Goal: Task Accomplishment & Management: Use online tool/utility

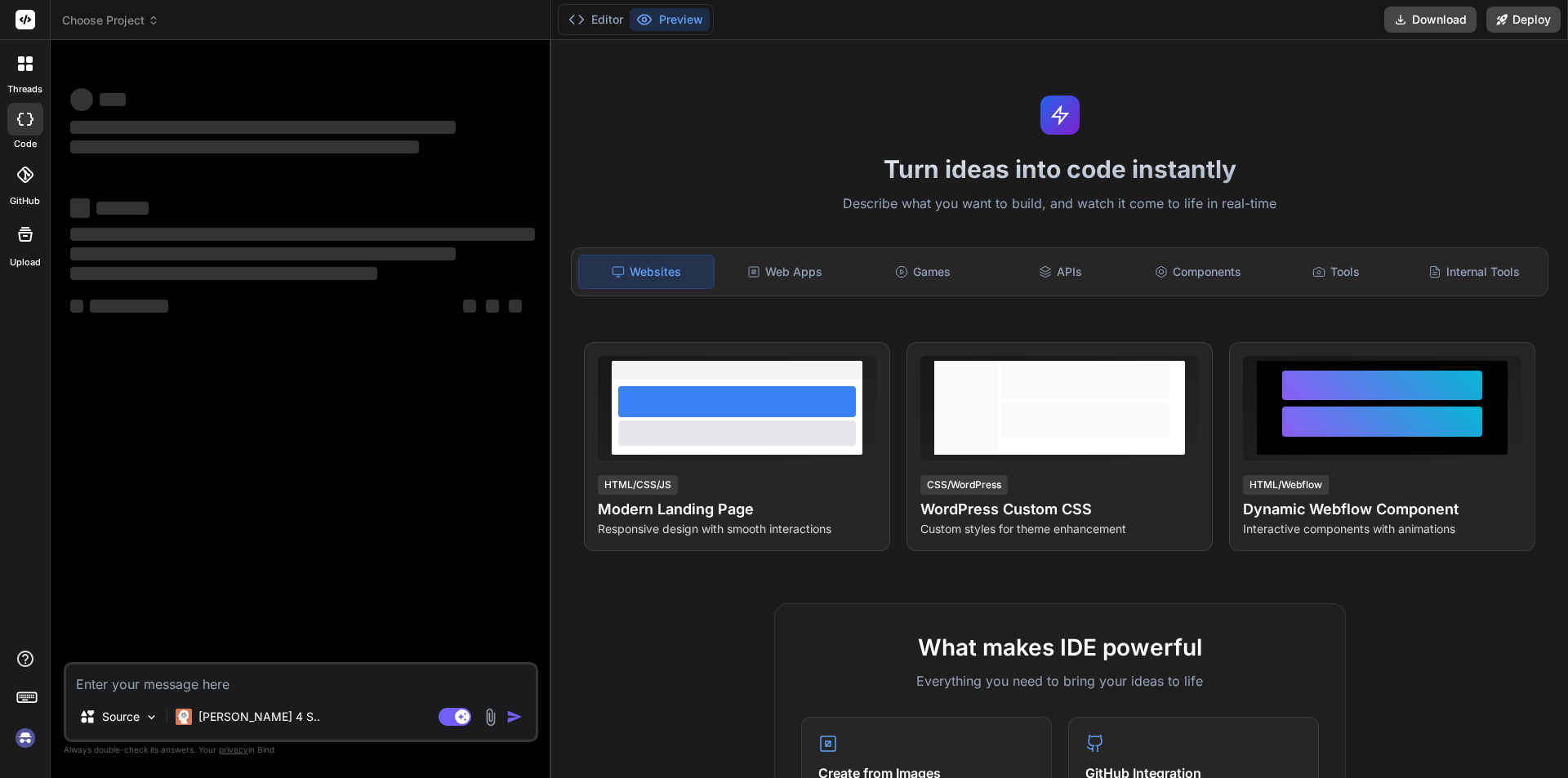
click at [34, 741] on img at bounding box center [25, 738] width 28 height 28
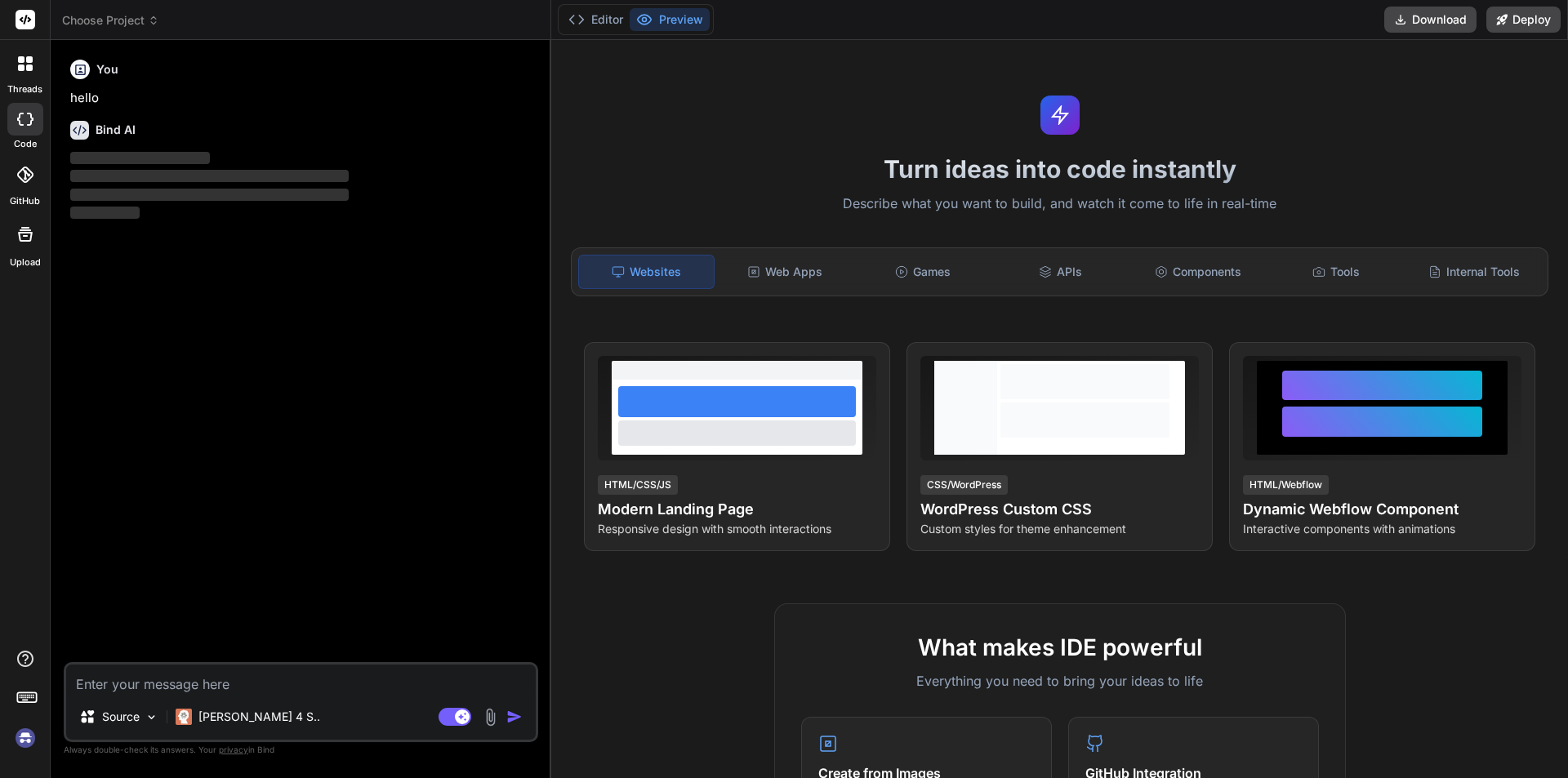
click at [27, 742] on img at bounding box center [25, 738] width 28 height 28
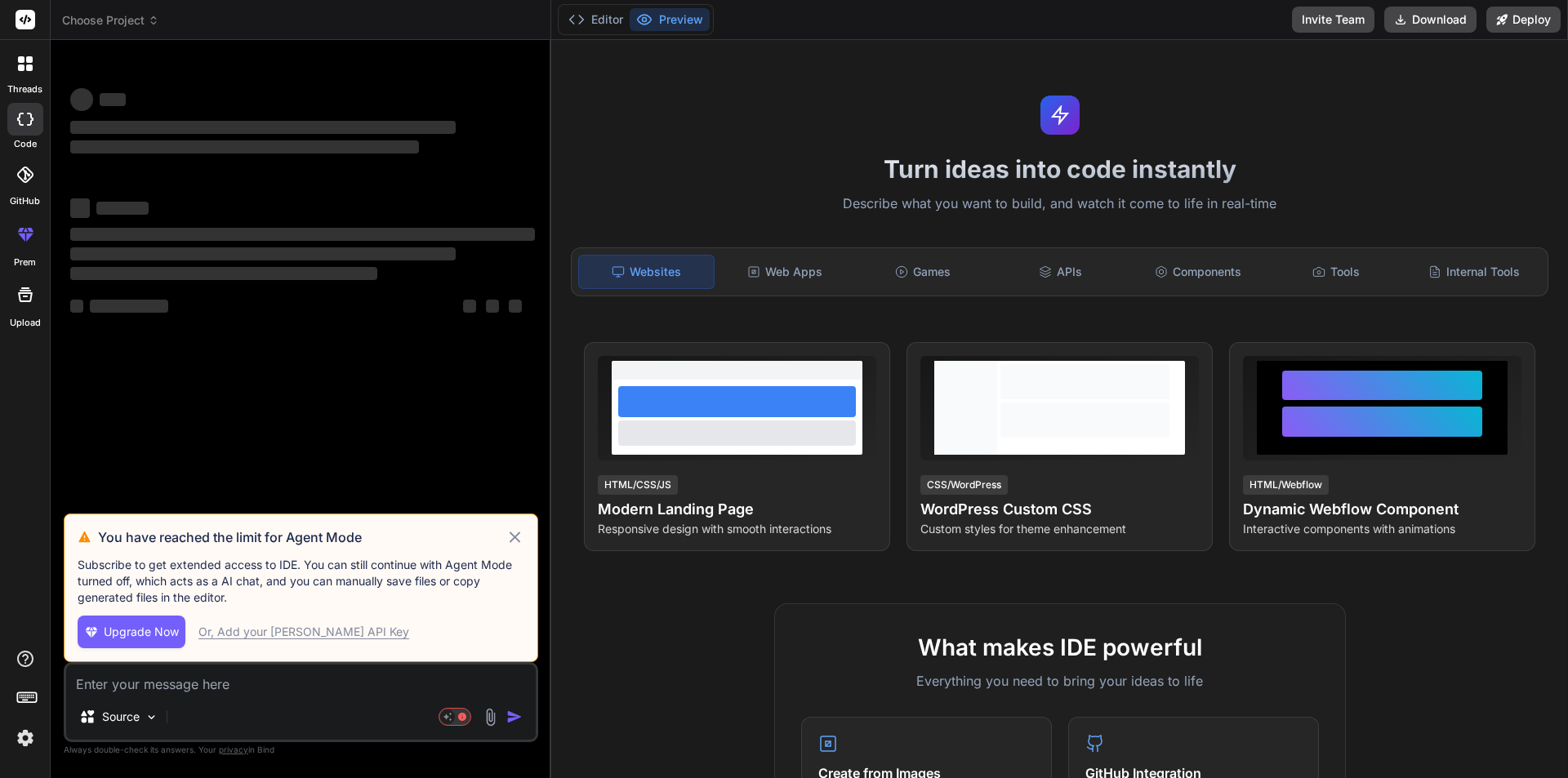
type textarea "x"
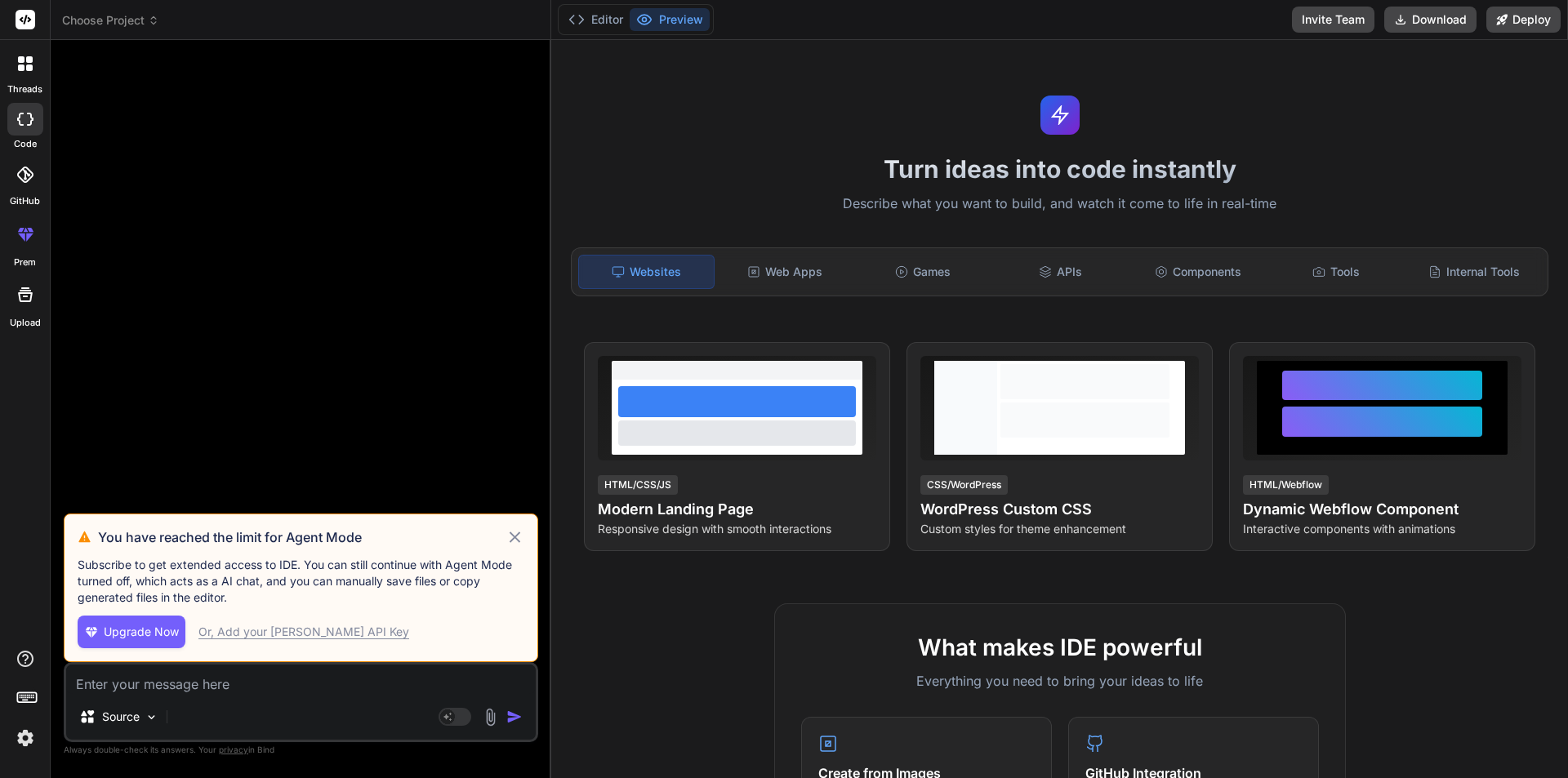
click at [20, 737] on img at bounding box center [25, 738] width 28 height 28
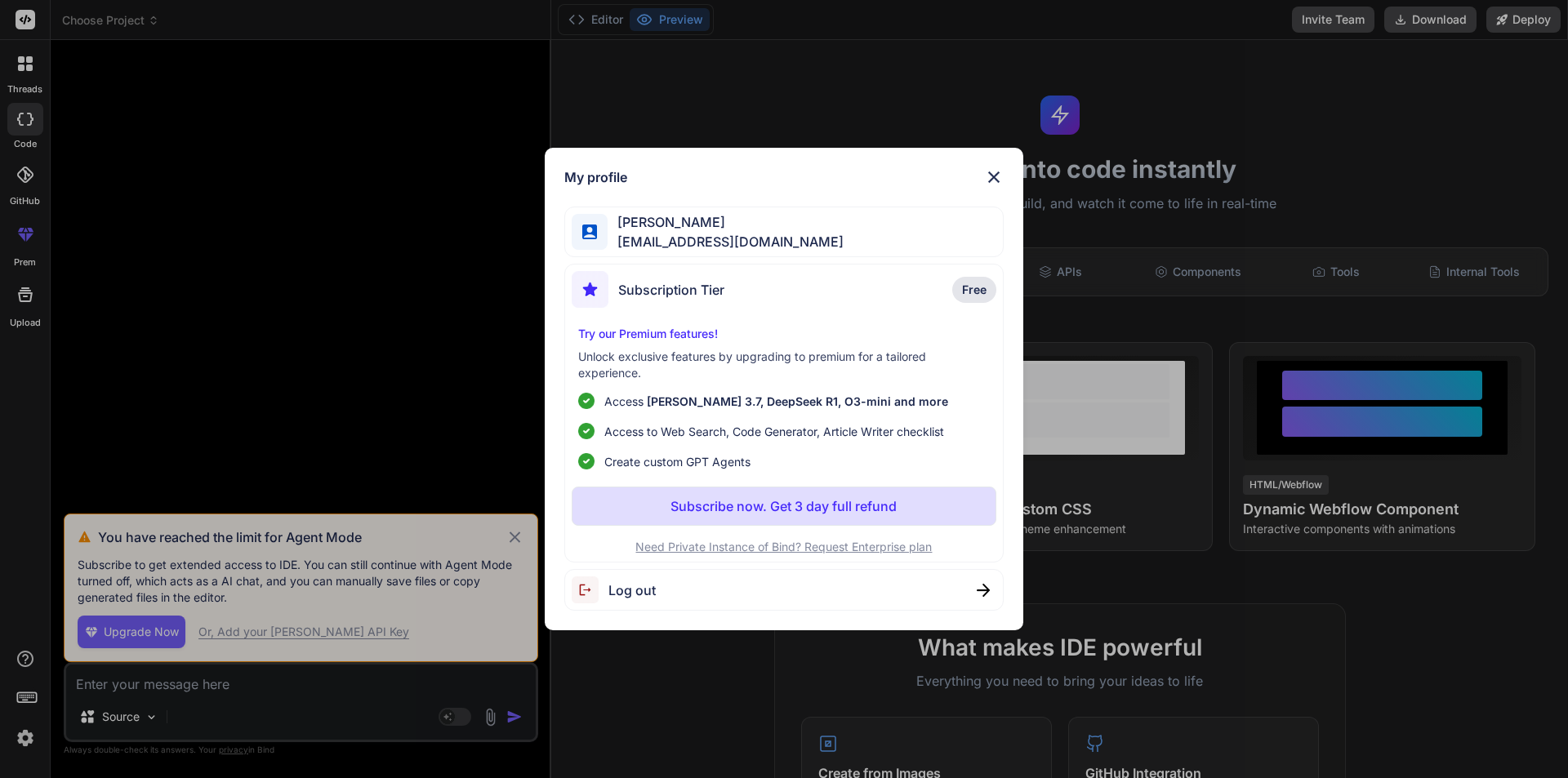
click at [20, 737] on div "My profile [PERSON_NAME] [EMAIL_ADDRESS][DOMAIN_NAME] Subscription Tier Free Tr…" at bounding box center [784, 389] width 1568 height 778
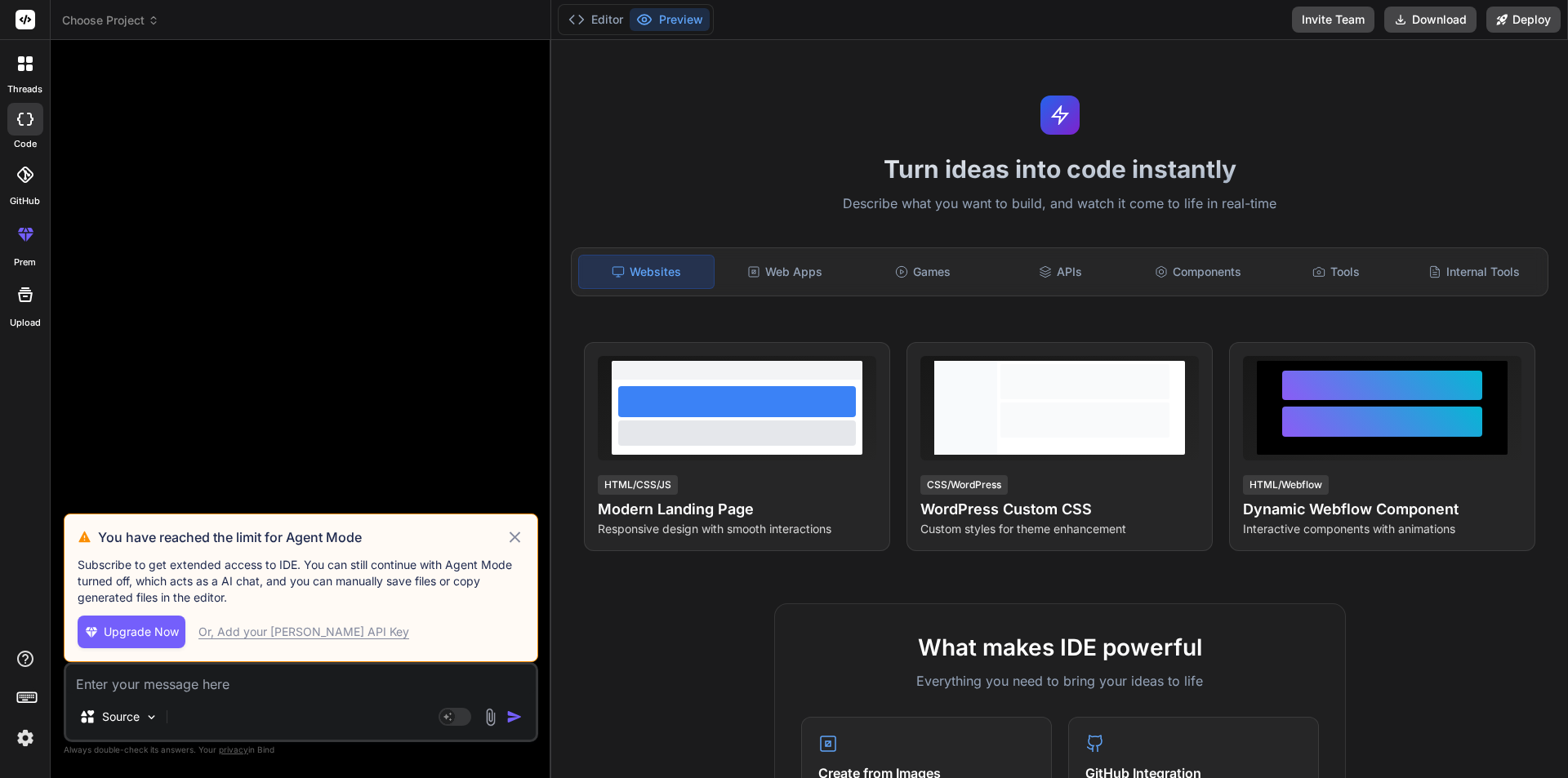
click at [158, 686] on textarea at bounding box center [301, 679] width 470 height 29
paste textarea "<Box sx={{ display: "flex", justifyContent: "center", alignItems: "center", dir…"
type textarea "<Box sx={{ display: "flex", justifyContent: "center", alignItems: "center", dir…"
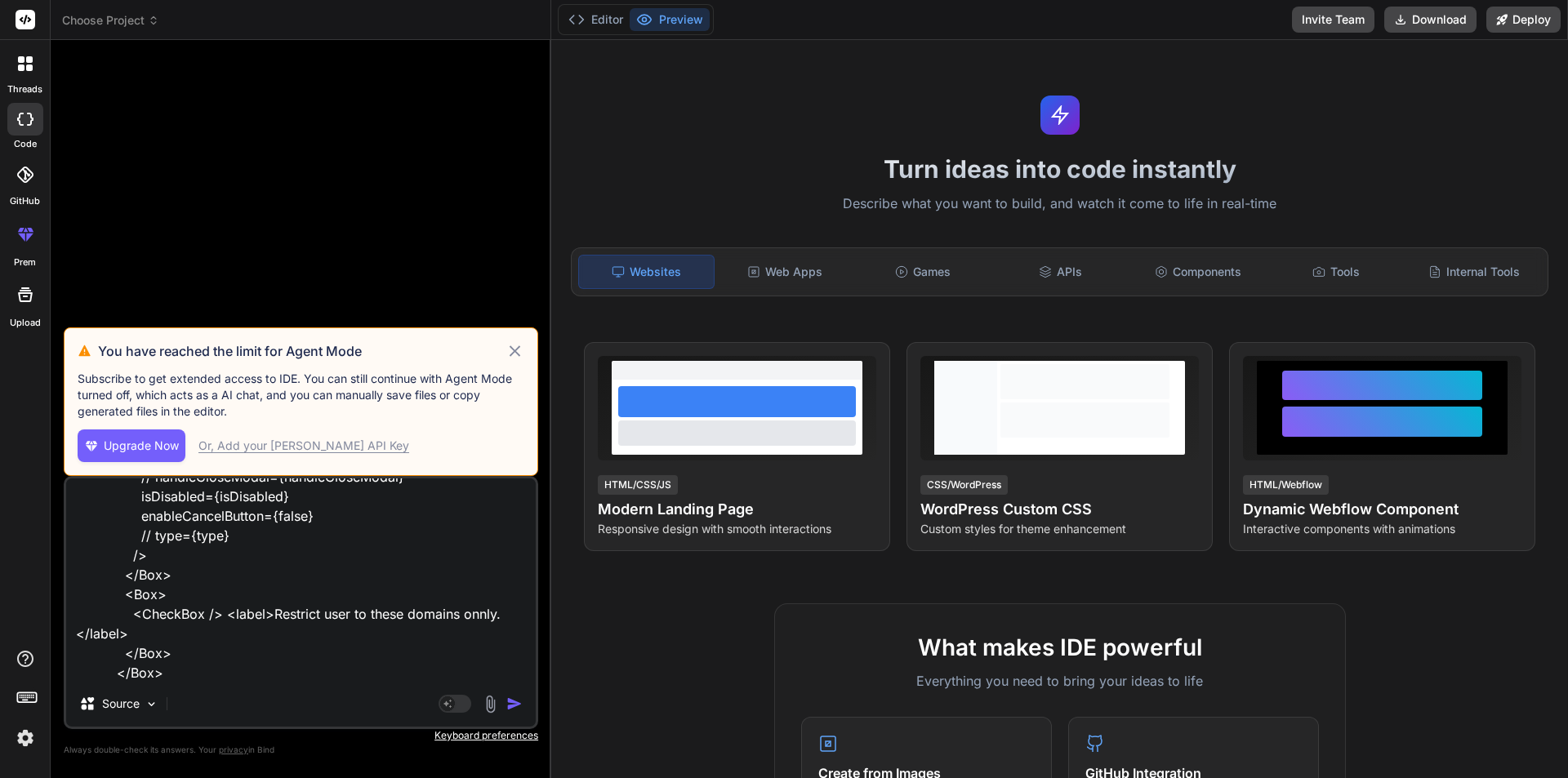
type textarea "x"
type textarea "<Box sx={{ display: "flex", justifyContent: "center", alignItems: "center", dir…"
type textarea "x"
type textarea "<Box sx={{ display: "flex", justifyContent: "center", alignItems: "center", dir…"
type textarea "x"
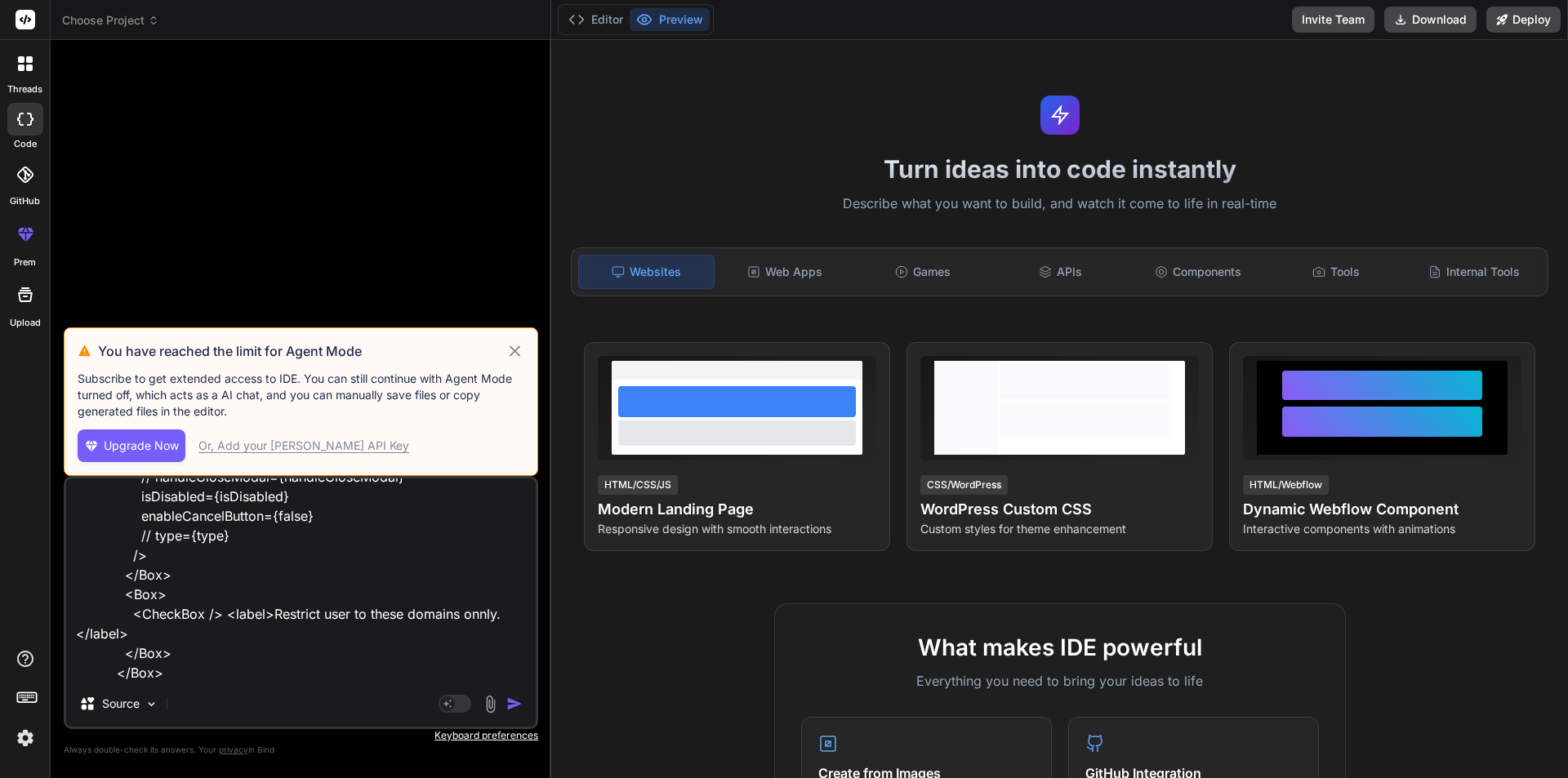
scroll to position [414, 0]
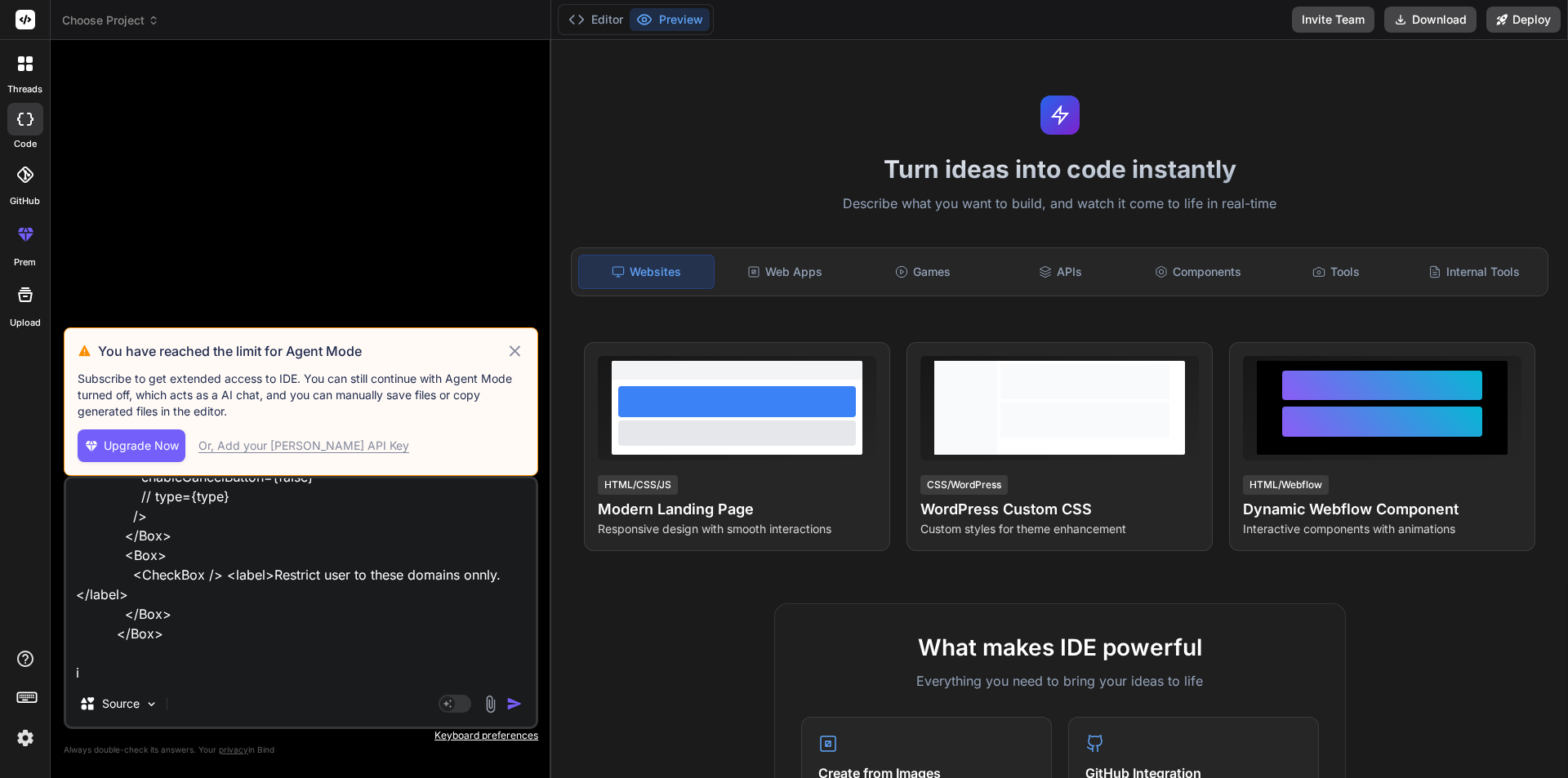
type textarea "<Box sx={{ display: "flex", justifyContent: "center", alignItems: "center", dir…"
type textarea "x"
type textarea "<Box sx={{ display: "flex", justifyContent: "center", alignItems: "center", dir…"
type textarea "x"
type textarea "<Box sx={{ display: "flex", justifyContent: "center", alignItems: "center", dir…"
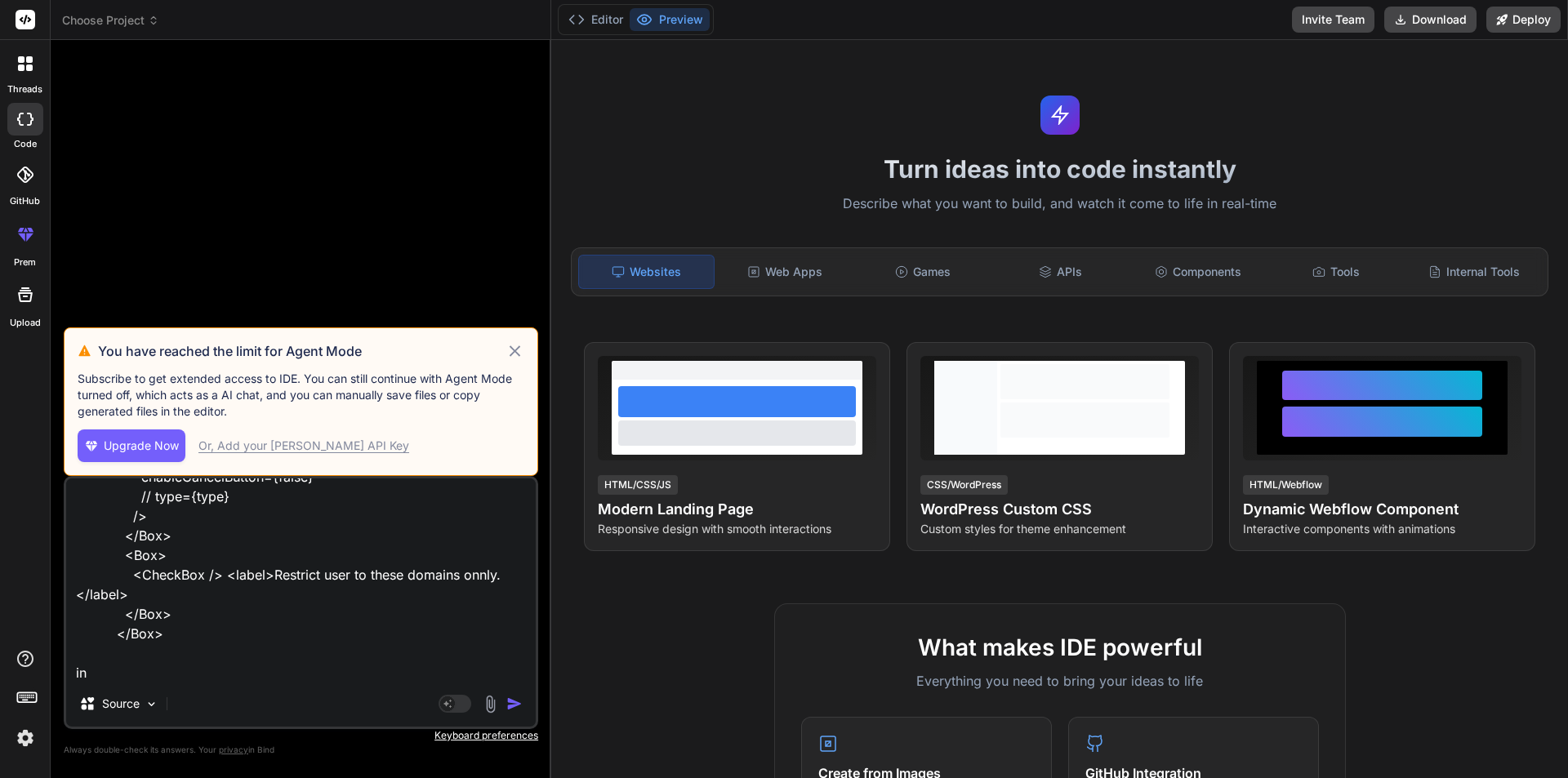
type textarea "x"
type textarea "<Box sx={{ display: "flex", justifyContent: "center", alignItems: "center", dir…"
type textarea "x"
type textarea "<Box sx={{ display: "flex", justifyContent: "center", alignItems: "center", dir…"
type textarea "x"
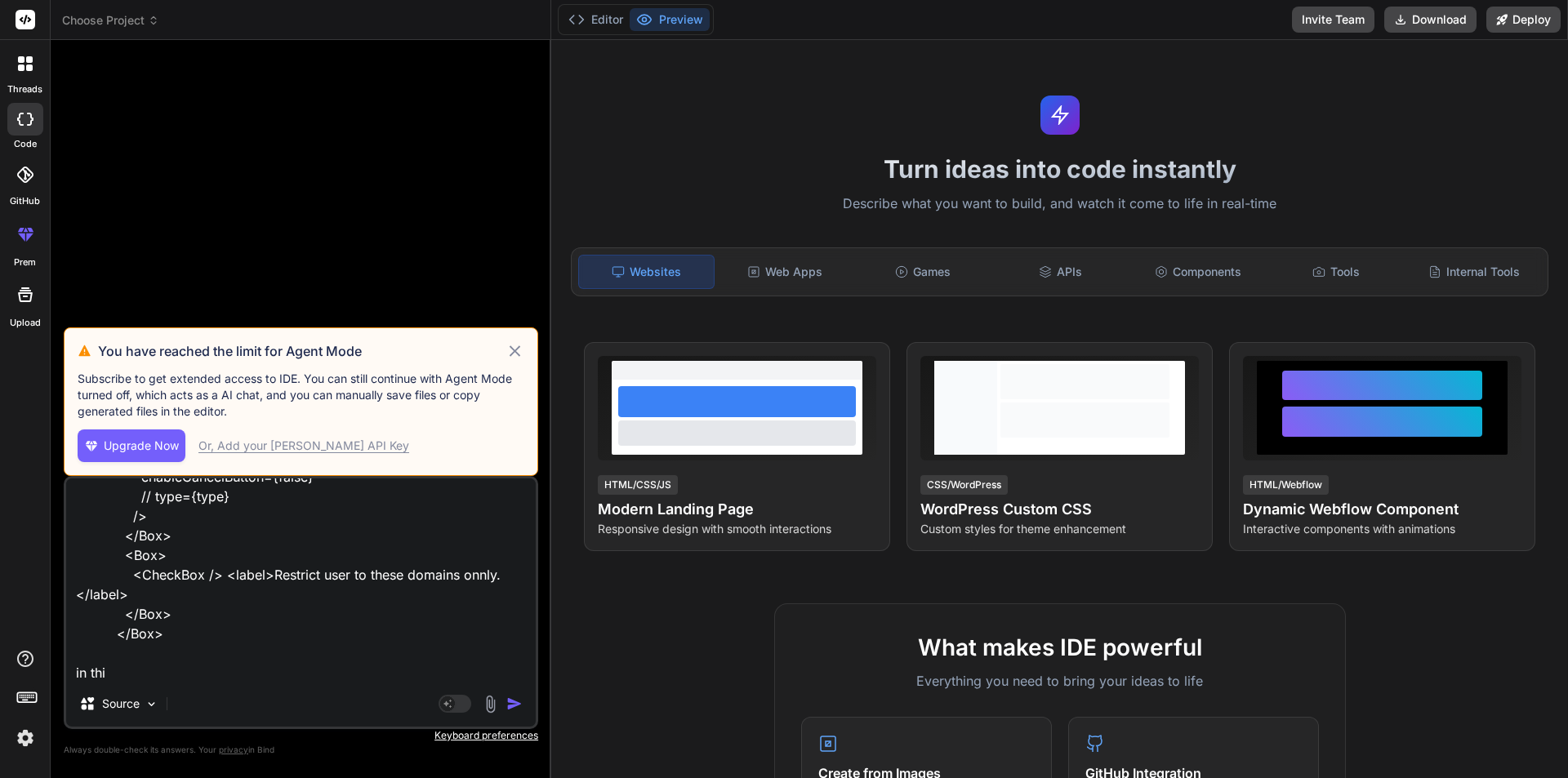
type textarea "<Box sx={{ display: "flex", justifyContent: "center", alignItems: "center", dir…"
type textarea "x"
type textarea "<Box sx={{ display: "flex", justifyContent: "center", alignItems: "center", dir…"
type textarea "x"
type textarea "<Box sx={{ display: "flex", justifyContent: "center", alignItems: "center", dir…"
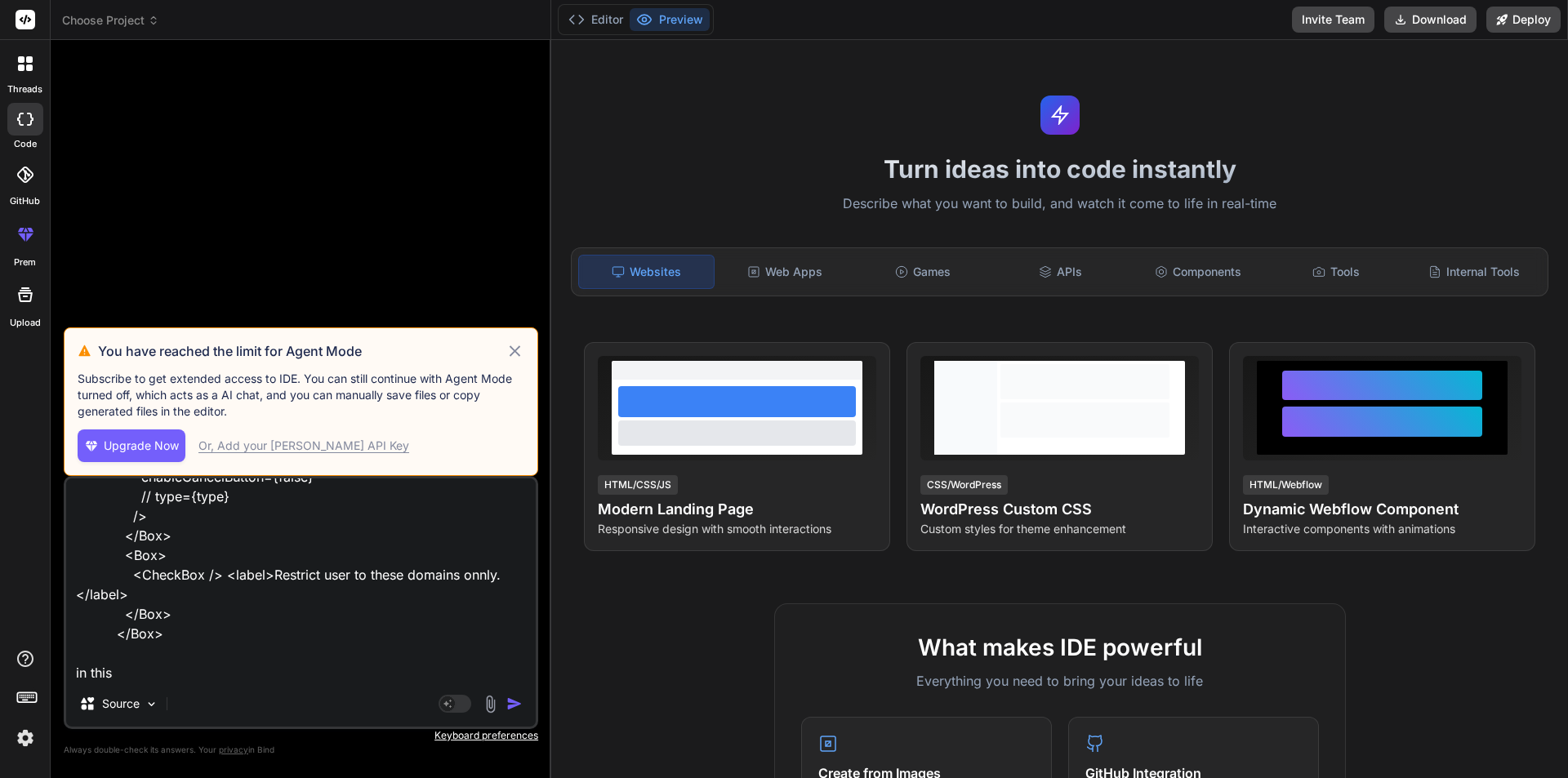
type textarea "x"
type textarea "<Box sx={{ display: "flex", justifyContent: "center", alignItems: "center", dir…"
type textarea "x"
type textarea "<Box sx={{ display: "flex", justifyContent: "center", alignItems: "center", dir…"
type textarea "x"
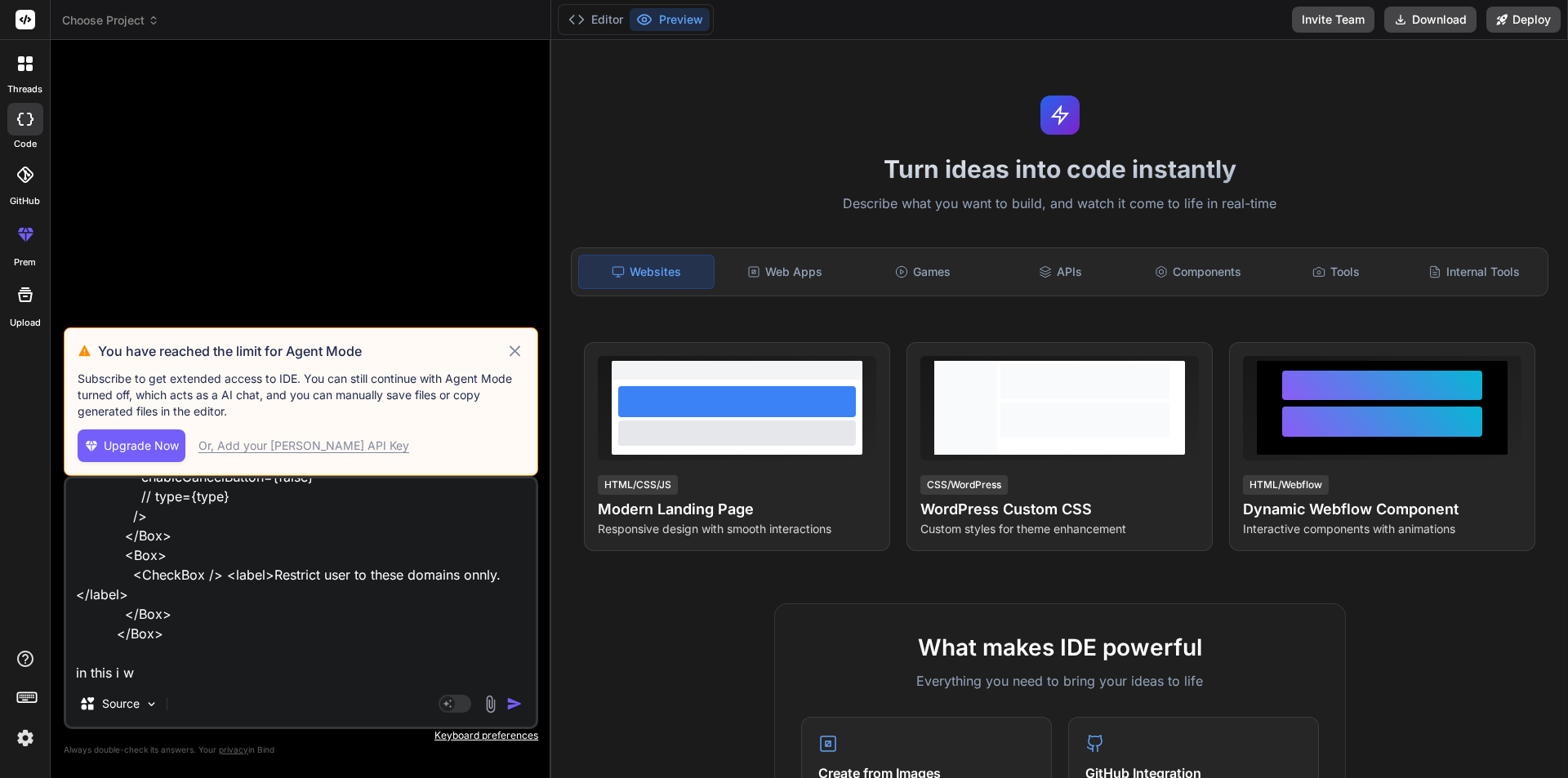
type textarea "<Box sx={{ display: "flex", justifyContent: "center", alignItems: "center", dir…"
type textarea "x"
type textarea "<Box sx={{ display: "flex", justifyContent: "center", alignItems: "center", dir…"
type textarea "x"
type textarea "<Box sx={{ display: "flex", justifyContent: "center", alignItems: "center", dir…"
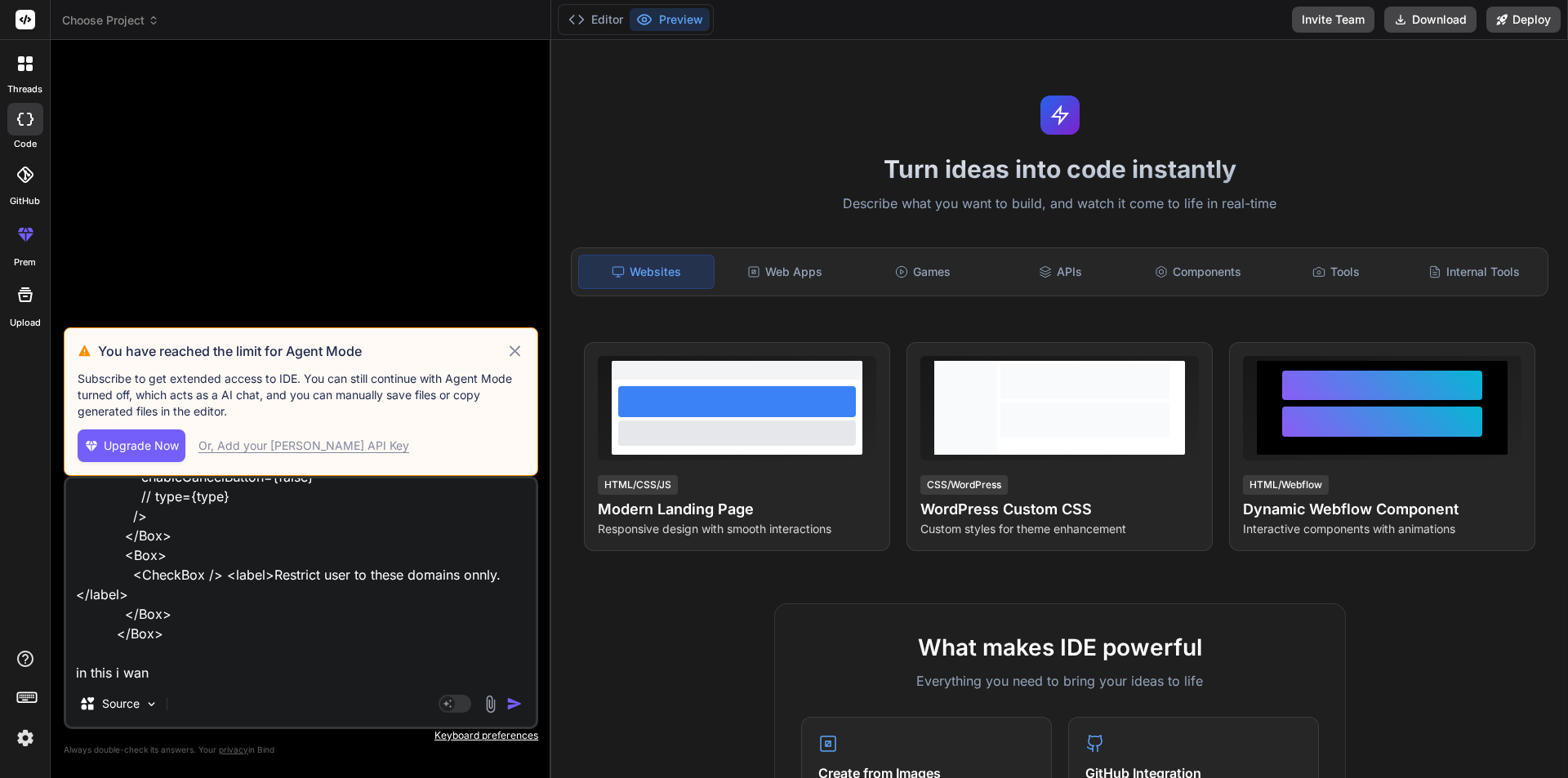
type textarea "x"
type textarea "<Box sx={{ display: "flex", justifyContent: "center", alignItems: "center", dir…"
type textarea "x"
type textarea "<Box sx={{ display: "flex", justifyContent: "center", alignItems: "center", dir…"
type textarea "x"
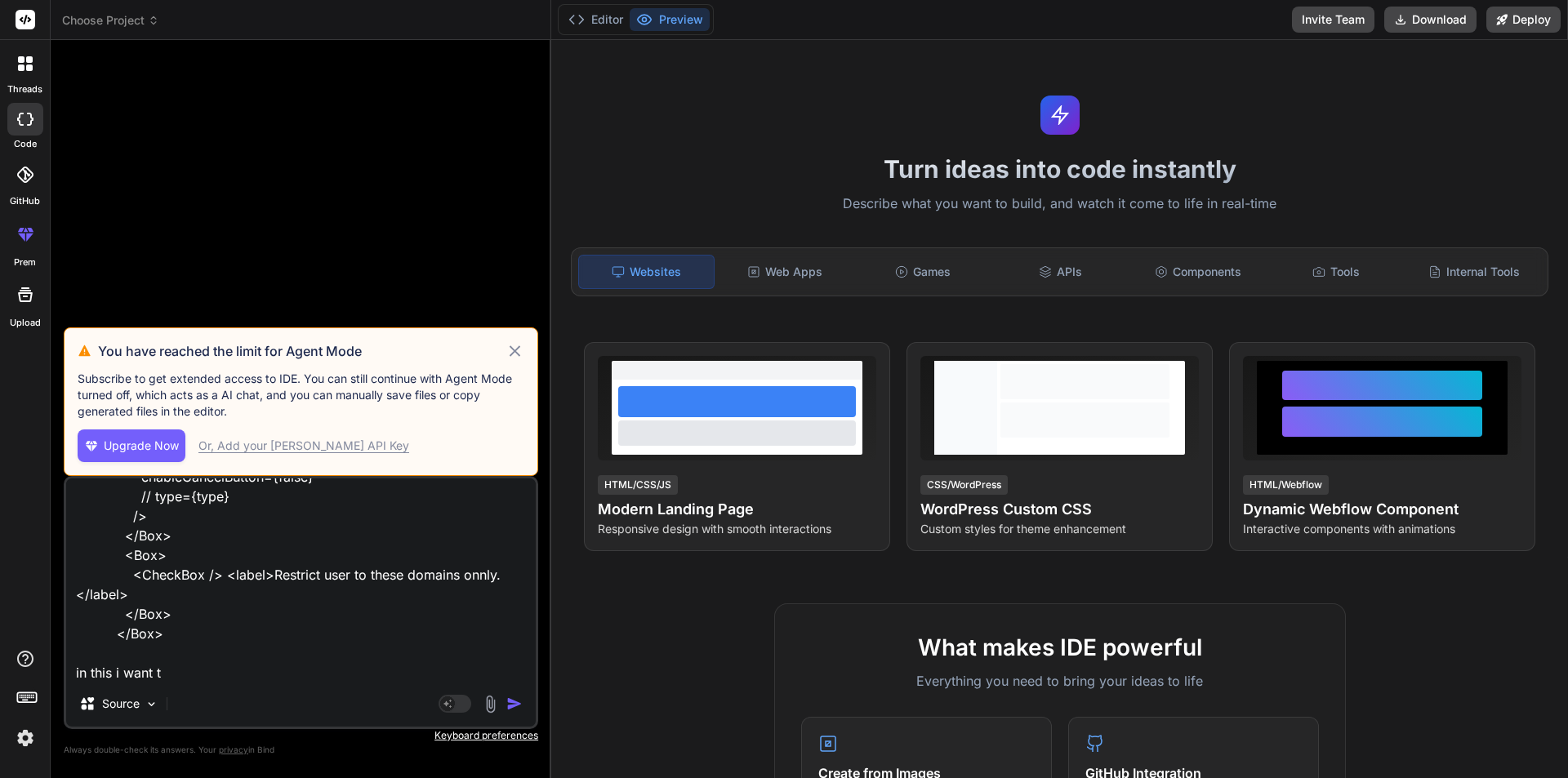
type textarea "<Box sx={{ display: "flex", justifyContent: "center", alignItems: "center", dir…"
type textarea "x"
type textarea "<Box sx={{ display: "flex", justifyContent: "center", alignItems: "center", dir…"
type textarea "x"
type textarea "<Box sx={{ display: "flex", justifyContent: "center", alignItems: "center", dir…"
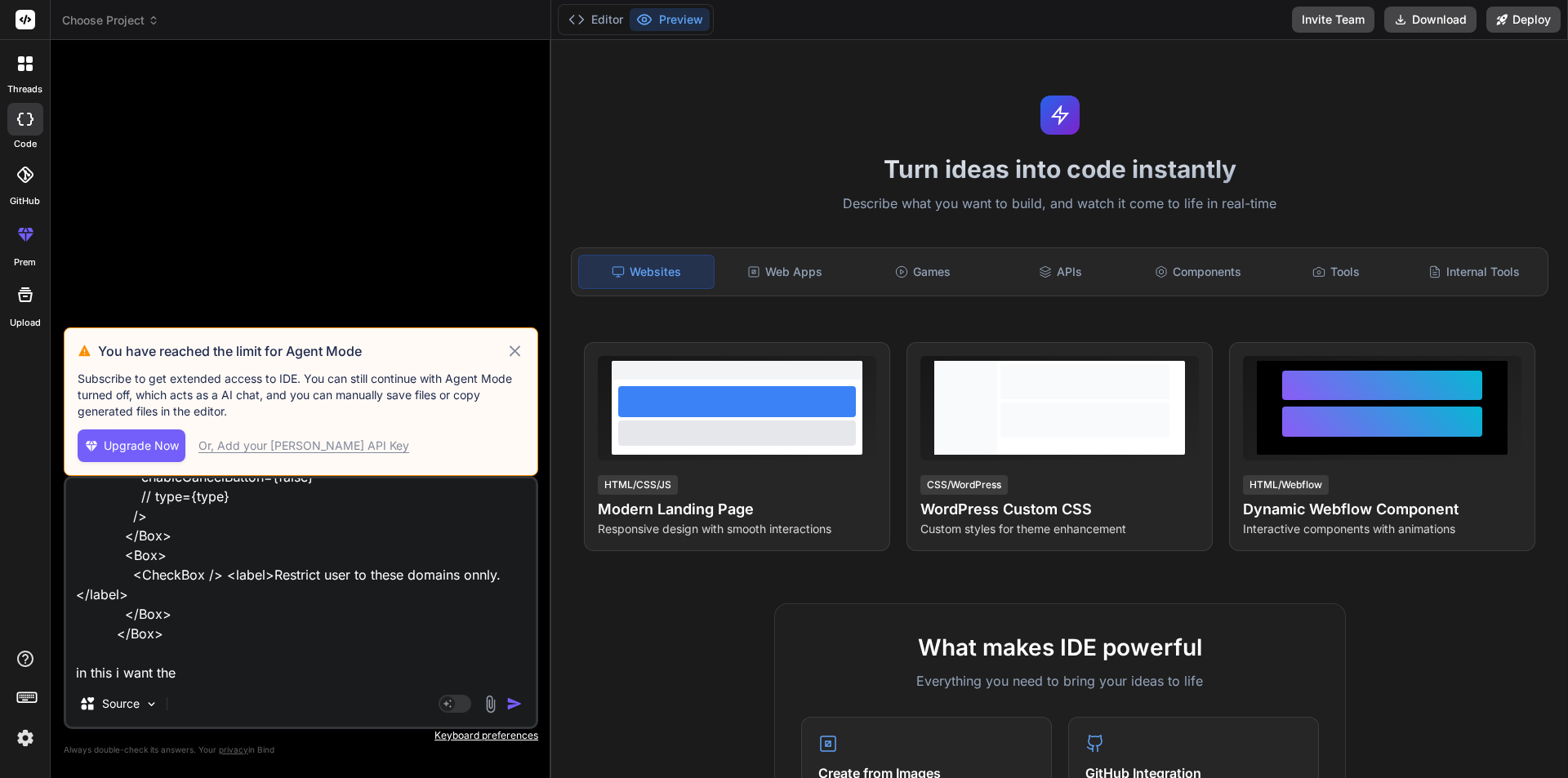
type textarea "x"
type textarea "<Box sx={{ display: "flex", justifyContent: "center", alignItems: "center", dir…"
type textarea "x"
type textarea "<Box sx={{ display: "flex", justifyContent: "center", alignItems: "center", dir…"
type textarea "x"
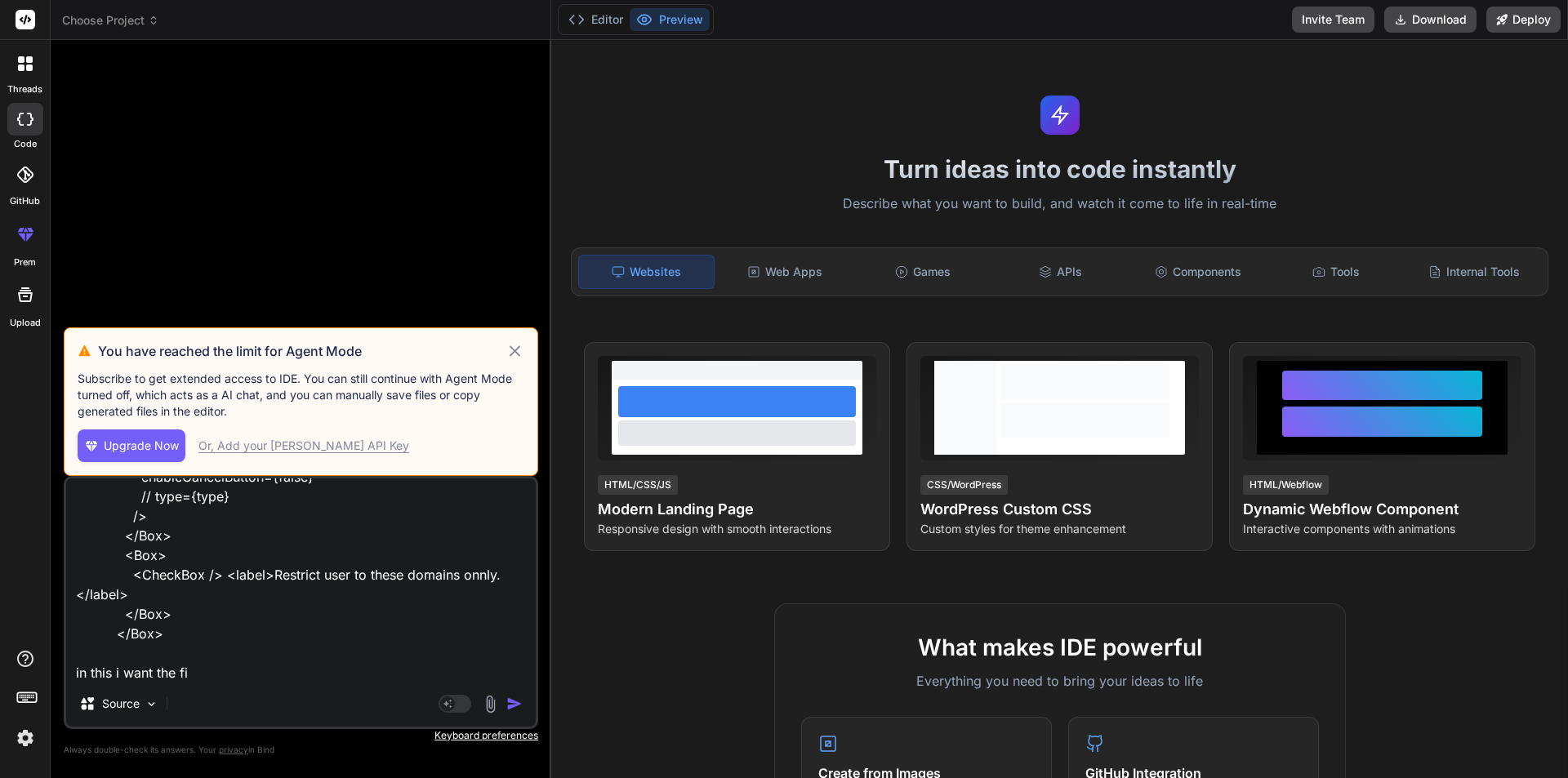
type textarea "<Box sx={{ display: "flex", justifyContent: "center", alignItems: "center", dir…"
type textarea "x"
type textarea "<Box sx={{ display: "flex", justifyContent: "center", alignItems: "center", dir…"
type textarea "x"
type textarea "<Box sx={{ display: "flex", justifyContent: "center", alignItems: "center", dir…"
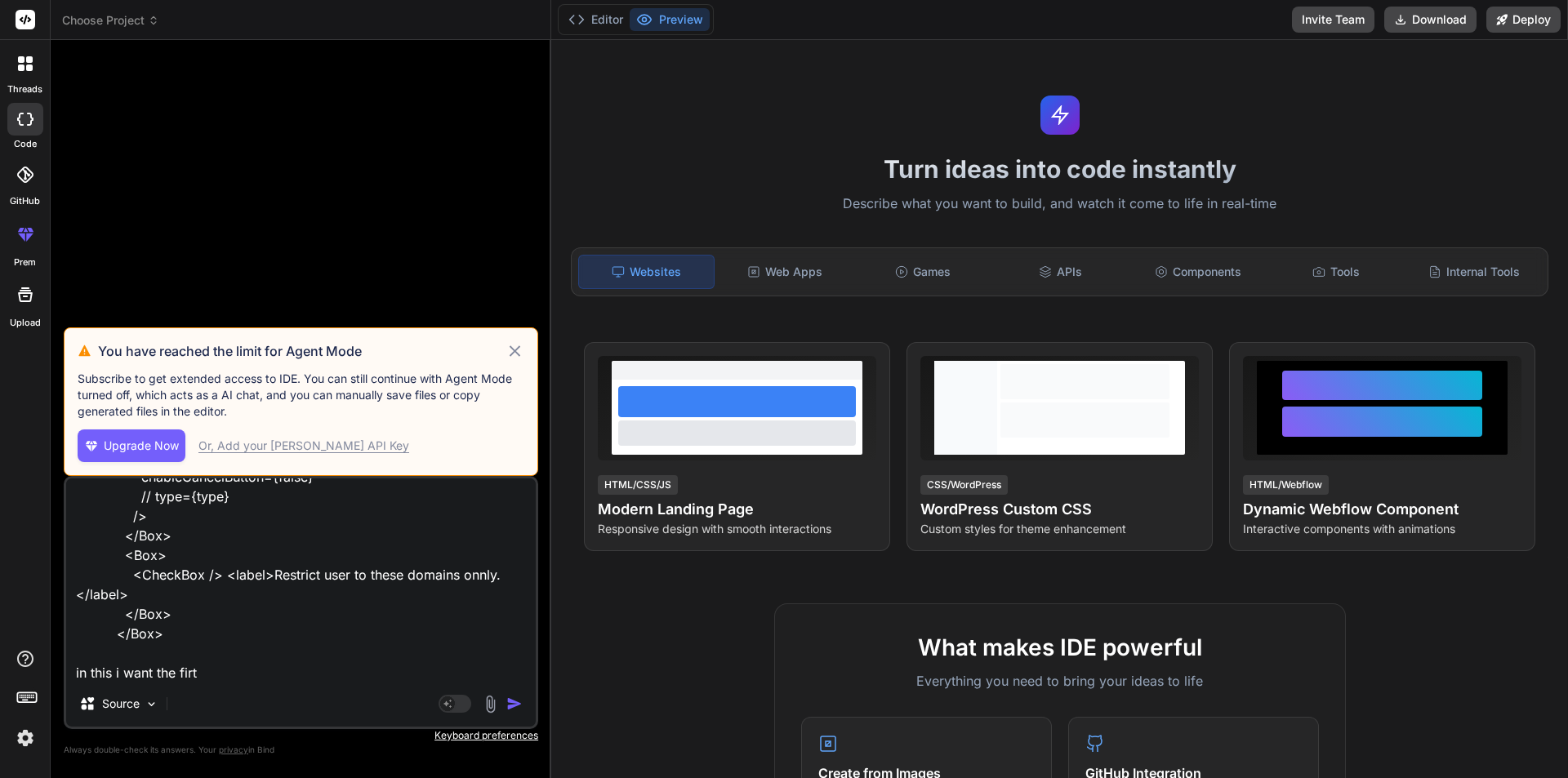
type textarea "x"
type textarea "<Box sx={{ display: "flex", justifyContent: "center", alignItems: "center", dir…"
type textarea "x"
type textarea "<Box sx={{ display: "flex", justifyContent: "center", alignItems: "center", dir…"
type textarea "x"
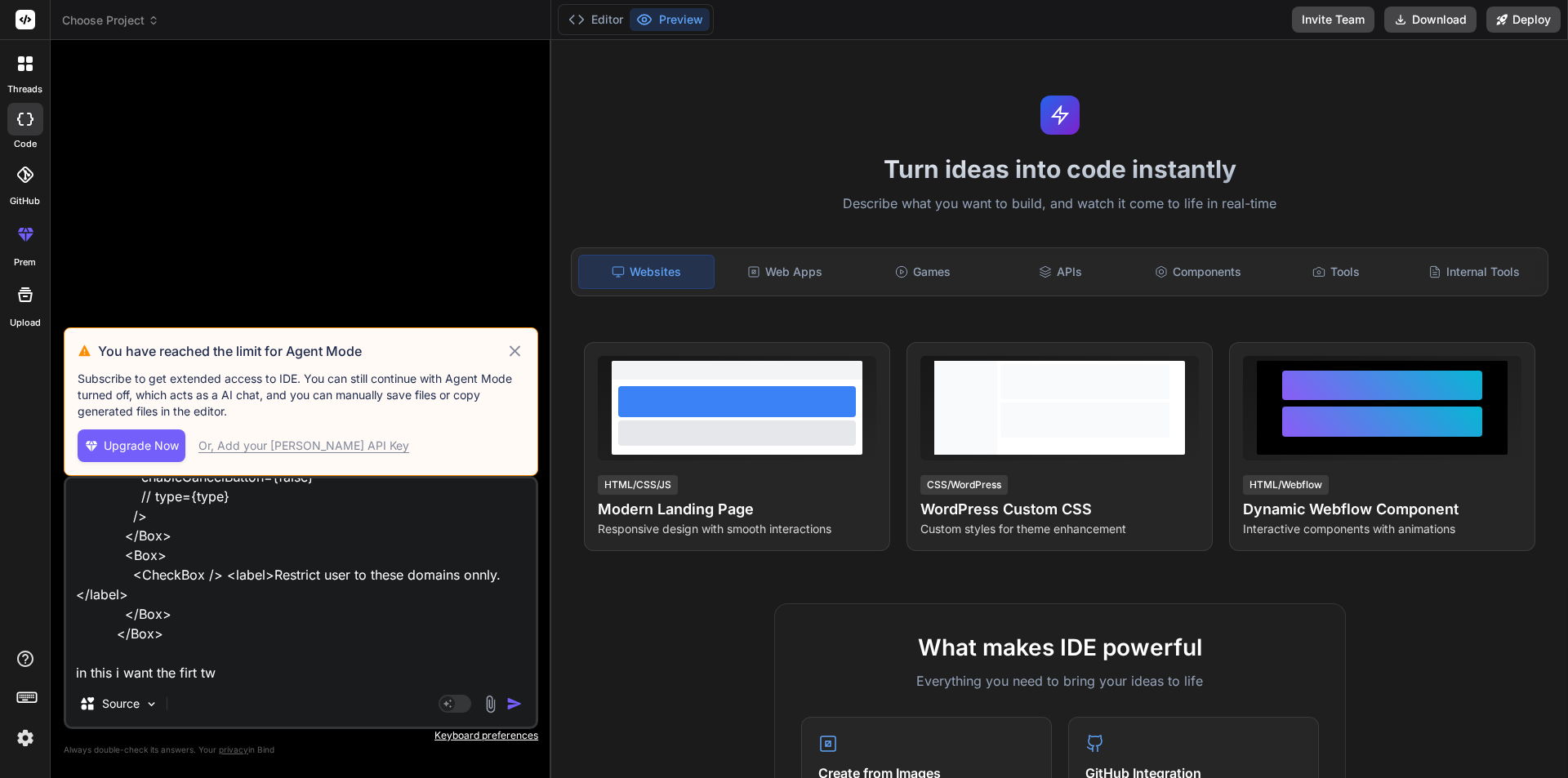
type textarea "<Box sx={{ display: "flex", justifyContent: "center", alignItems: "center", dir…"
type textarea "x"
type textarea "<Box sx={{ display: "flex", justifyContent: "center", alignItems: "center", dir…"
type textarea "x"
type textarea "<Box sx={{ display: "flex", justifyContent: "center", alignItems: "center", dir…"
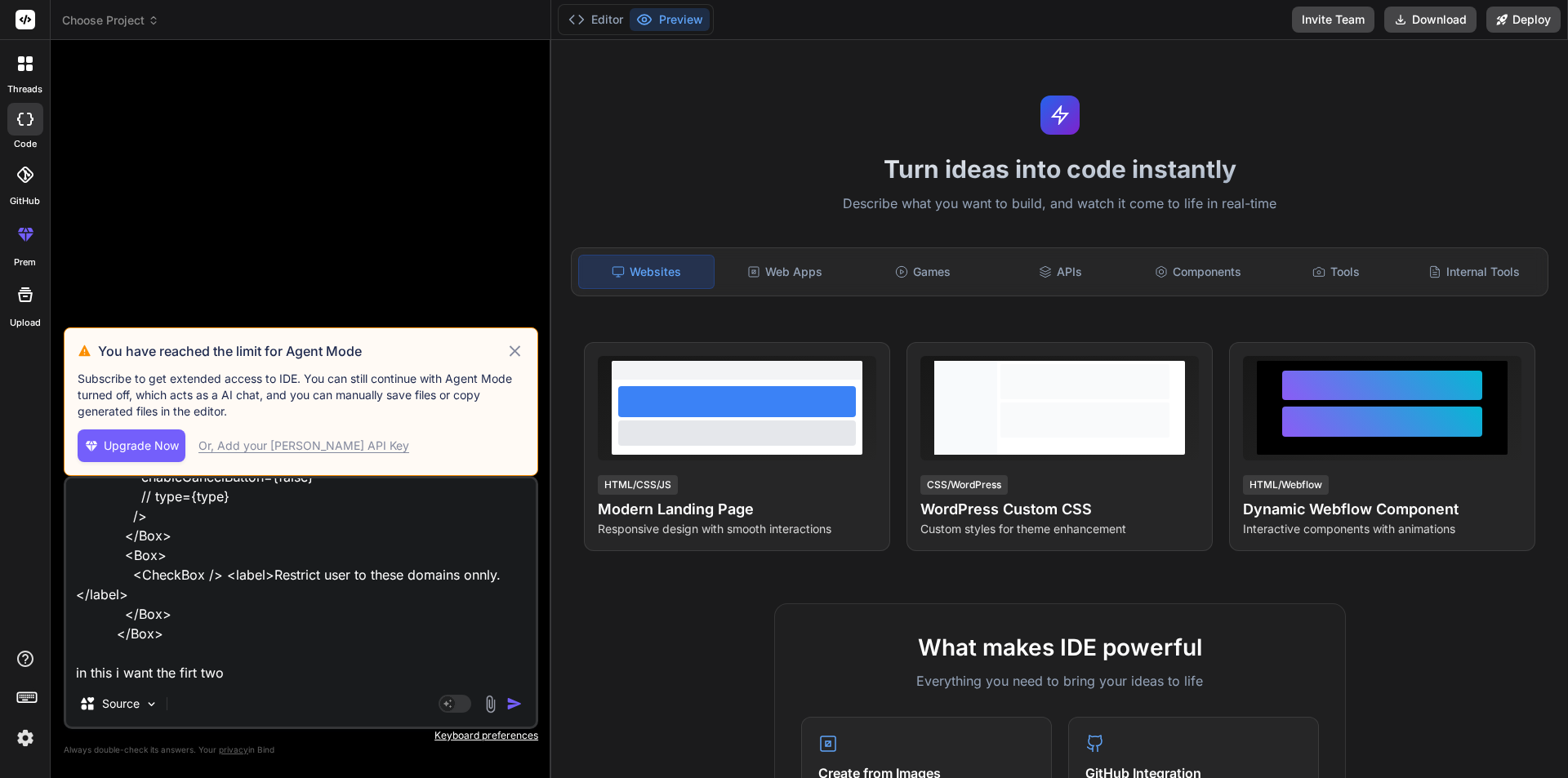
type textarea "x"
type textarea "<Box sx={{ display: "flex", justifyContent: "center", alignItems: "center", dir…"
type textarea "x"
type textarea "<Box sx={{ display: "flex", justifyContent: "center", alignItems: "center", dir…"
type textarea "x"
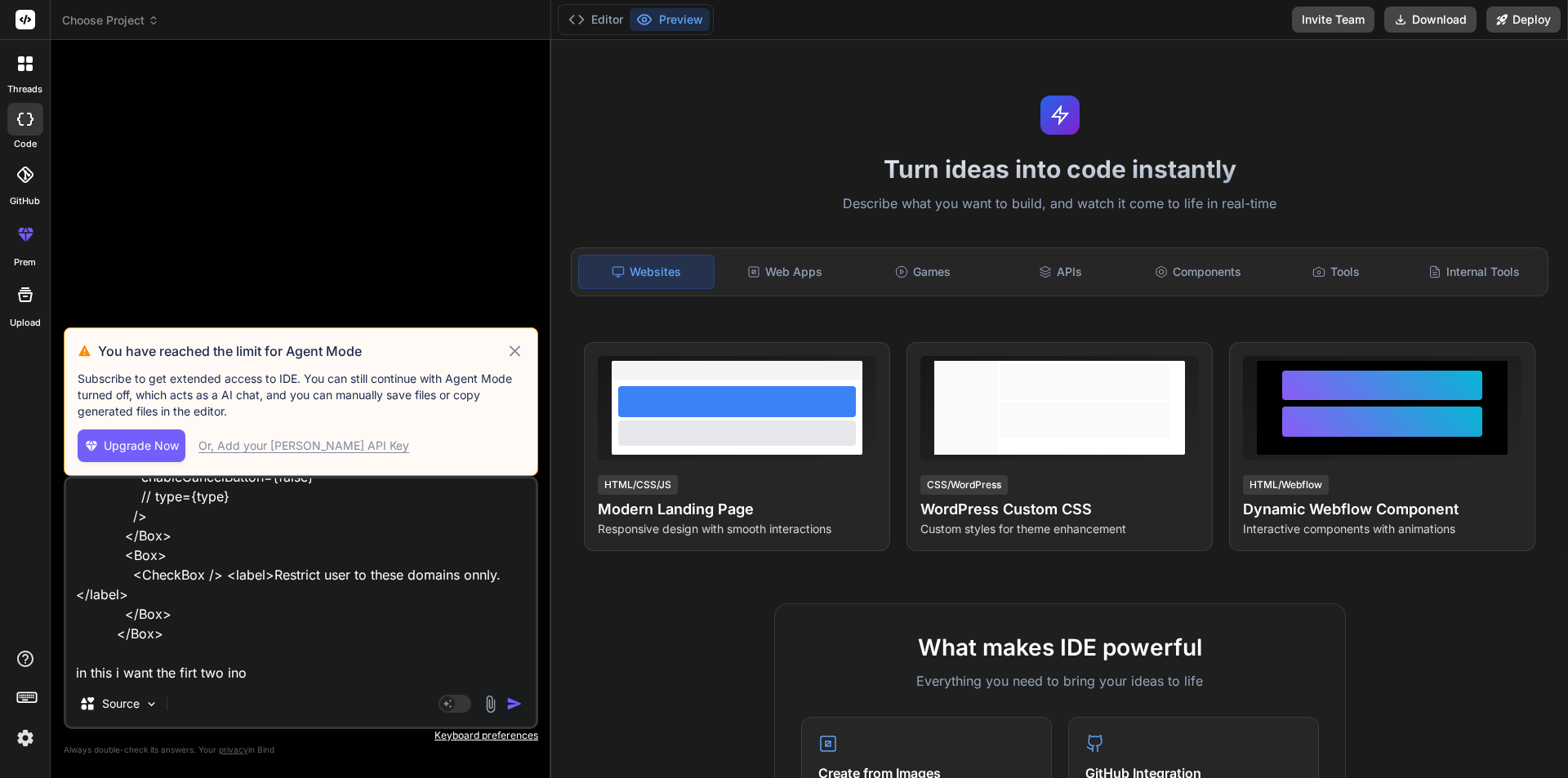
type textarea "<Box sx={{ display: "flex", justifyContent: "center", alignItems: "center", dir…"
type textarea "x"
type textarea "<Box sx={{ display: "flex", justifyContent: "center", alignItems: "center", dir…"
type textarea "x"
type textarea "<Box sx={{ display: "flex", justifyContent: "center", alignItems: "center", dir…"
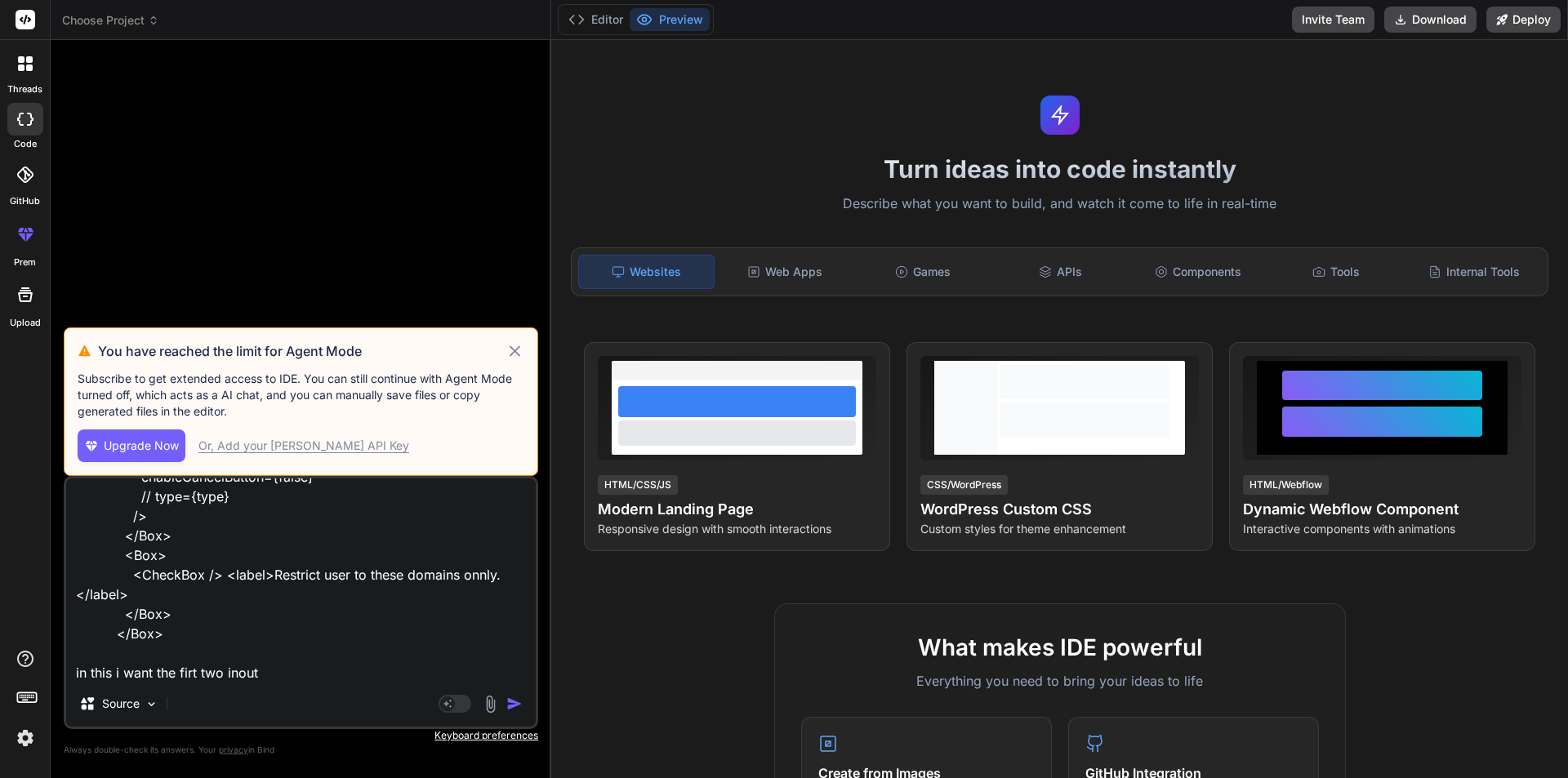
type textarea "x"
type textarea "<Box sx={{ display: "flex", justifyContent: "center", alignItems: "center", dir…"
type textarea "x"
type textarea "<Box sx={{ display: "flex", justifyContent: "center", alignItems: "center", dir…"
type textarea "x"
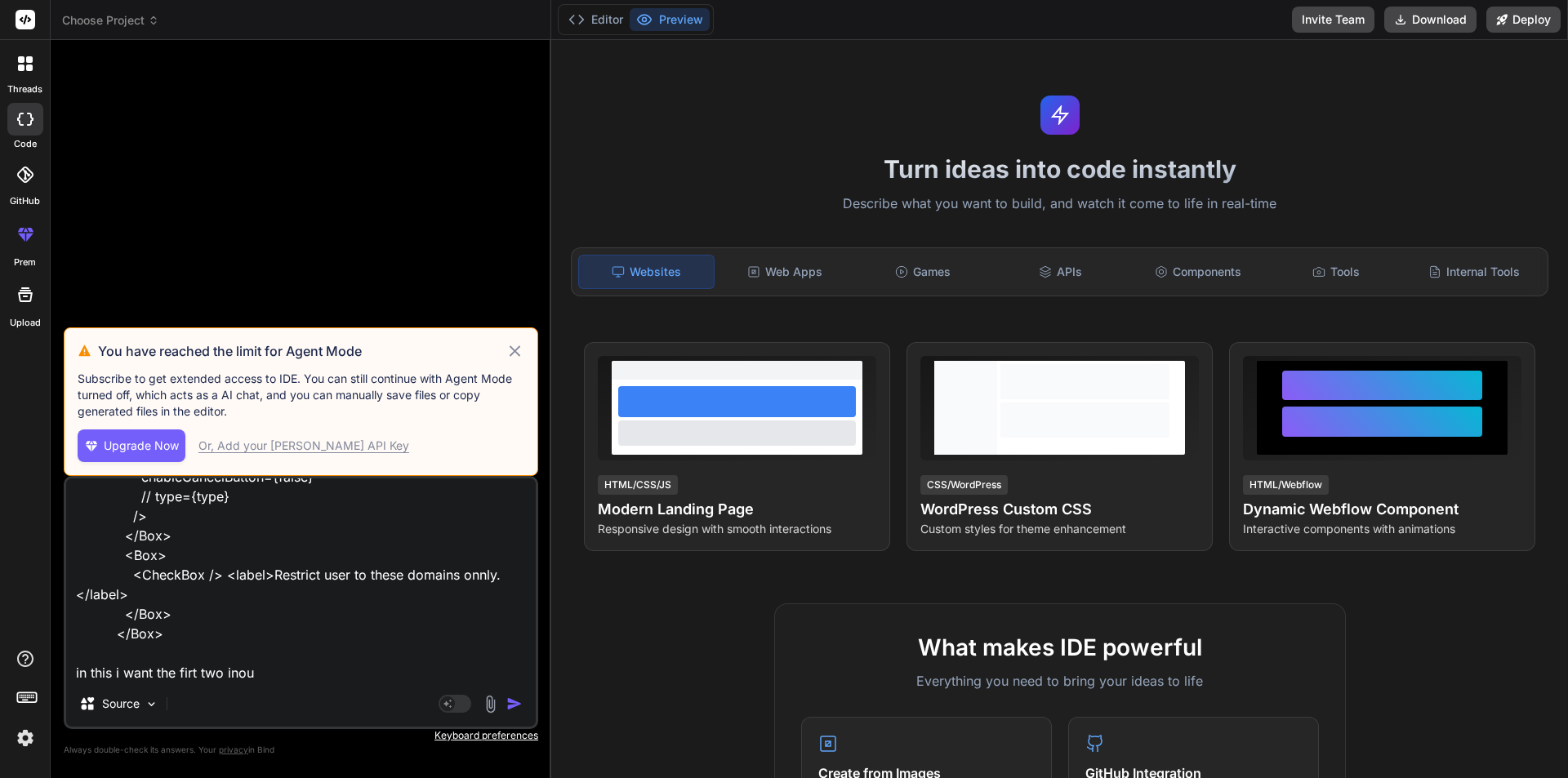
type textarea "<Box sx={{ display: "flex", justifyContent: "center", alignItems: "center", dir…"
type textarea "x"
type textarea "<Box sx={{ display: "flex", justifyContent: "center", alignItems: "center", dir…"
type textarea "x"
type textarea "<Box sx={{ display: "flex", justifyContent: "center", alignItems: "center", dir…"
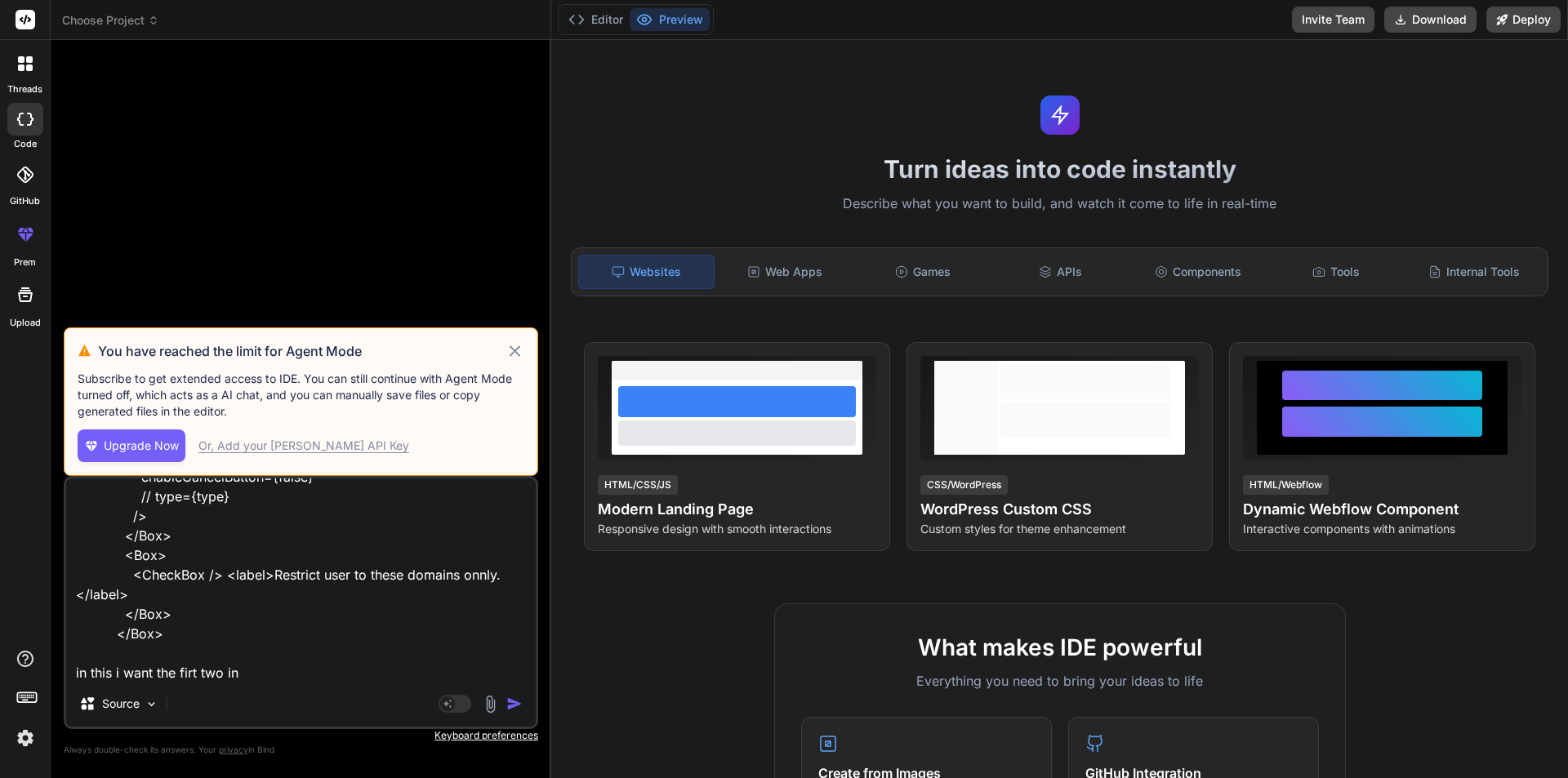
type textarea "x"
type textarea "<Box sx={{ display: "flex", justifyContent: "center", alignItems: "center", dir…"
type textarea "x"
type textarea "<Box sx={{ display: "flex", justifyContent: "center", alignItems: "center", dir…"
type textarea "x"
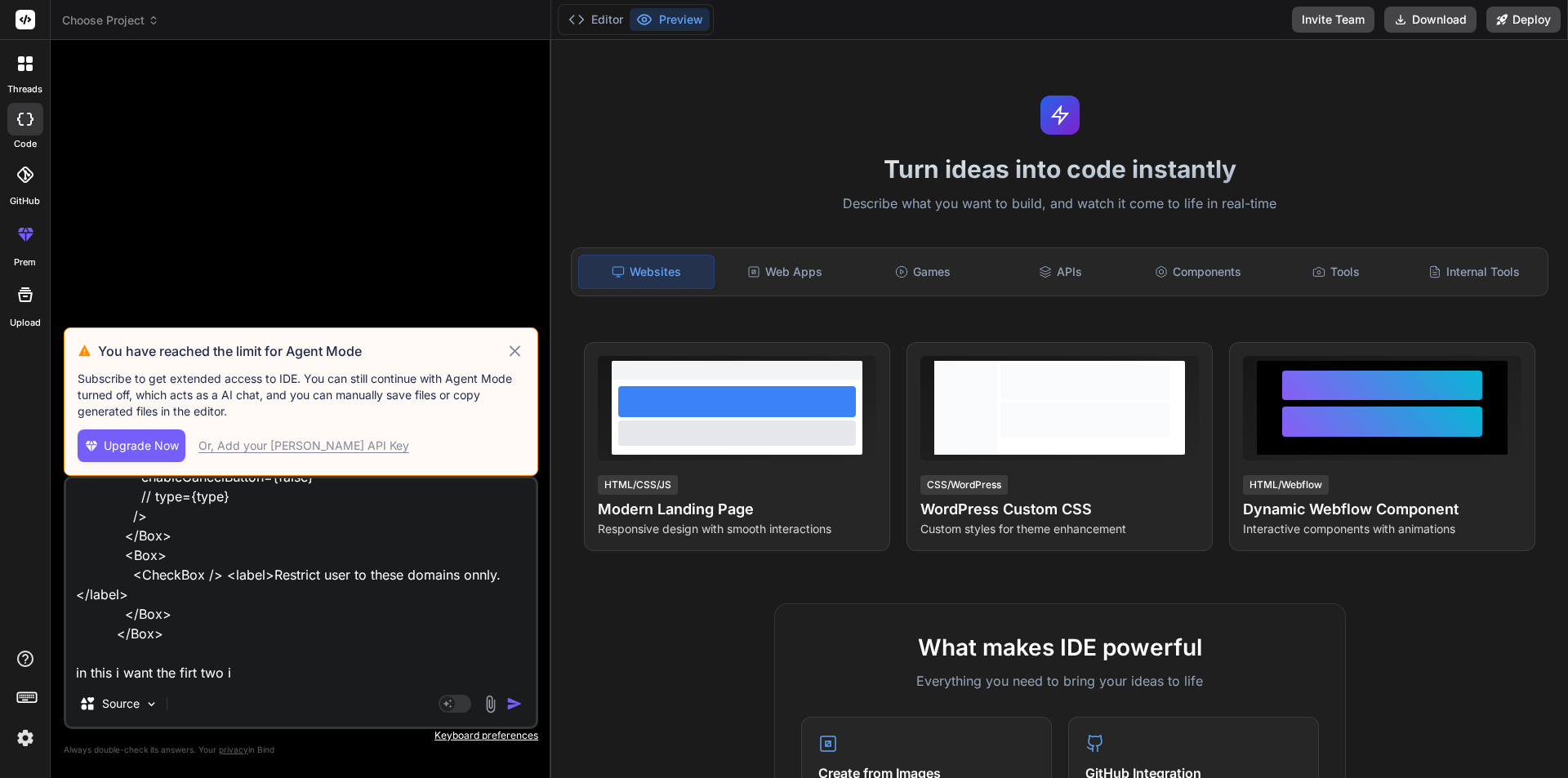
type textarea "<Box sx={{ display: "flex", justifyContent: "center", alignItems: "center", dir…"
type textarea "x"
type textarea "<Box sx={{ display: "flex", justifyContent: "center", alignItems: "center", dir…"
type textarea "x"
type textarea "<Box sx={{ display: "flex", justifyContent: "center", alignItems: "center", dir…"
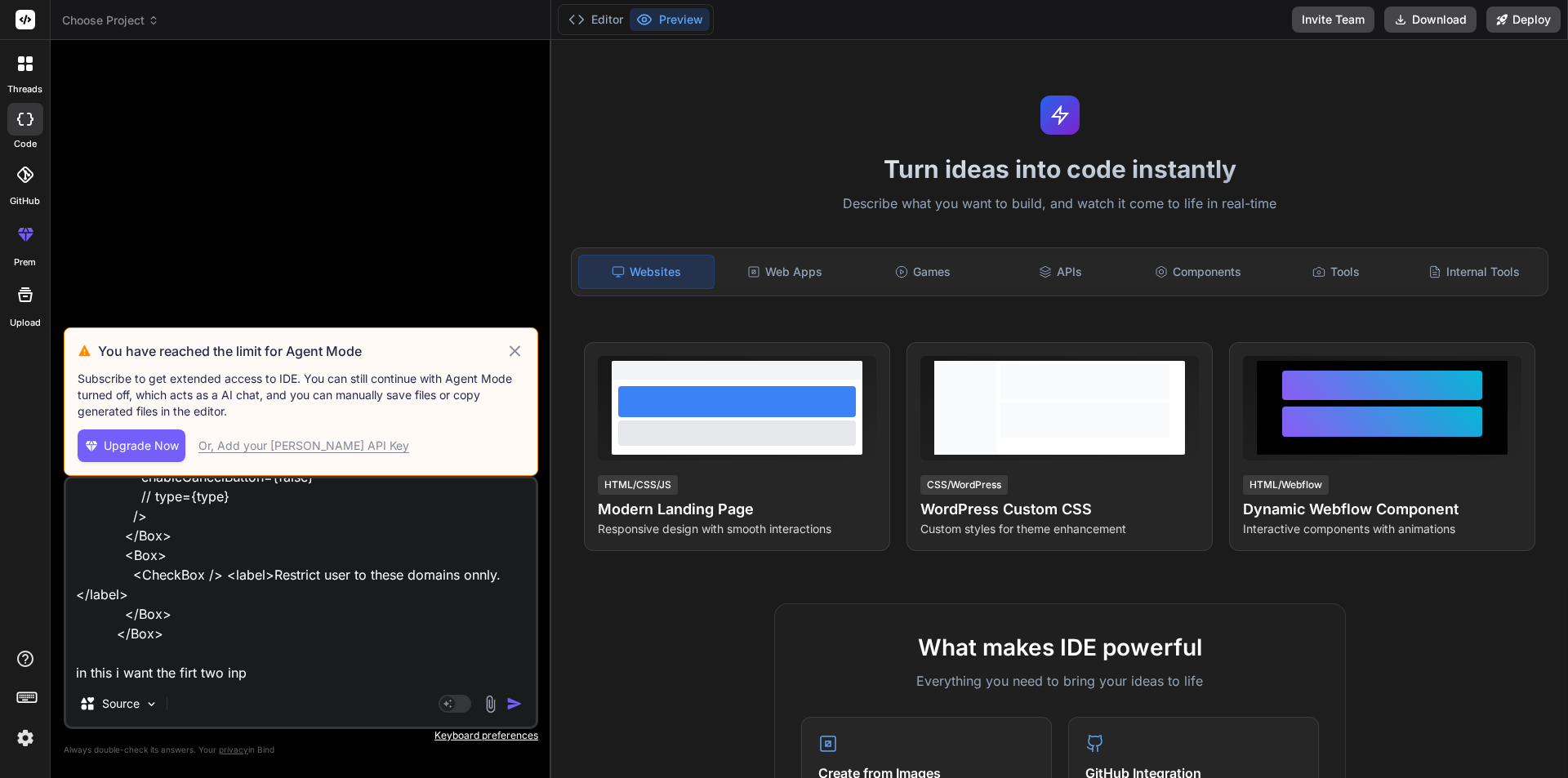
type textarea "x"
type textarea "<Box sx={{ display: "flex", justifyContent: "center", alignItems: "center", dir…"
type textarea "x"
type textarea "<Box sx={{ display: "flex", justifyContent: "center", alignItems: "center", dir…"
type textarea "x"
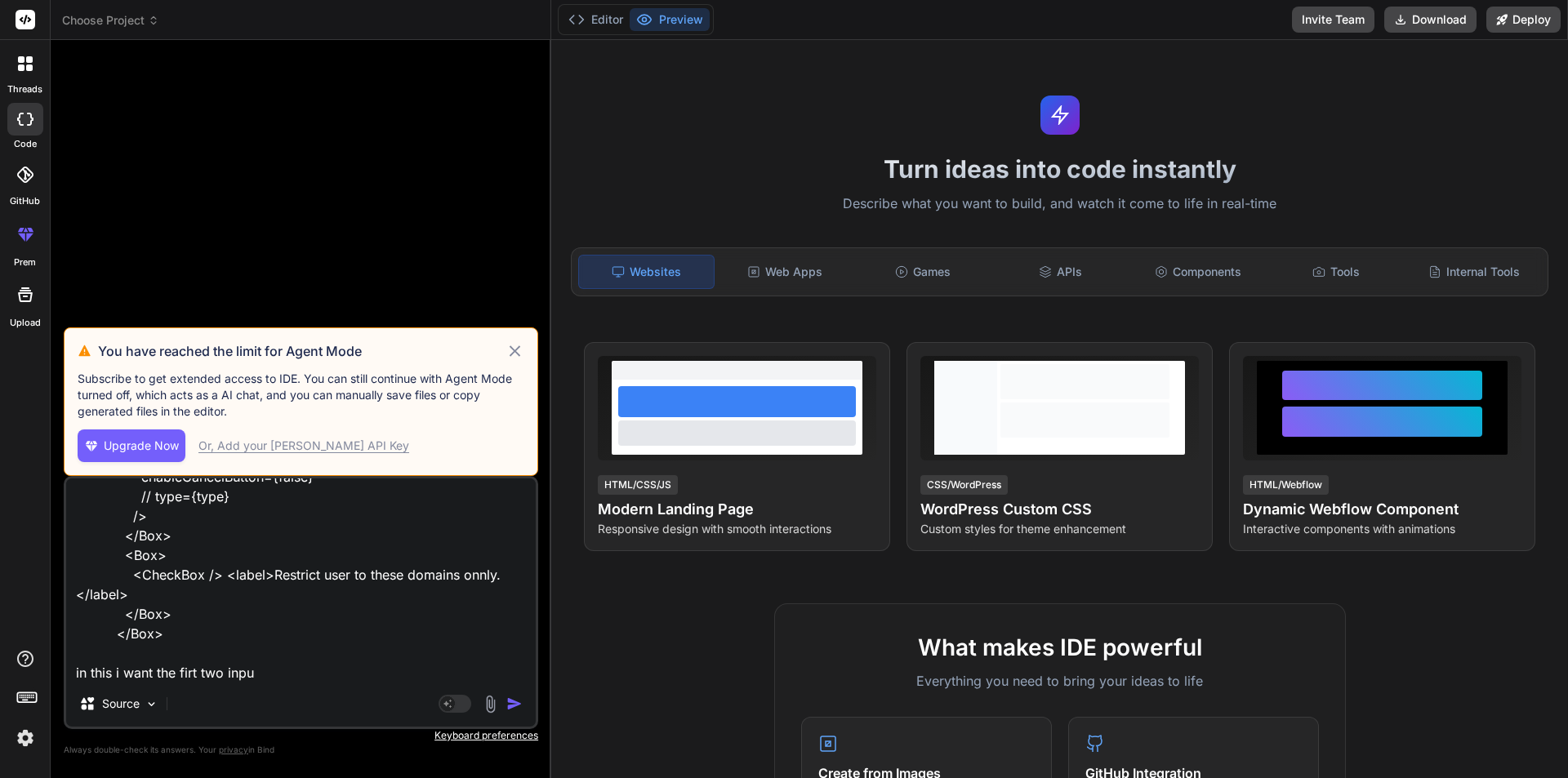
type textarea "<Box sx={{ display: "flex", justifyContent: "center", alignItems: "center", dir…"
type textarea "x"
type textarea "<Box sx={{ display: "flex", justifyContent: "center", alignItems: "center", dir…"
type textarea "x"
type textarea "<Box sx={{ display: "flex", justifyContent: "center", alignItems: "center", dir…"
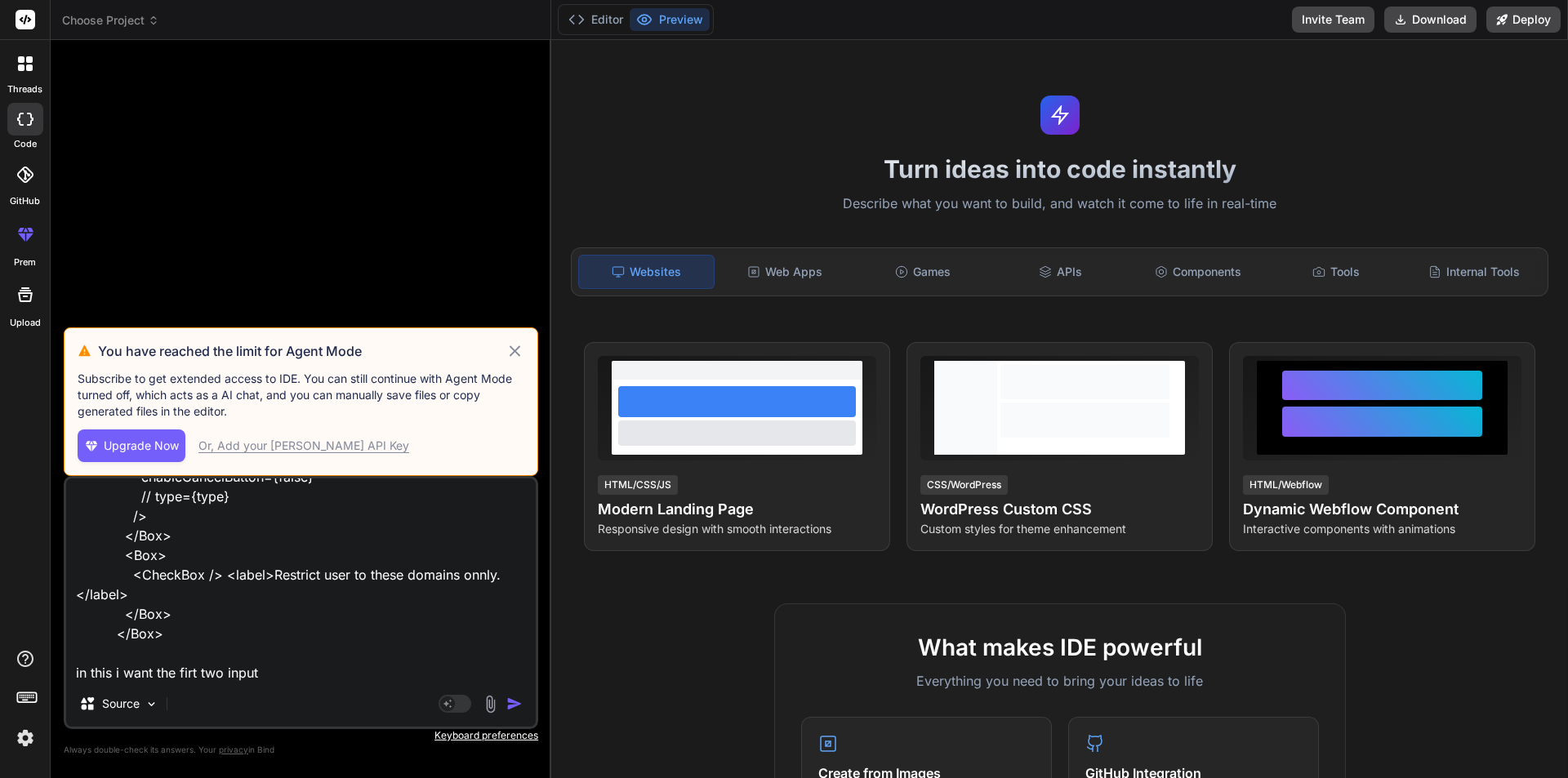
type textarea "x"
type textarea "<Box sx={{ display: "flex", justifyContent: "center", alignItems: "center", dir…"
type textarea "x"
type textarea "<Box sx={{ display: "flex", justifyContent: "center", alignItems: "center", dir…"
type textarea "x"
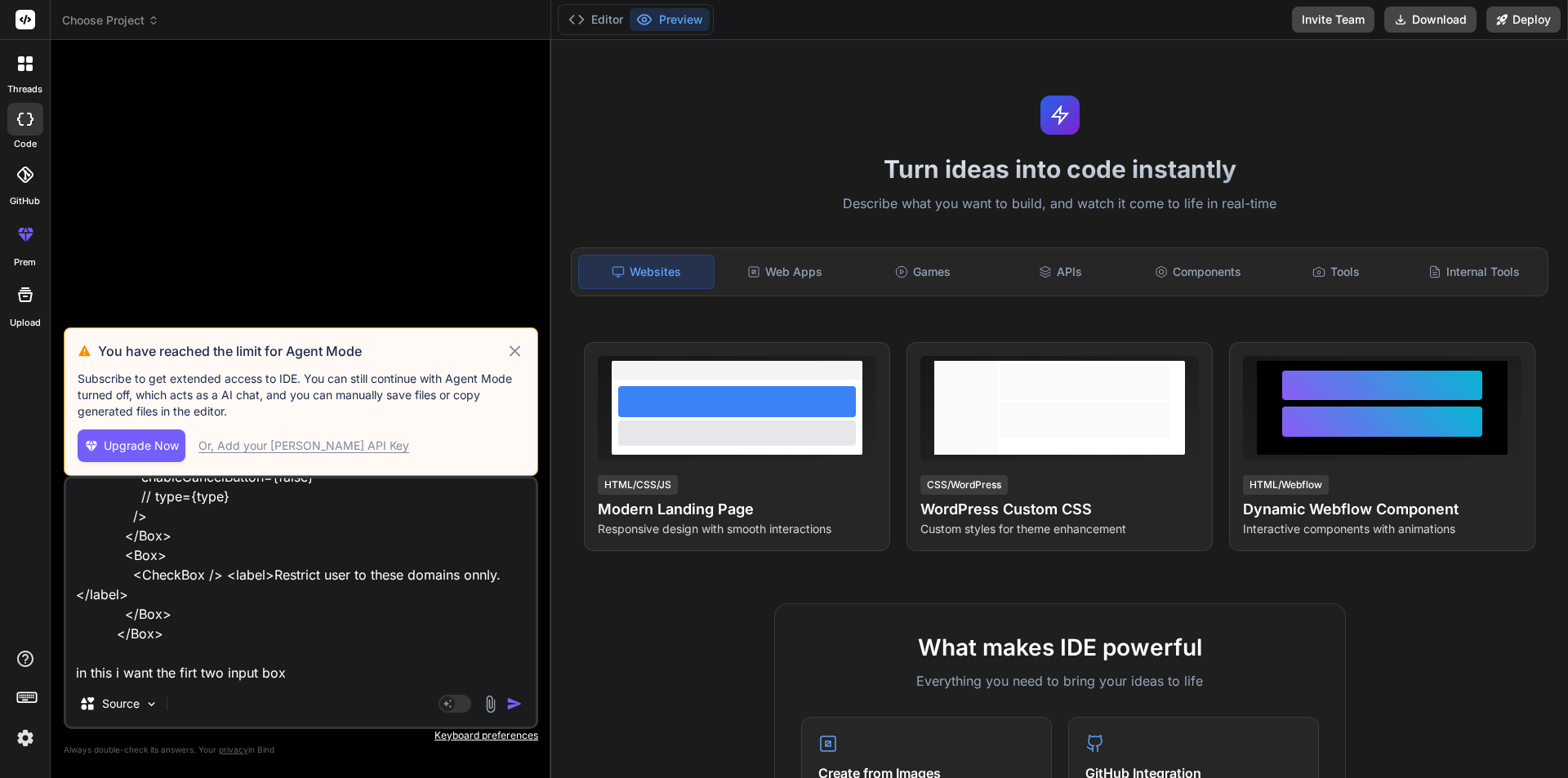
type textarea "<Box sx={{ display: "flex", justifyContent: "center", alignItems: "center", dir…"
type textarea "x"
type textarea "<Box sx={{ display: "flex", justifyContent: "center", alignItems: "center", dir…"
type textarea "x"
type textarea "<Box sx={{ display: "flex", justifyContent: "center", alignItems: "center", dir…"
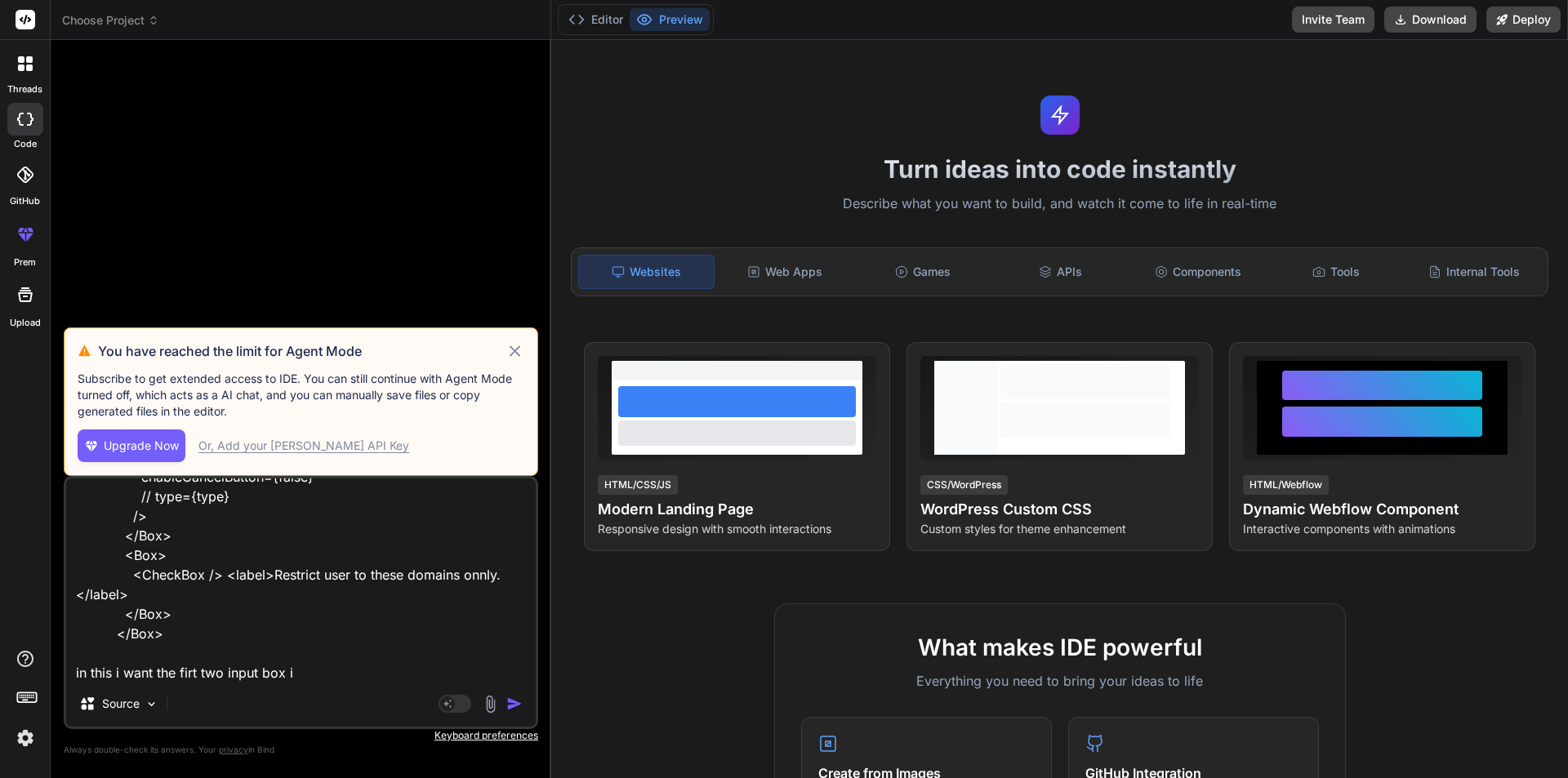
type textarea "x"
type textarea "<Box sx={{ display: "flex", justifyContent: "center", alignItems: "center", dir…"
type textarea "x"
type textarea "<Box sx={{ display: "flex", justifyContent: "center", alignItems: "center", dir…"
type textarea "x"
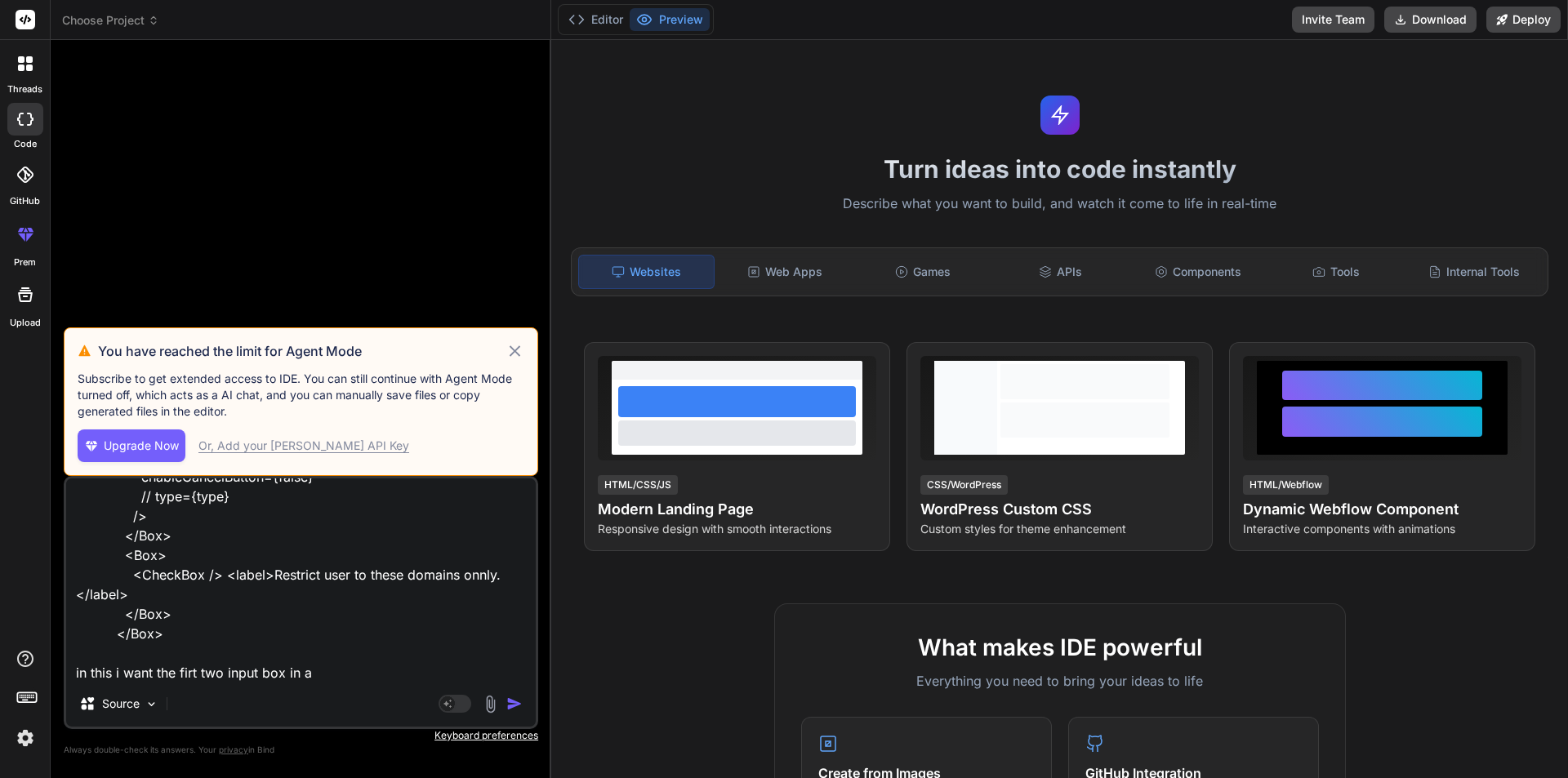
type textarea "<Box sx={{ display: "flex", justifyContent: "center", alignItems: "center", dir…"
type textarea "x"
type textarea "<Box sx={{ display: "flex", justifyContent: "center", alignItems: "center", dir…"
type textarea "x"
type textarea "<Box sx={{ display: "flex", justifyContent: "center", alignItems: "center", dir…"
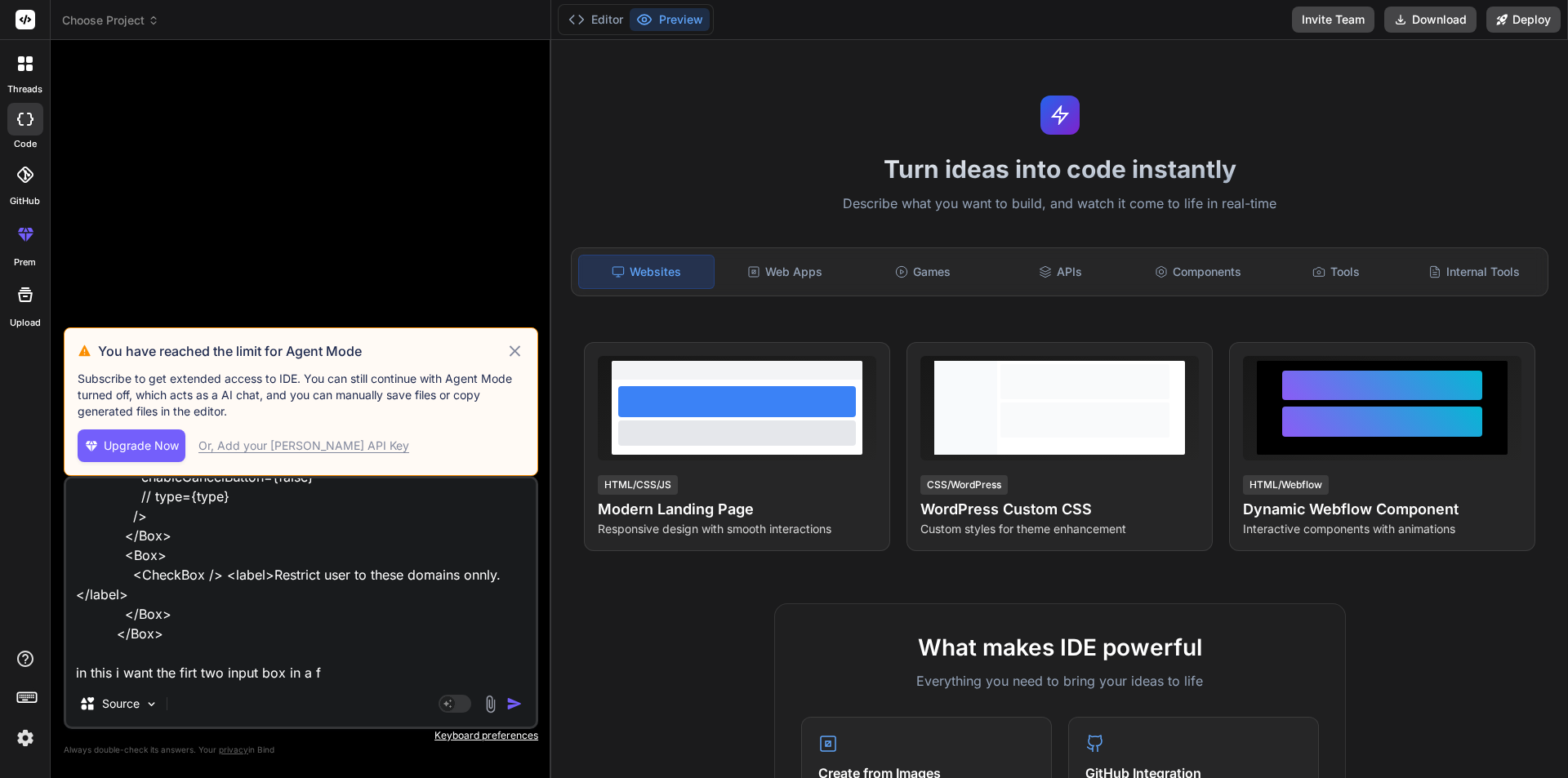
type textarea "x"
type textarea "<Box sx={{ display: "flex", justifyContent: "center", alignItems: "center", dir…"
type textarea "x"
type textarea "<Box sx={{ display: "flex", justifyContent: "center", alignItems: "center", dir…"
type textarea "x"
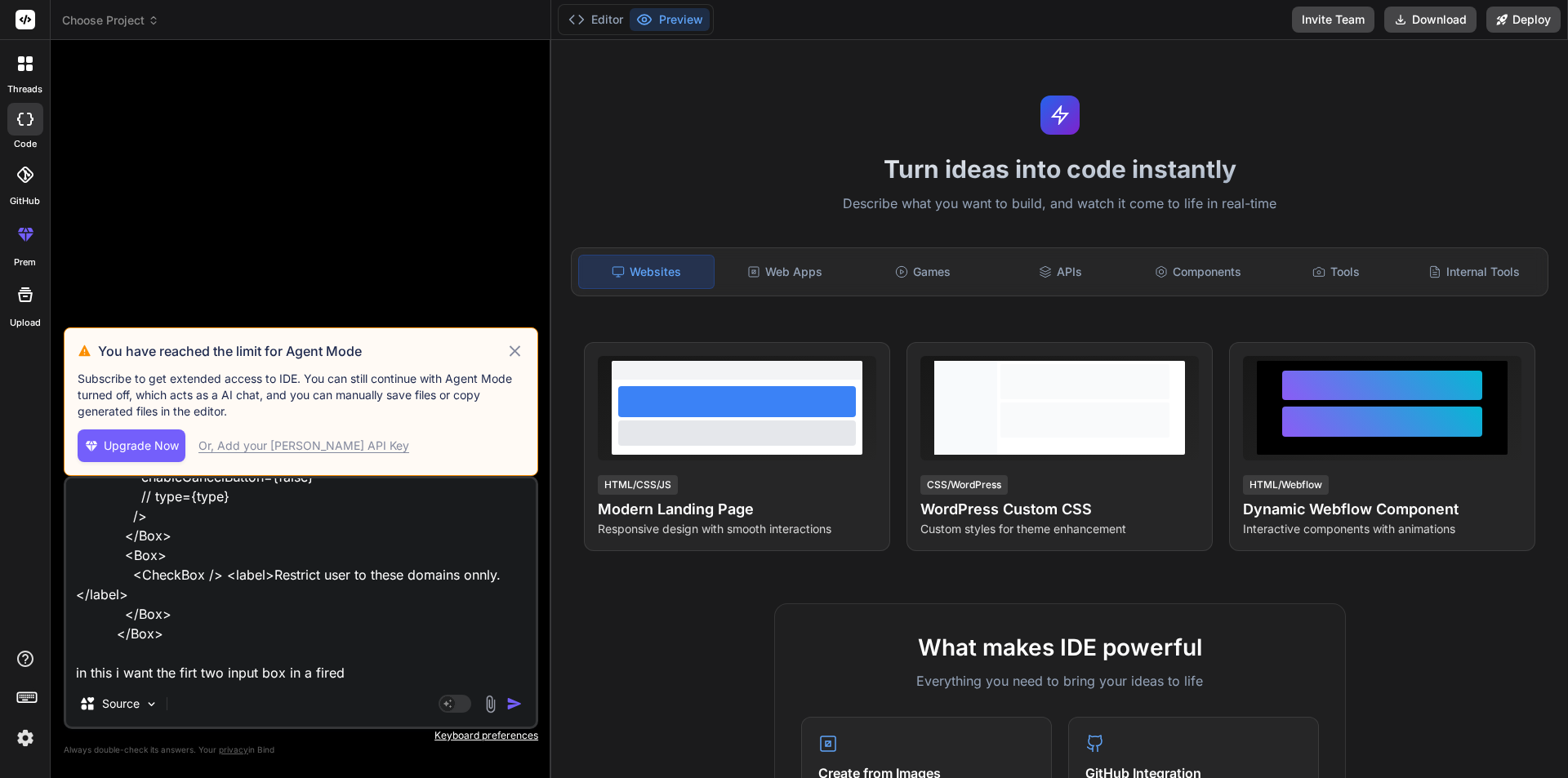
type textarea "<Box sx={{ display: "flex", justifyContent: "center", alignItems: "center", dir…"
type textarea "x"
type textarea "<Box sx={{ display: "flex", justifyContent: "center", alignItems: "center", dir…"
type textarea "x"
type textarea "<Box sx={{ display: "flex", justifyContent: "center", alignItems: "center", dir…"
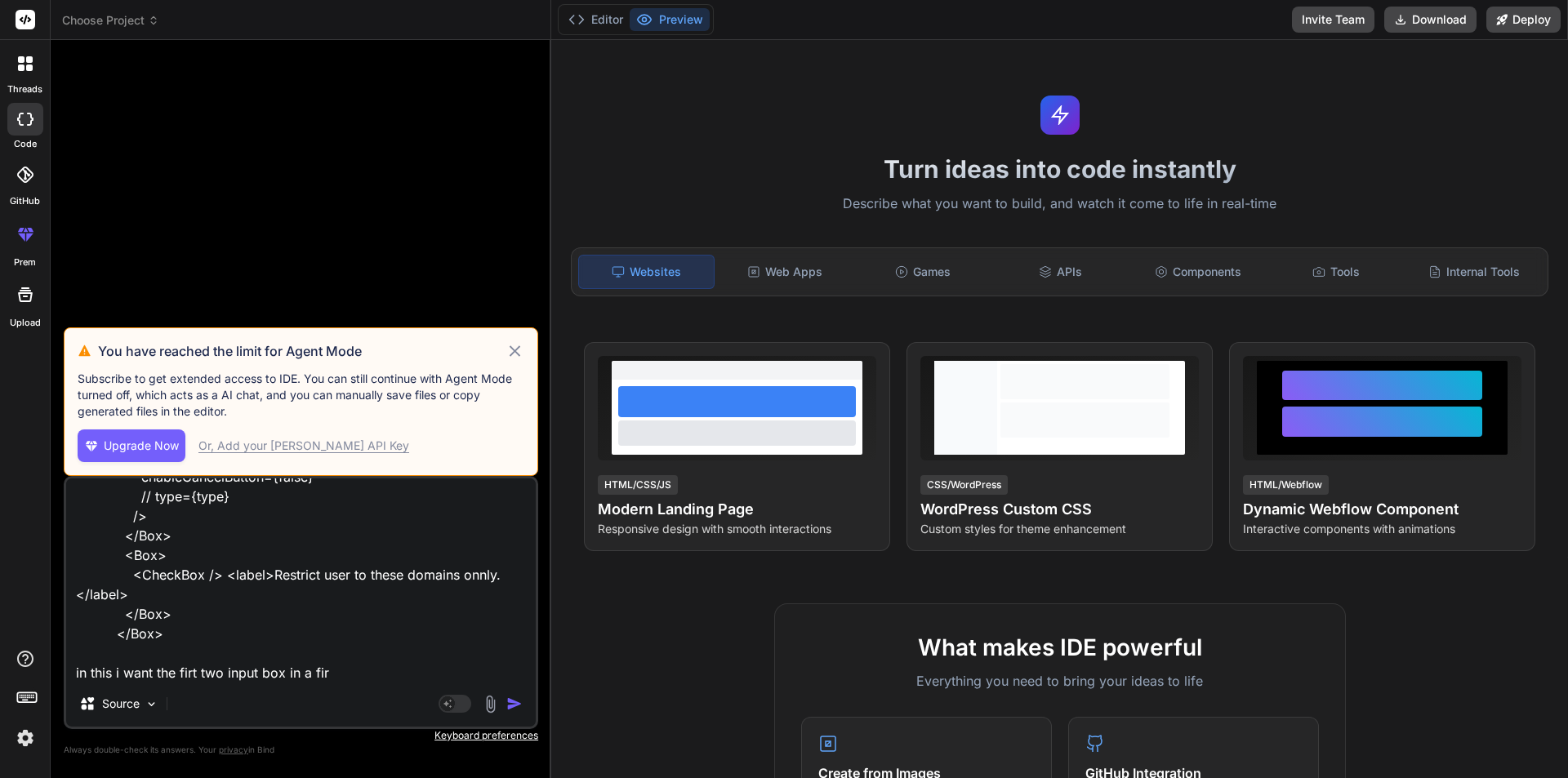
type textarea "x"
type textarea "<Box sx={{ display: "flex", justifyContent: "center", alignItems: "center", dir…"
type textarea "x"
type textarea "<Box sx={{ display: "flex", justifyContent: "center", alignItems: "center", dir…"
type textarea "x"
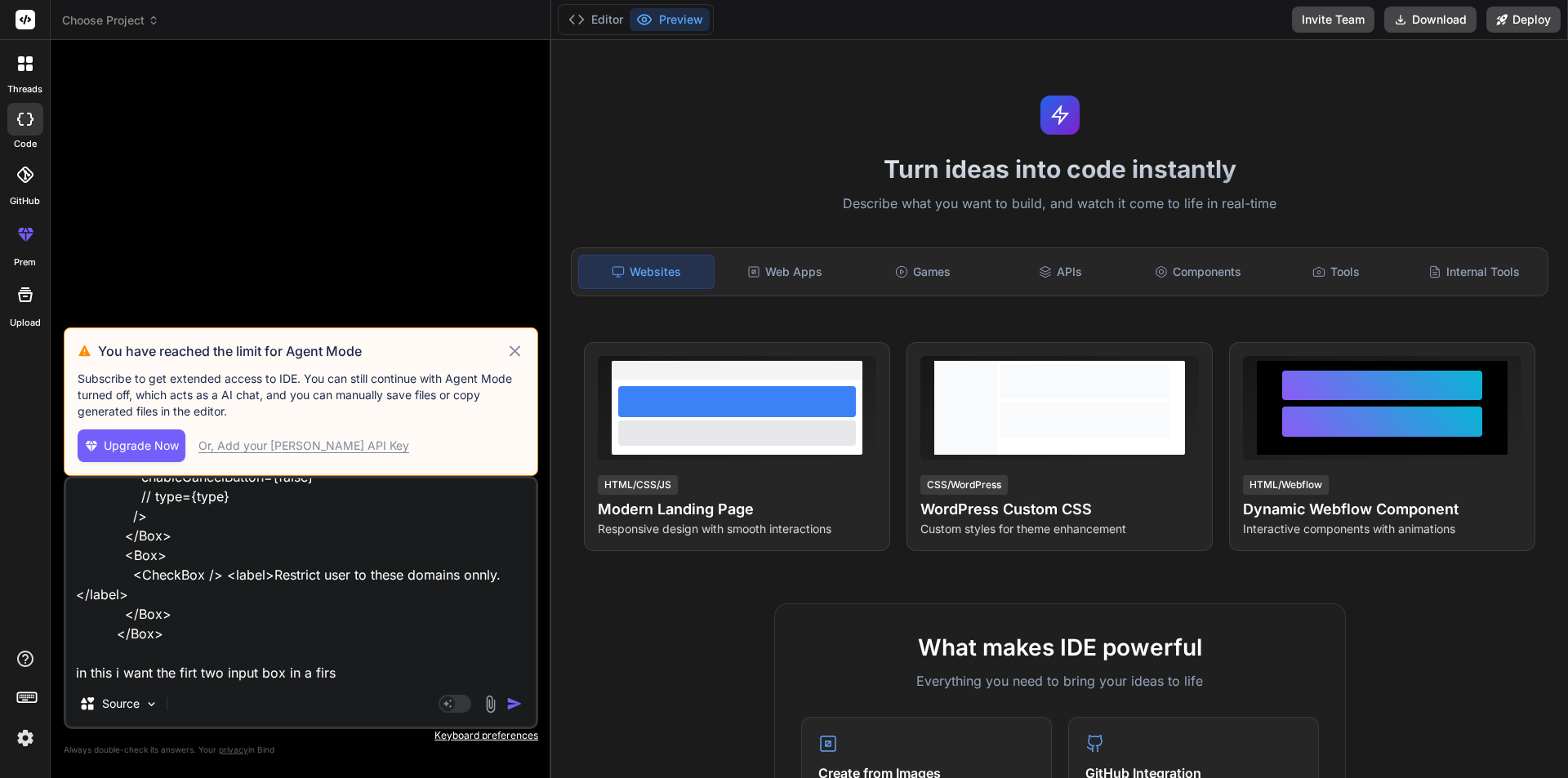
type textarea "<Box sx={{ display: "flex", justifyContent: "center", alignItems: "center", dir…"
type textarea "x"
type textarea "<Box sx={{ display: "flex", justifyContent: "center", alignItems: "center", dir…"
type textarea "x"
type textarea "<Box sx={{ display: "flex", justifyContent: "center", alignItems: "center", dir…"
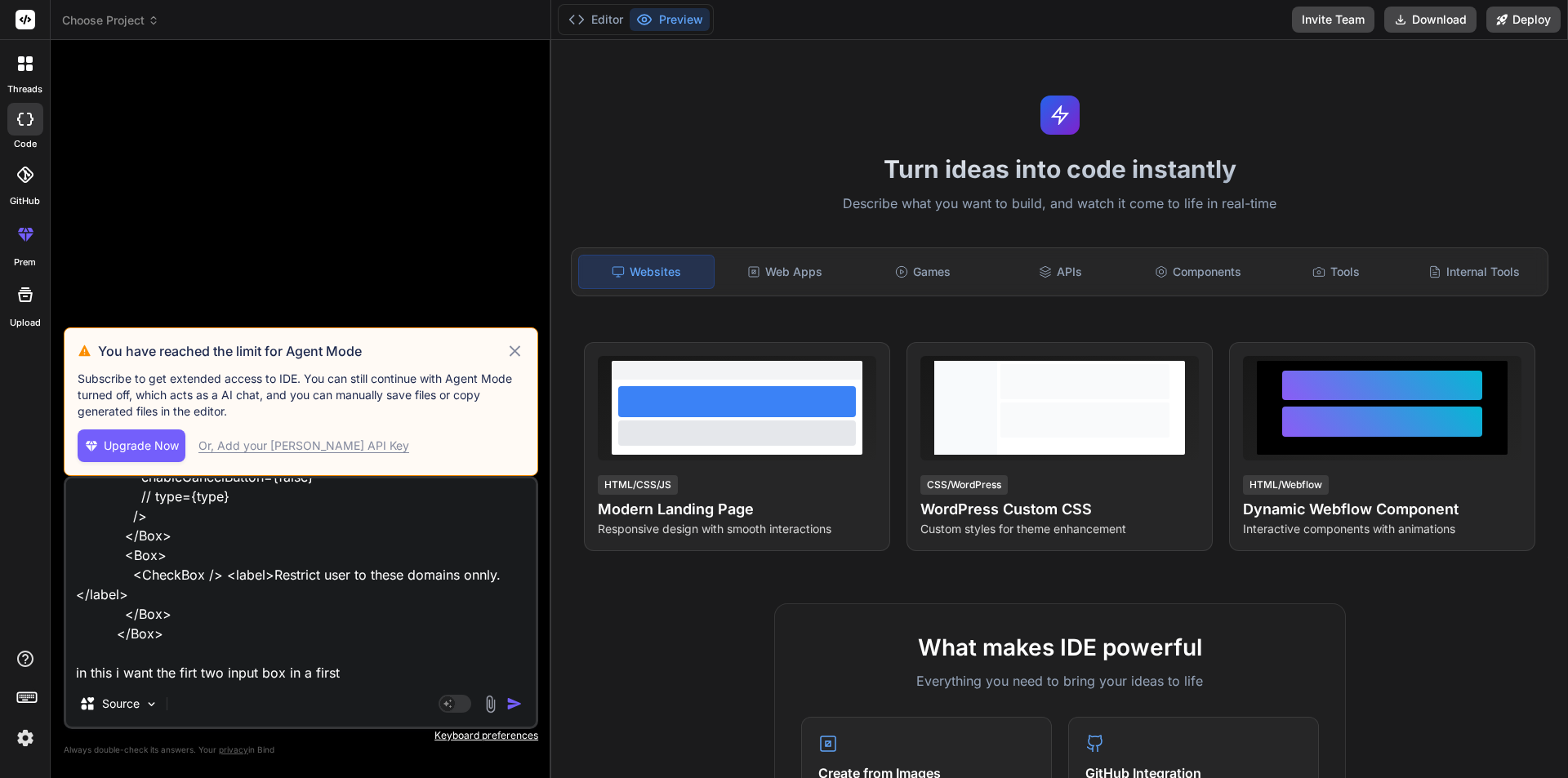
type textarea "x"
type textarea "<Box sx={{ display: "flex", justifyContent: "center", alignItems: "center", dir…"
type textarea "x"
type textarea "<Box sx={{ display: "flex", justifyContent: "center", alignItems: "center", dir…"
type textarea "x"
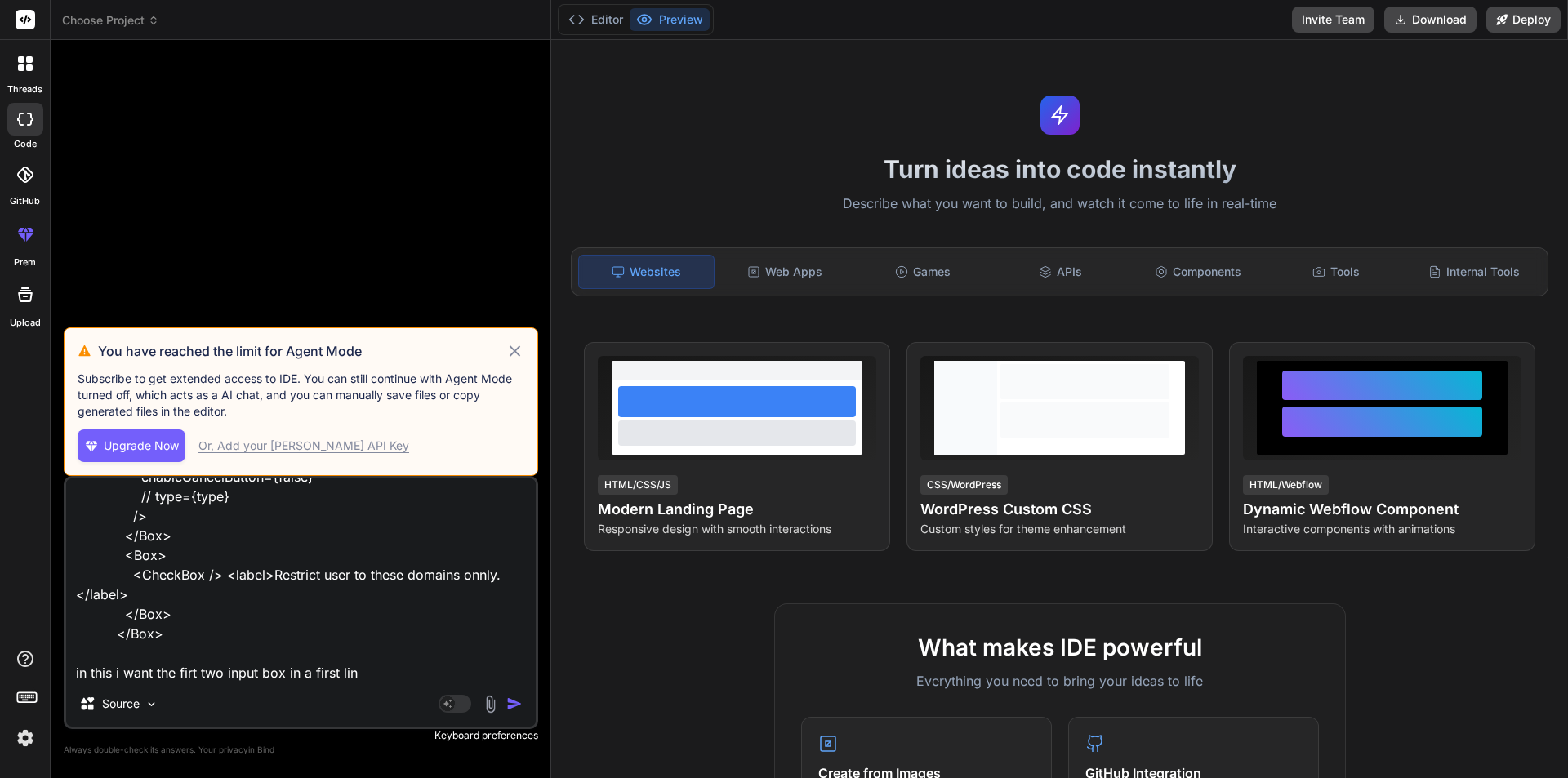
type textarea "<Box sx={{ display: "flex", justifyContent: "center", alignItems: "center", dir…"
type textarea "x"
type textarea "<Box sx={{ display: "flex", justifyContent: "center", alignItems: "center", dir…"
type textarea "x"
type textarea "<Box sx={{ display: "flex", justifyContent: "center", alignItems: "center", dir…"
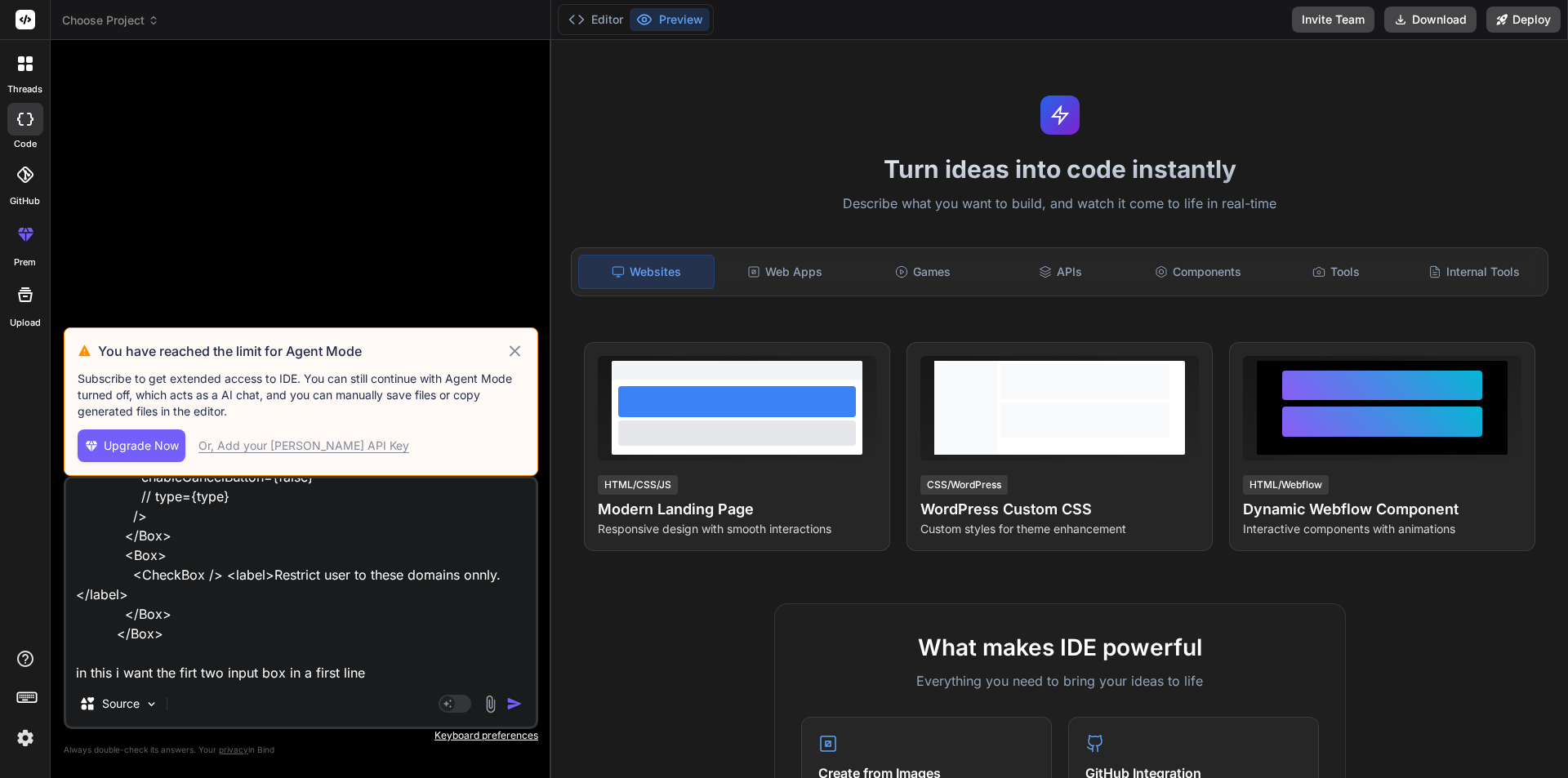
type textarea "x"
type textarea "<Box sx={{ display: "flex", justifyContent: "center", alignItems: "center", dir…"
type textarea "x"
type textarea "<Box sx={{ display: "flex", justifyContent: "center", alignItems: "center", dir…"
type textarea "x"
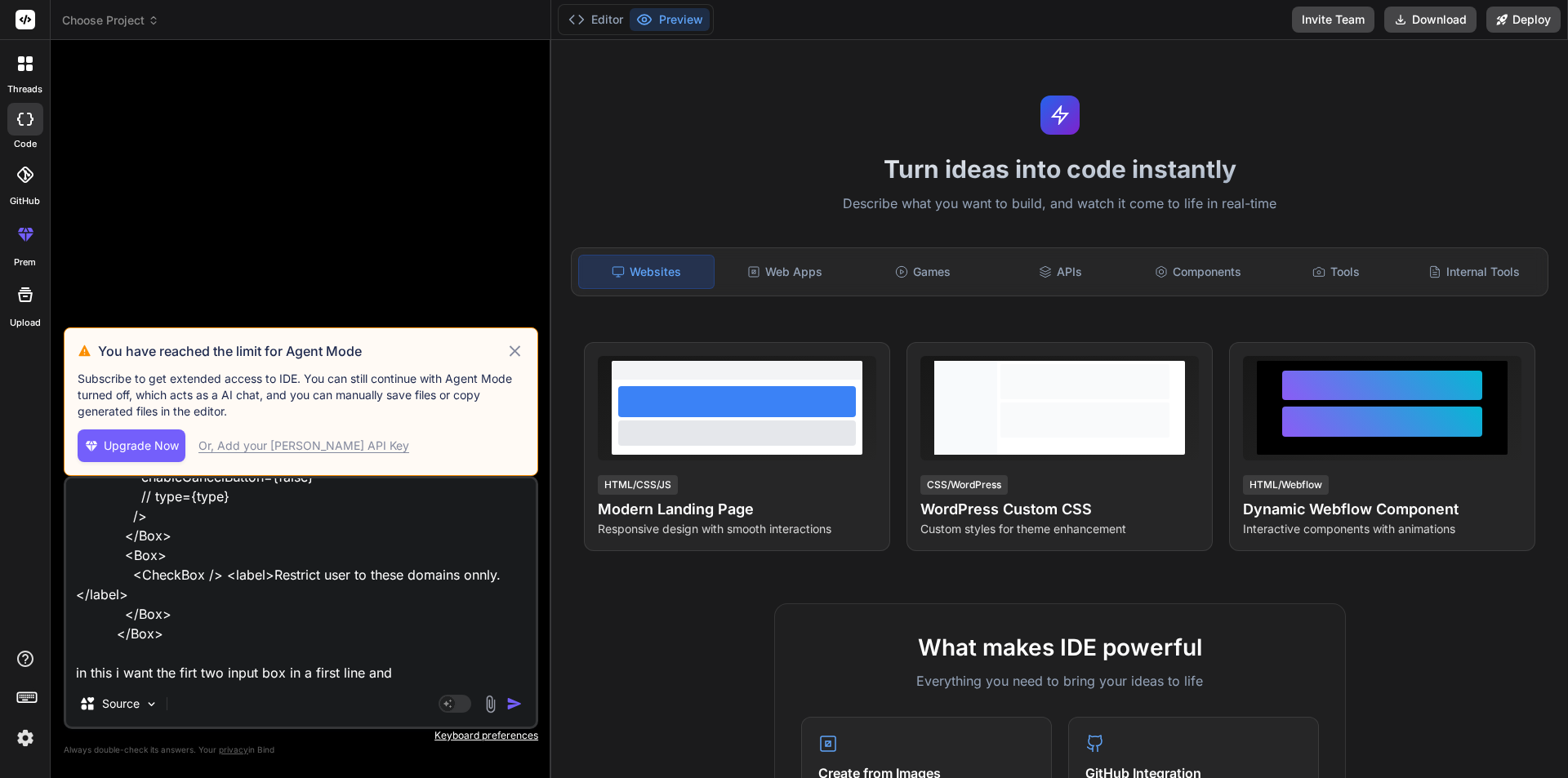
type textarea "<Box sx={{ display: "flex", justifyContent: "center", alignItems: "center", dir…"
type textarea "x"
type textarea "<Box sx={{ display: "flex", justifyContent: "center", alignItems: "center", dir…"
type textarea "x"
type textarea "<Box sx={{ display: "flex", justifyContent: "center", alignItems: "center", dir…"
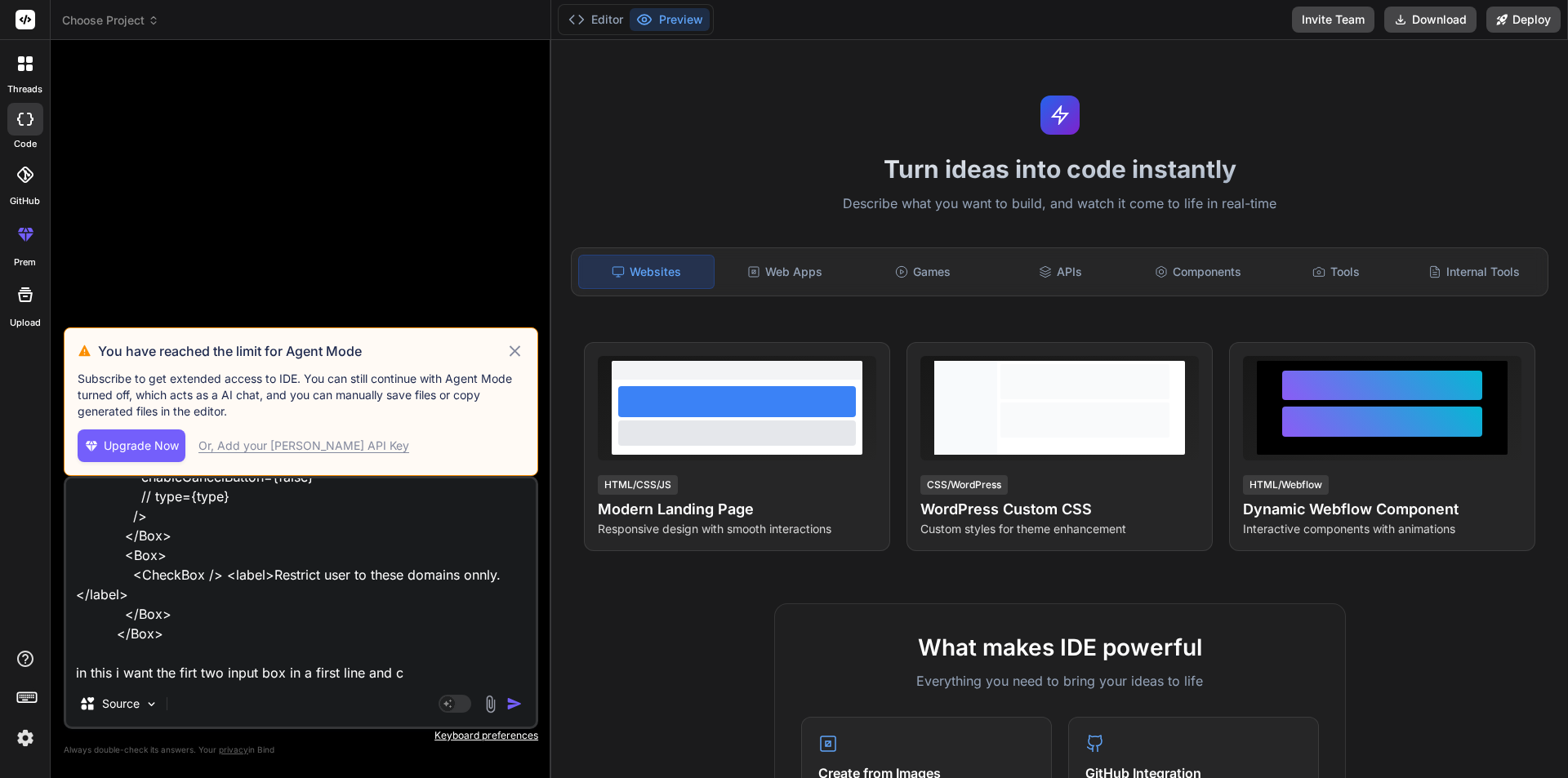
type textarea "x"
type textarea "<Box sx={{ display: "flex", justifyContent: "center", alignItems: "center", dir…"
type textarea "x"
type textarea "<Box sx={{ display: "flex", justifyContent: "center", alignItems: "center", dir…"
type textarea "x"
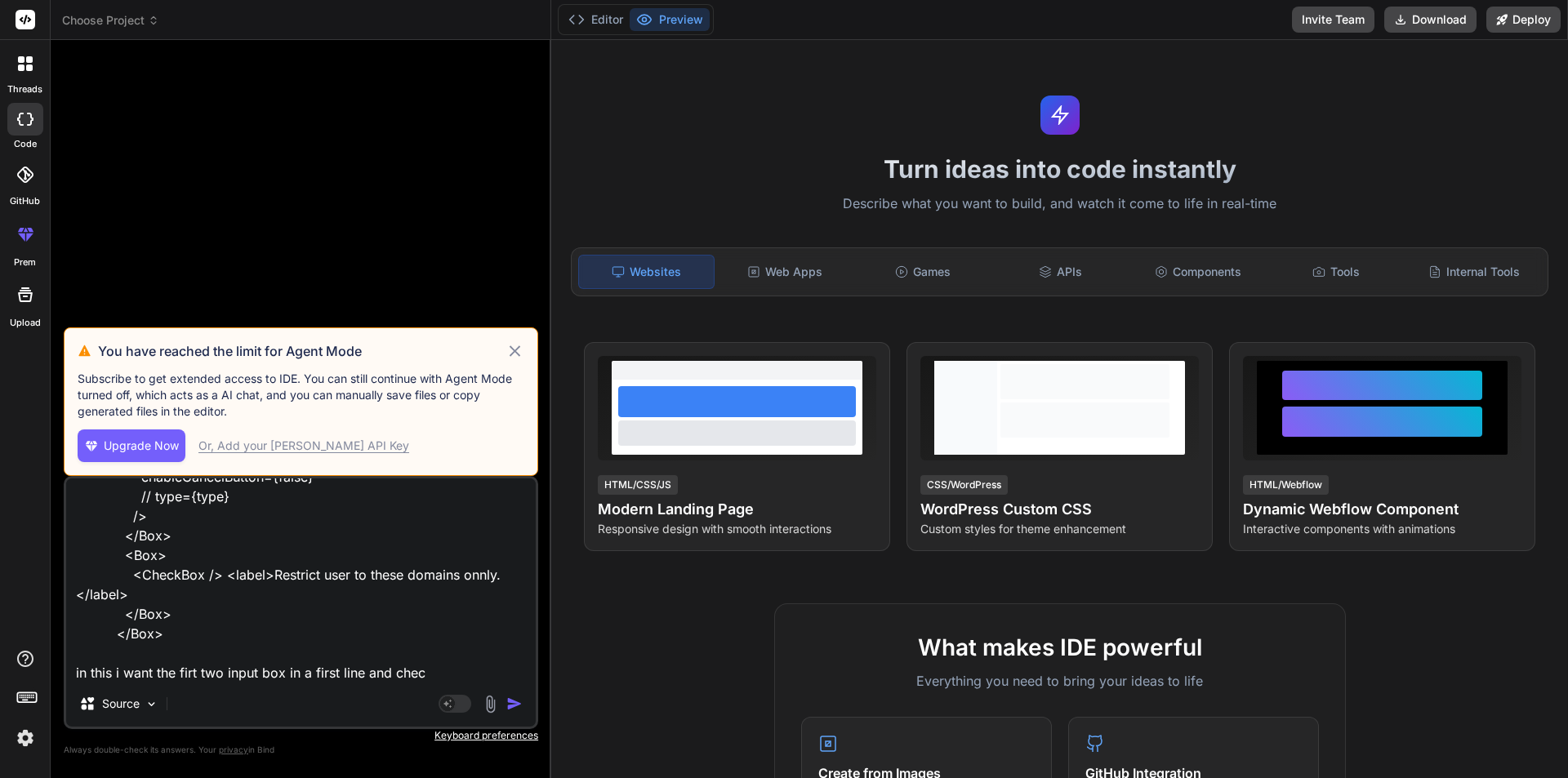
type textarea "<Box sx={{ display: "flex", justifyContent: "center", alignItems: "center", dir…"
type textarea "x"
type textarea "<Box sx={{ display: "flex", justifyContent: "center", alignItems: "center", dir…"
type textarea "x"
type textarea "<Box sx={{ display: "flex", justifyContent: "center", alignItems: "center", dir…"
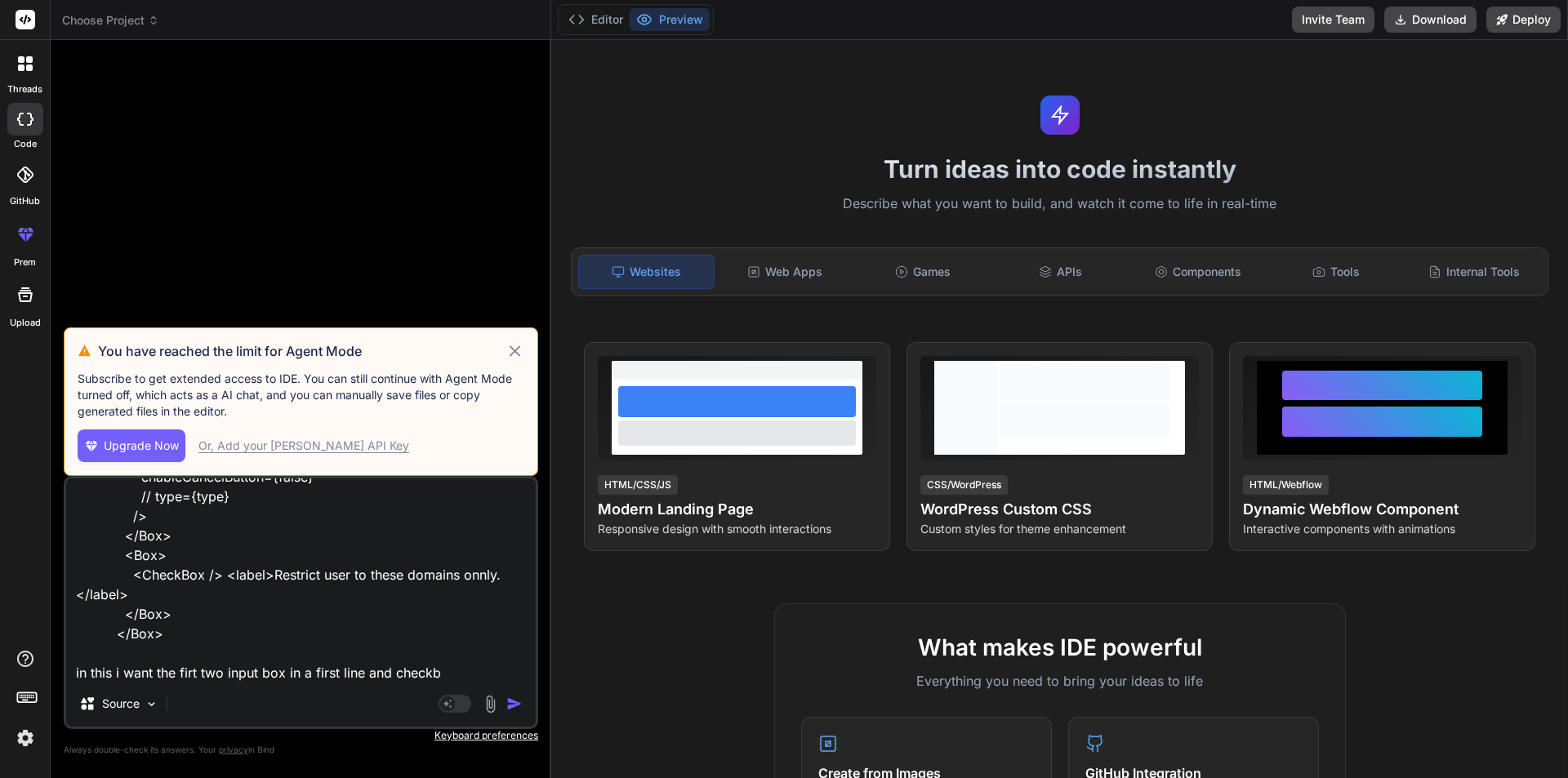
type textarea "x"
type textarea "<Box sx={{ display: "flex", justifyContent: "center", alignItems: "center", dir…"
type textarea "x"
type textarea "<Box sx={{ display: "flex", justifyContent: "center", alignItems: "center", dir…"
type textarea "x"
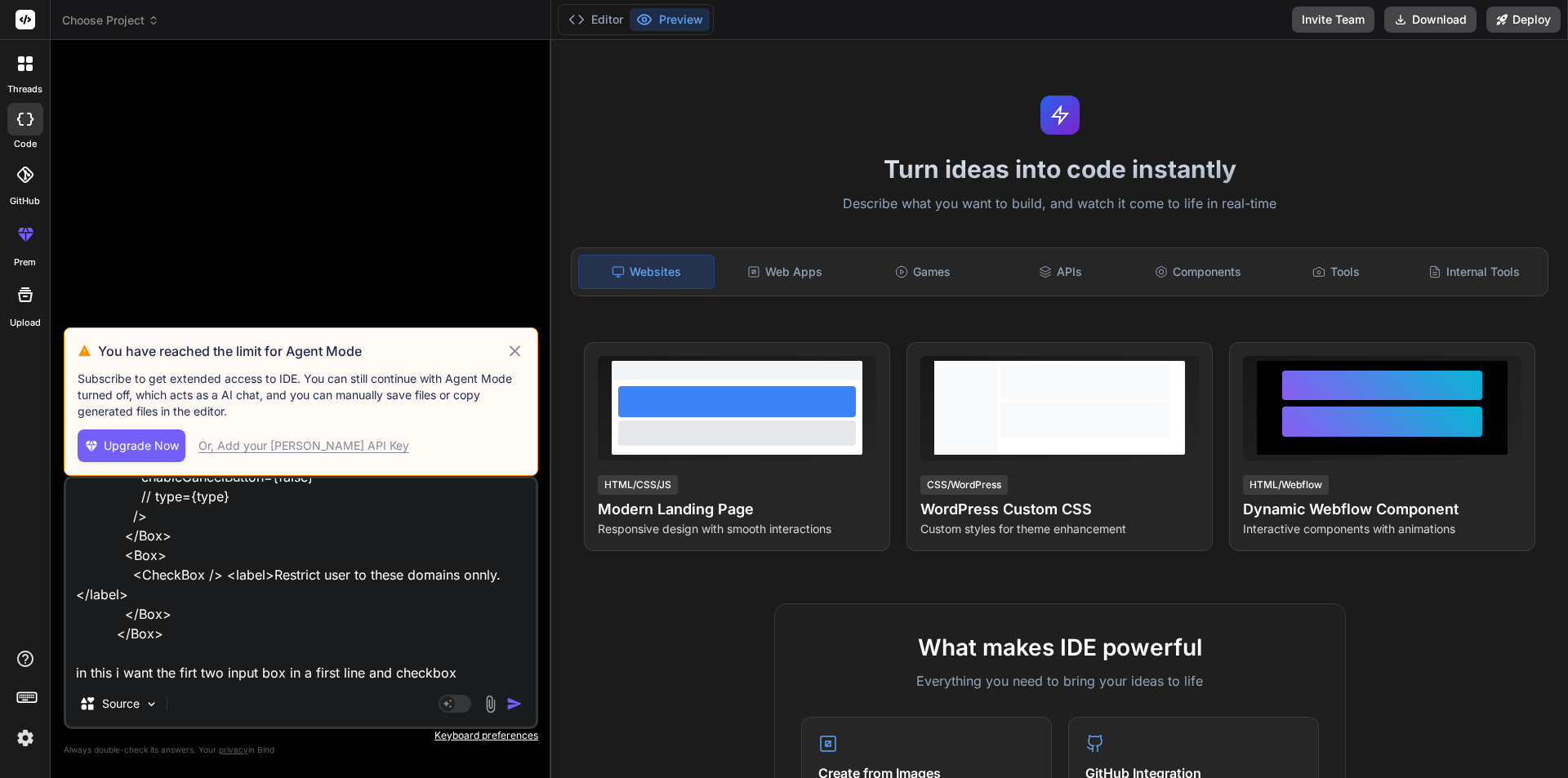
type textarea "<Box sx={{ display: "flex", justifyContent: "center", alignItems: "center", dir…"
type textarea "x"
type textarea "<Box sx={{ display: "flex", justifyContent: "center", alignItems: "center", dir…"
type textarea "x"
type textarea "<Box sx={{ display: "flex", justifyContent: "center", alignItems: "center", dir…"
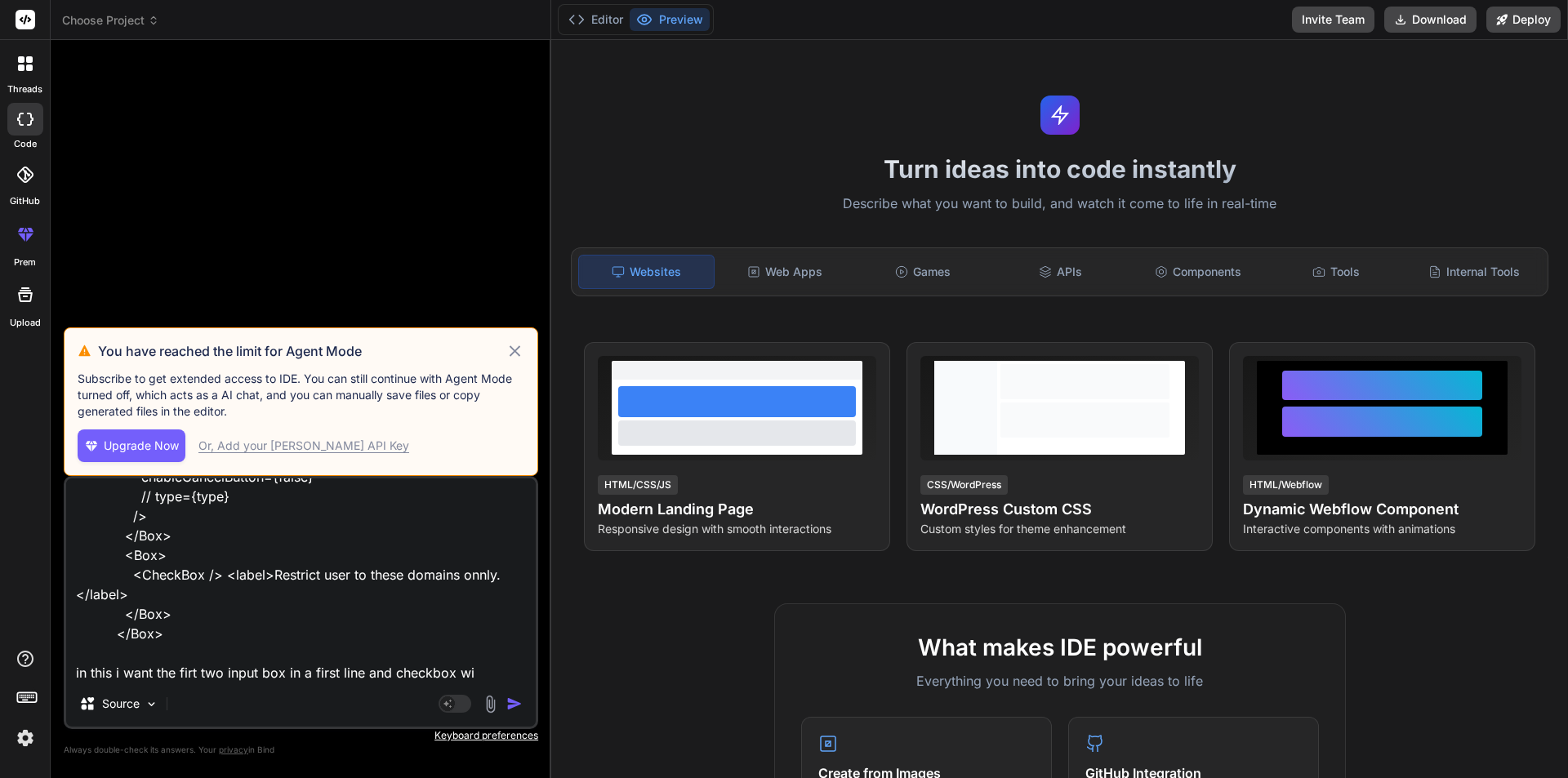
type textarea "x"
type textarea "<Box sx={{ display: "flex", justifyContent: "center", alignItems: "center", dir…"
type textarea "x"
type textarea "<Box sx={{ display: "flex", justifyContent: "center", alignItems: "center", dir…"
type textarea "x"
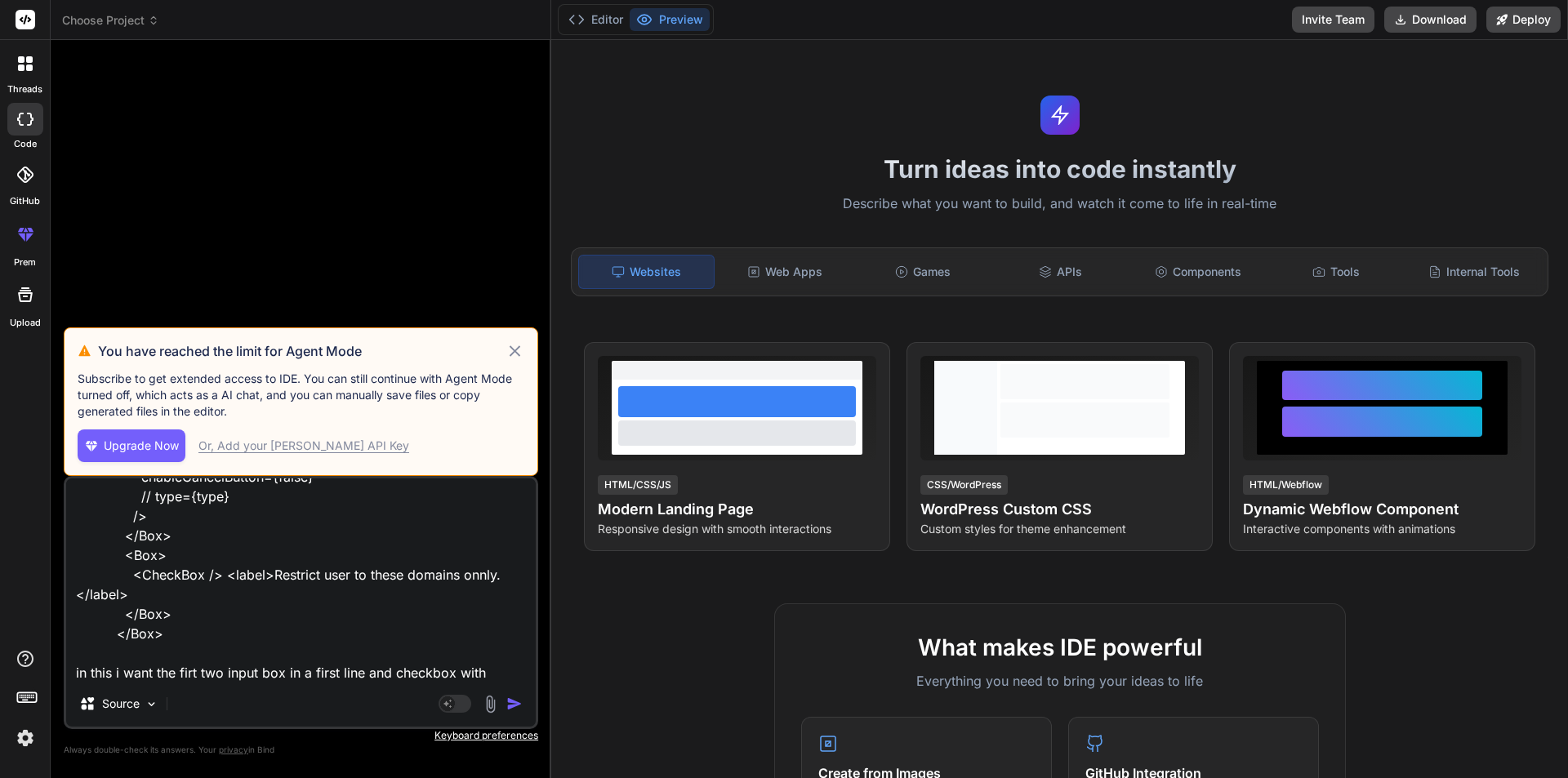
type textarea "<Box sx={{ display: "flex", justifyContent: "center", alignItems: "center", dir…"
type textarea "x"
type textarea "<Box sx={{ display: "flex", justifyContent: "center", alignItems: "center", dir…"
type textarea "x"
type textarea "<Box sx={{ display: "flex", justifyContent: "center", alignItems: "center", dir…"
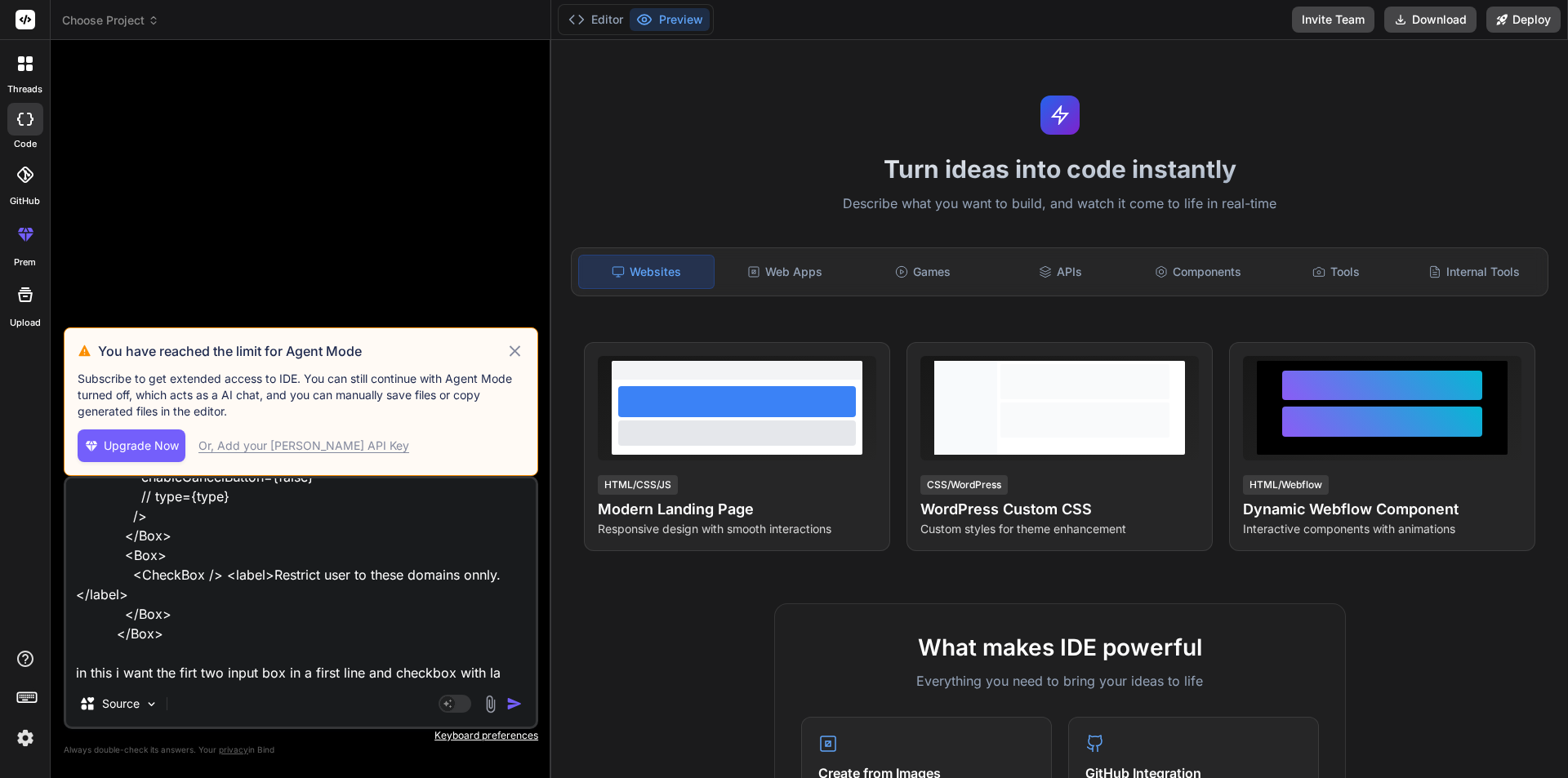
type textarea "x"
type textarea "<Box sx={{ display: "flex", justifyContent: "center", alignItems: "center", dir…"
type textarea "x"
type textarea "<Box sx={{ display: "flex", justifyContent: "center", alignItems: "center", dir…"
type textarea "x"
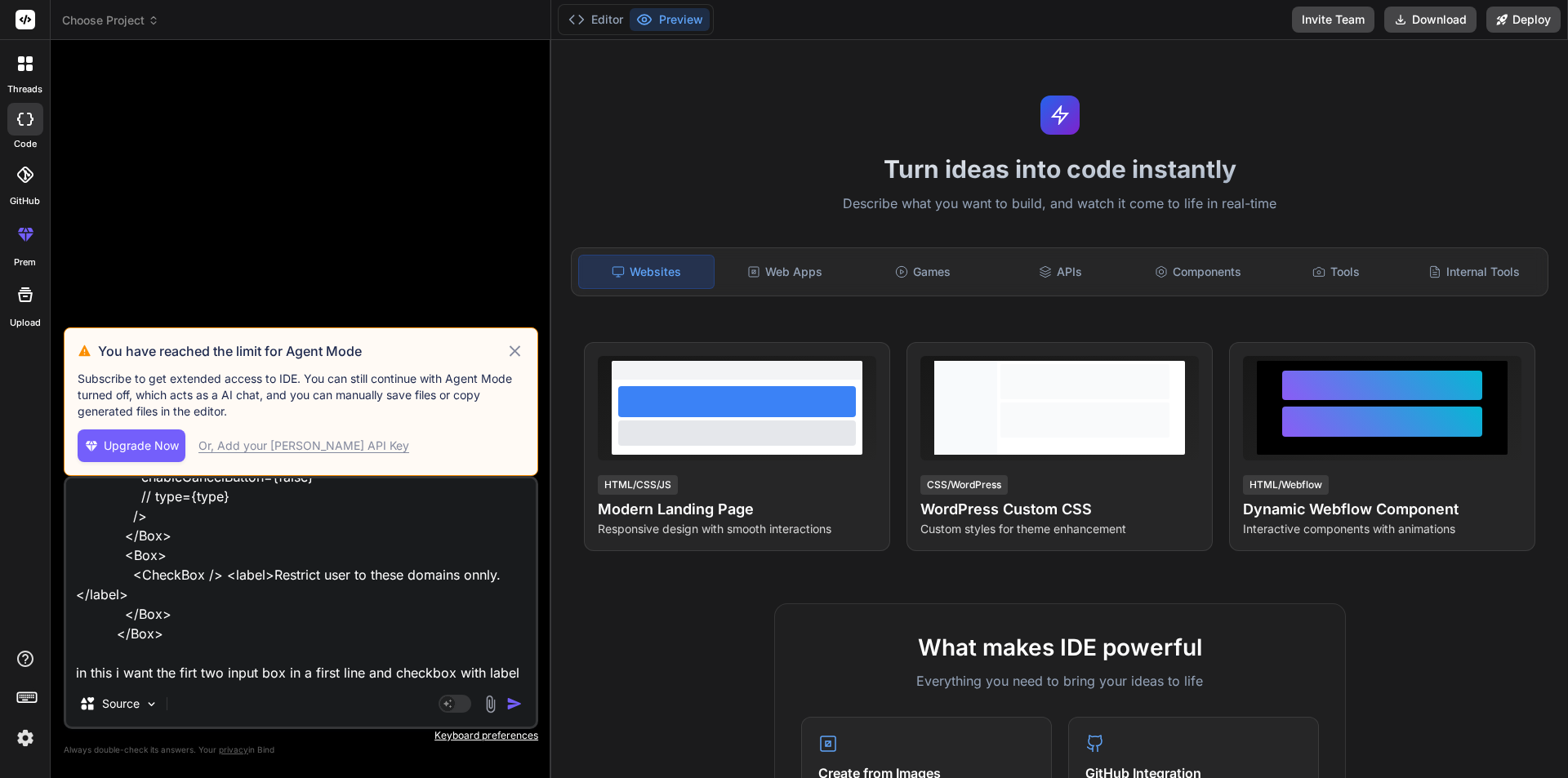
type textarea "<Box sx={{ display: "flex", justifyContent: "center", alignItems: "center", dir…"
type textarea "x"
type textarea "<Box sx={{ display: "flex", justifyContent: "center", alignItems: "center", dir…"
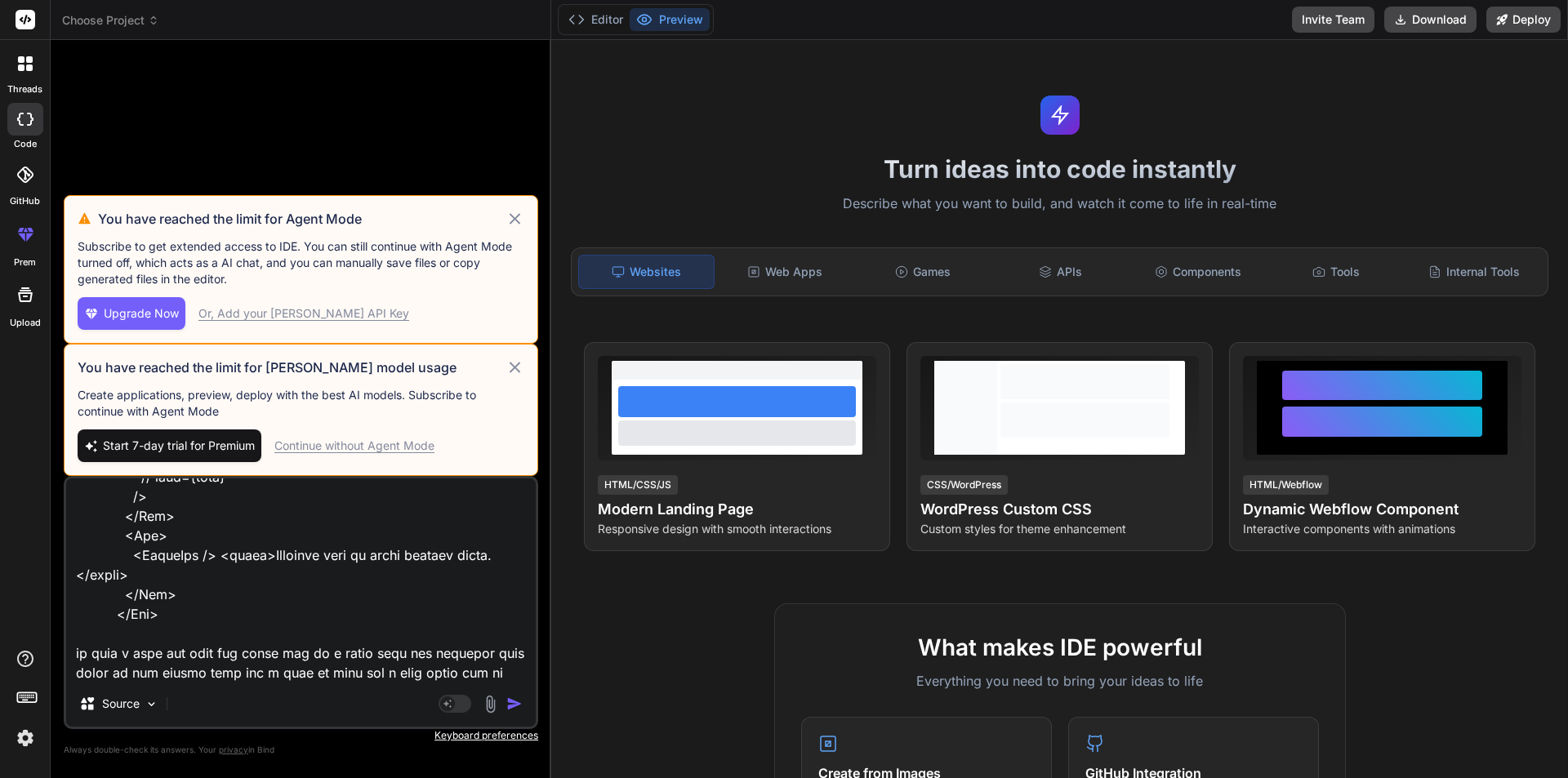
click at [344, 442] on div "Continue without Agent Mode" at bounding box center [355, 445] width 160 height 16
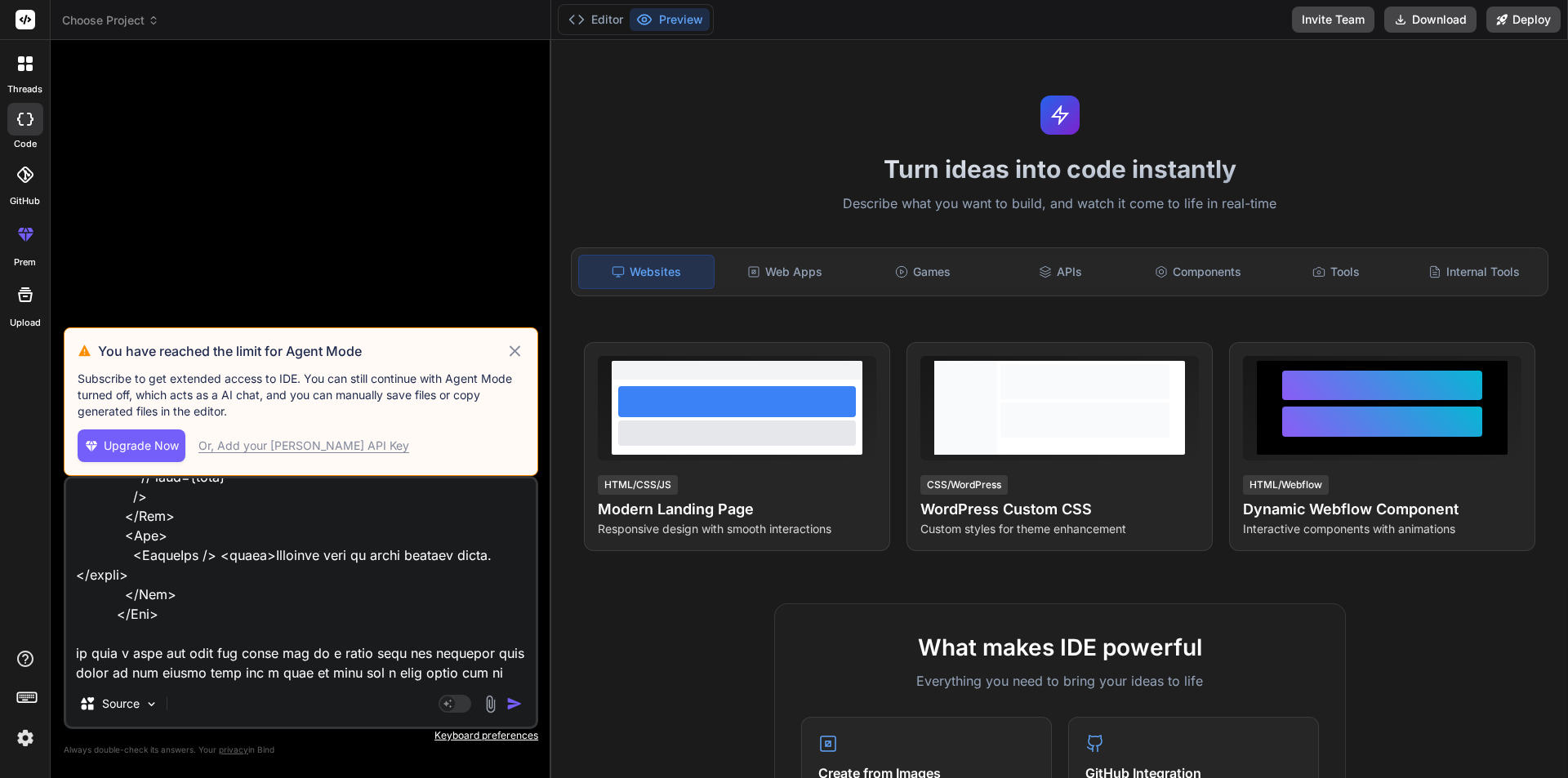
click at [515, 701] on img "button" at bounding box center [513, 704] width 16 height 16
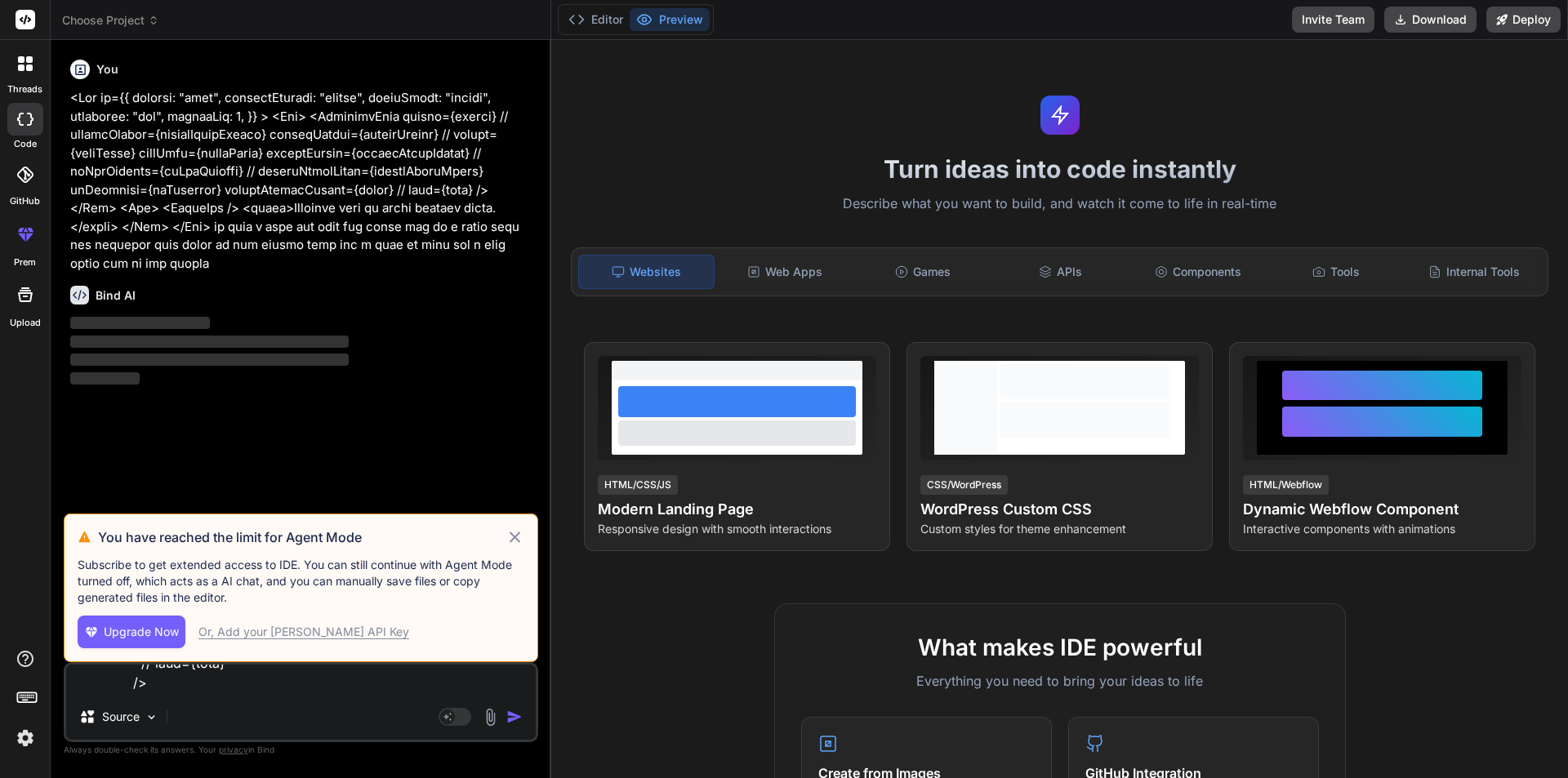
scroll to position [0, 0]
click at [517, 540] on icon at bounding box center [514, 536] width 10 height 10
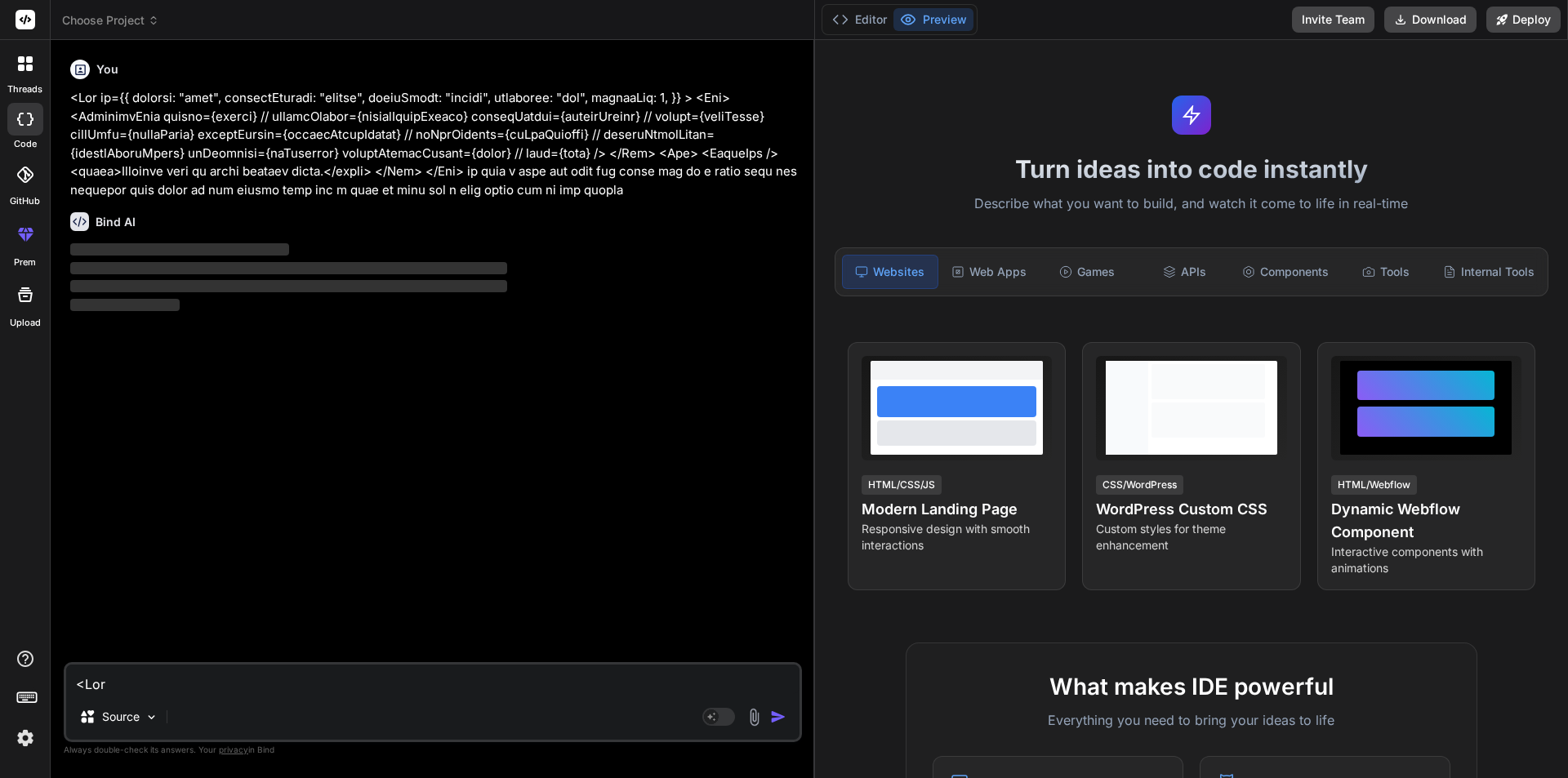
drag, startPoint x: 551, startPoint y: 347, endPoint x: 789, endPoint y: 334, distance: 238.4
click at [789, 334] on div "Bind AI Web Search Created with Pixso. Code Generator You Bind AI ‌ ‌ ‌ ‌ Sourc…" at bounding box center [433, 409] width 765 height 738
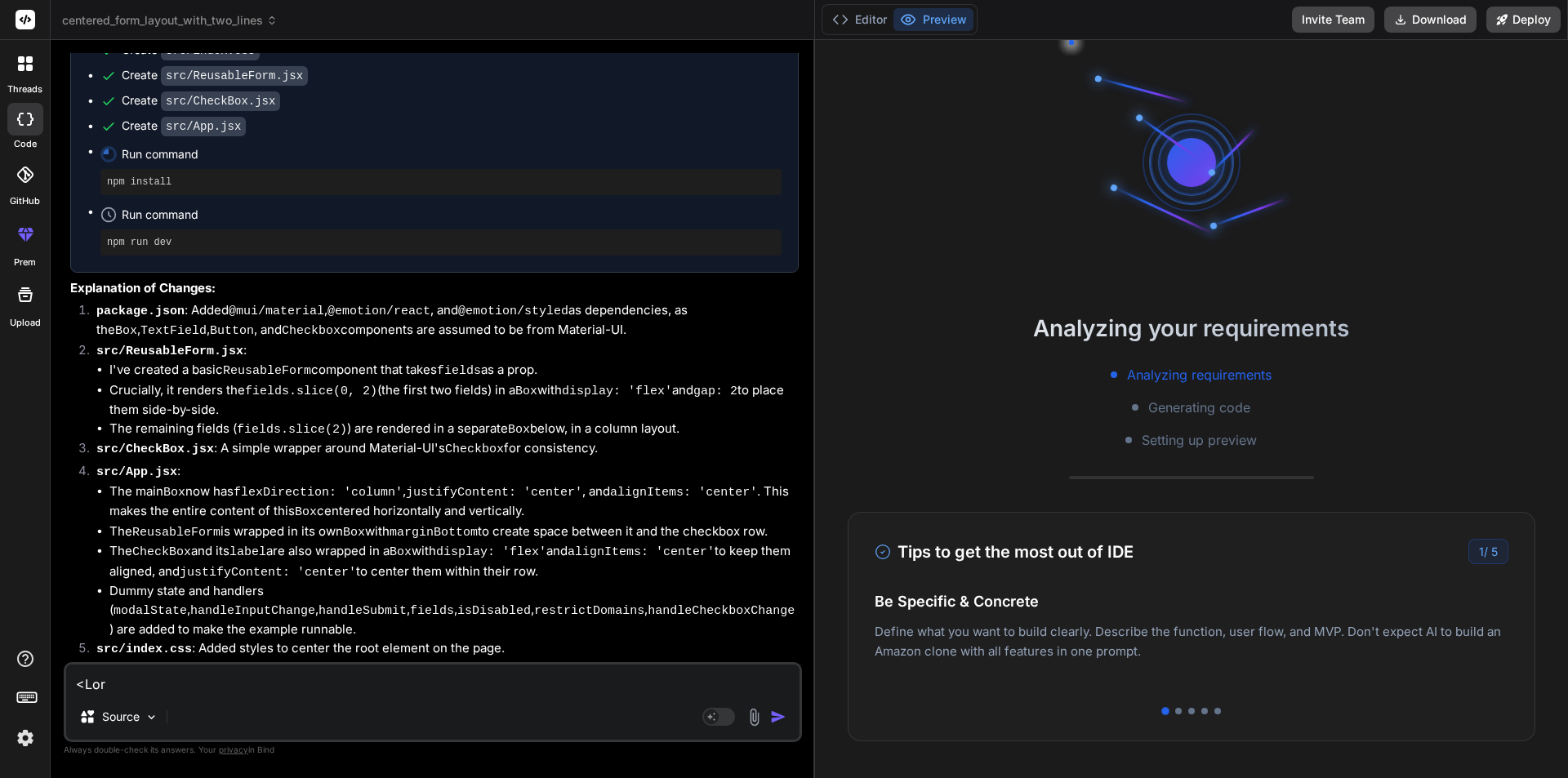
scroll to position [480, 0]
click at [224, 401] on li "Crucially, it renders the fields.slice(0, 2) (the first two fields) in a Box wi…" at bounding box center [454, 400] width 689 height 38
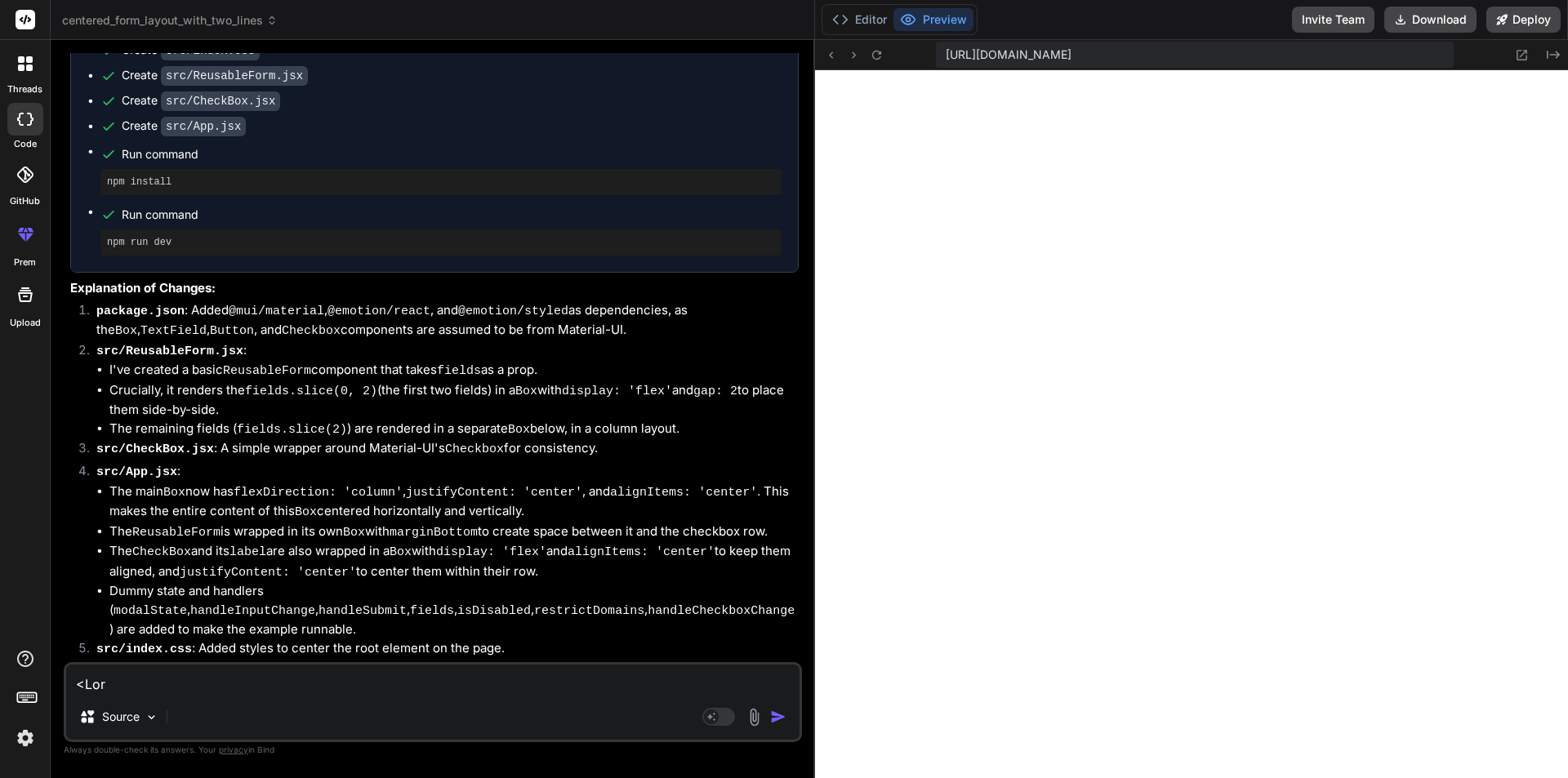
scroll to position [636, 0]
click at [853, 23] on button "Editor" at bounding box center [859, 20] width 68 height 23
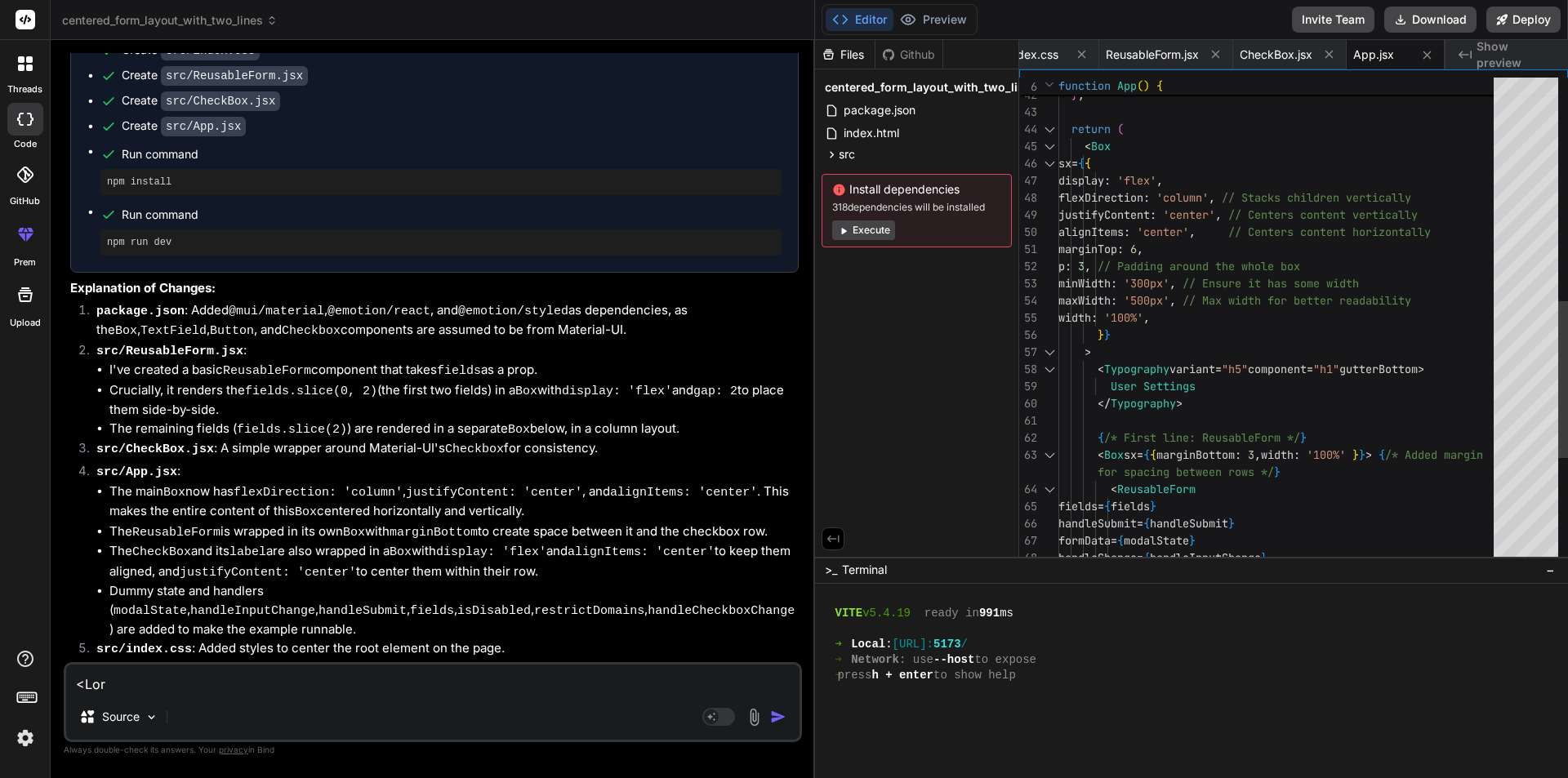
scroll to position [0, 0]
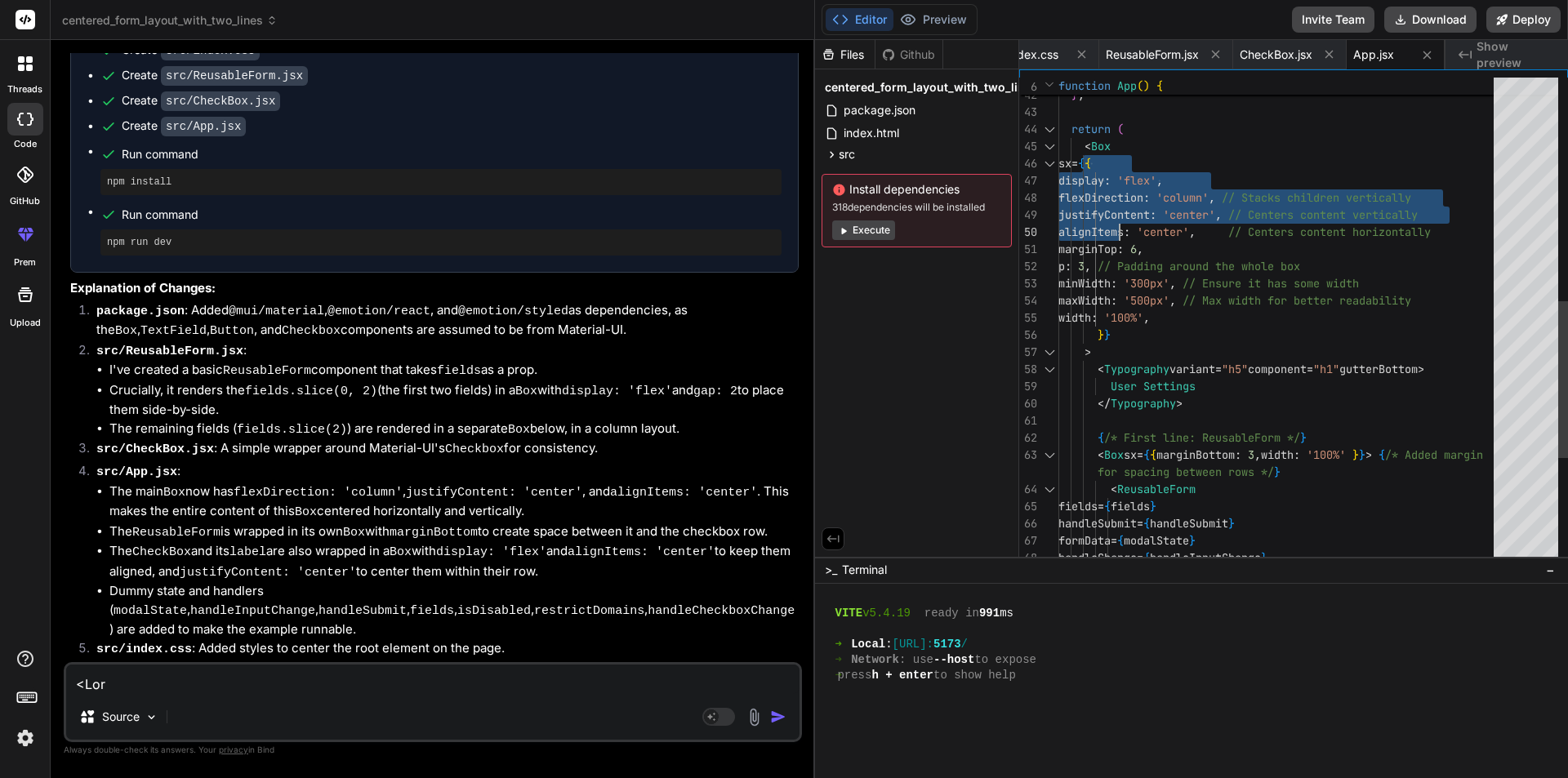
drag, startPoint x: 1082, startPoint y: 150, endPoint x: 1119, endPoint y: 222, distance: 81.0
click at [1119, 222] on div "setRestrictDomains ( e . target . checked ) ; } ; return ( < Box sx = { { displ…" at bounding box center [1281, 138] width 445 height 1509
click at [1080, 157] on div "setRestrictDomains ( e . target . checked ) ; } ; return ( < Box sx = { { displ…" at bounding box center [1281, 138] width 445 height 1509
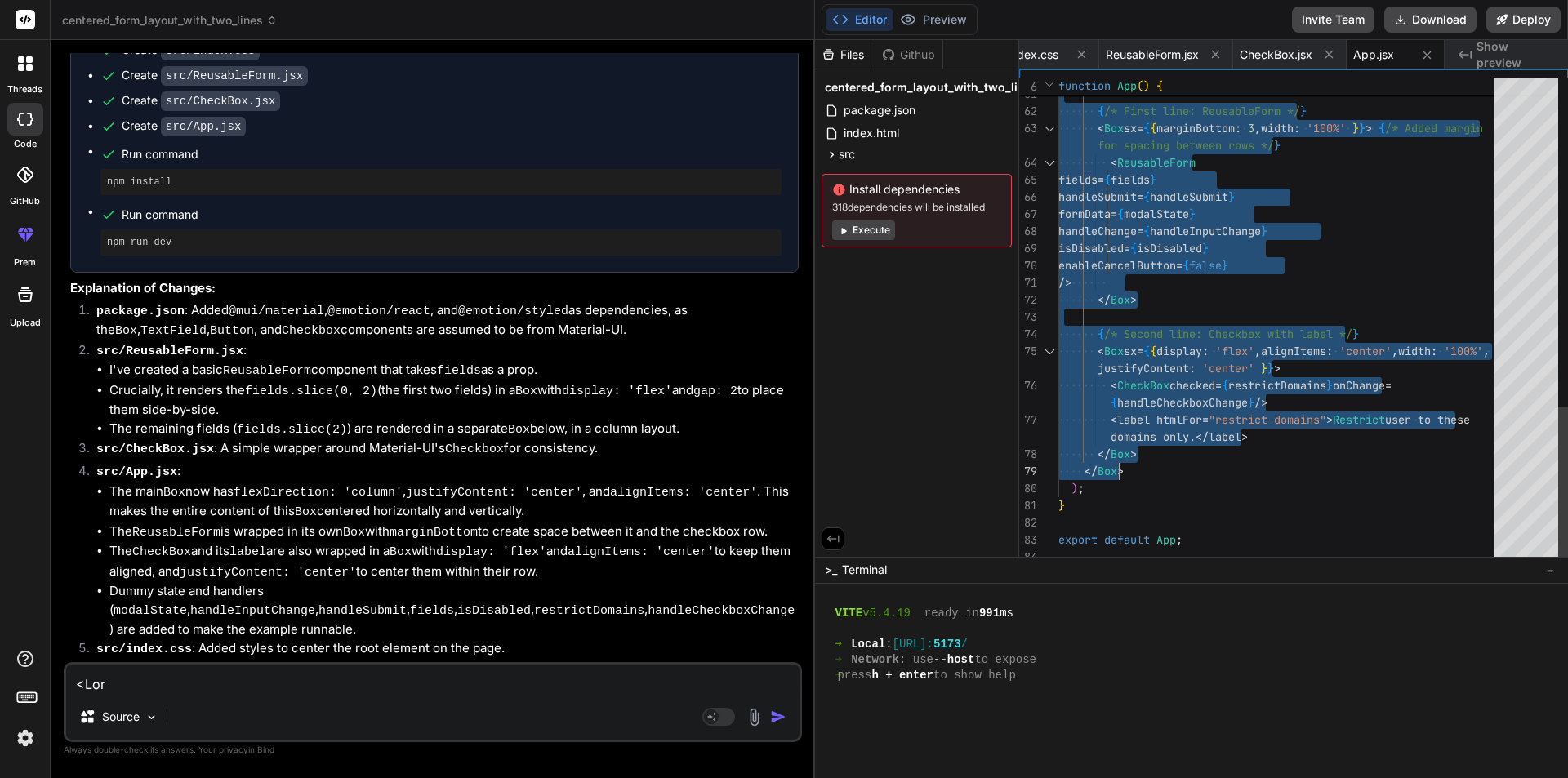
drag, startPoint x: 1077, startPoint y: 147, endPoint x: 1154, endPoint y: 472, distance: 334.0
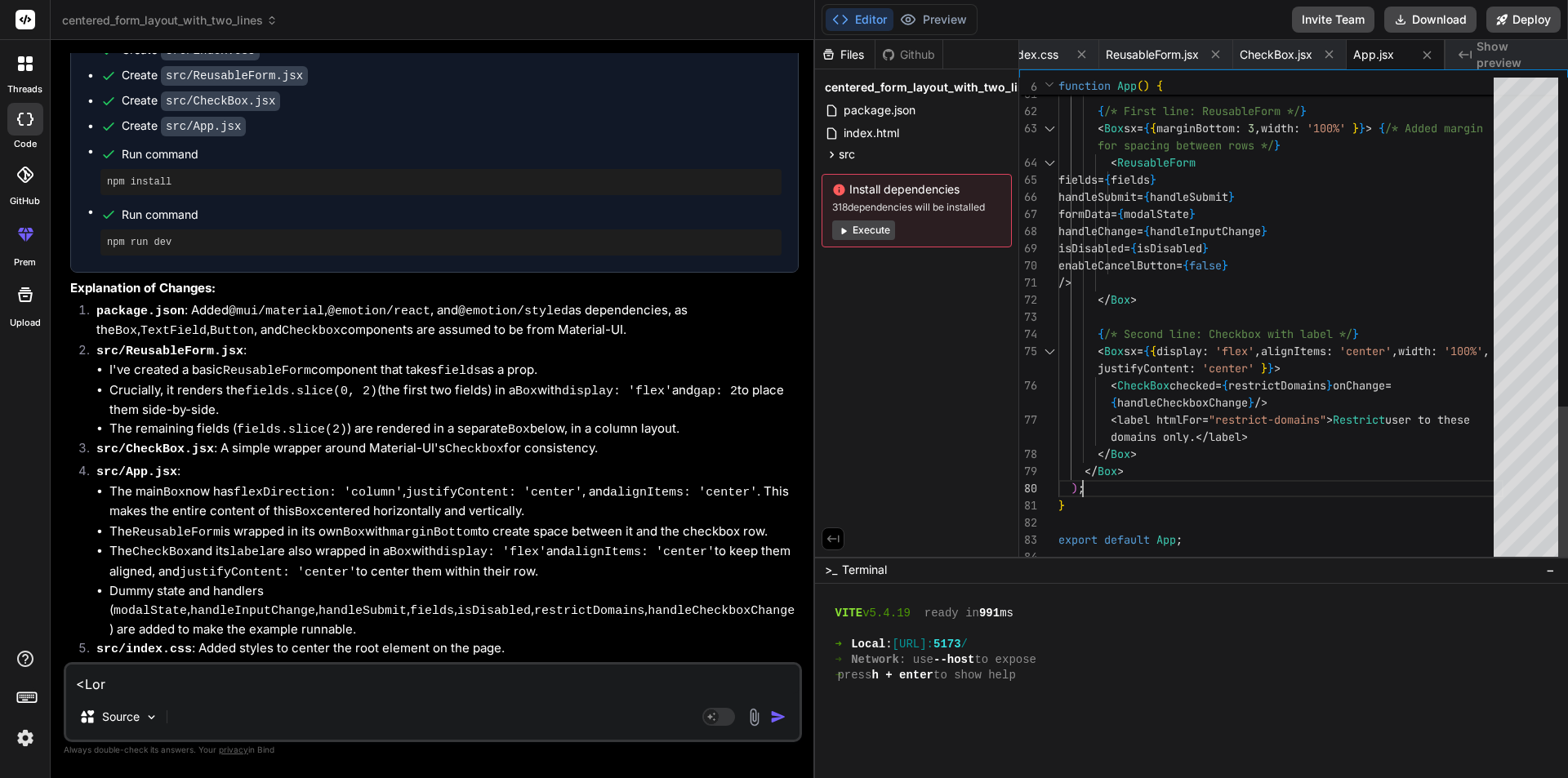
drag, startPoint x: 1129, startPoint y: 474, endPoint x: 1108, endPoint y: 419, distance: 58.9
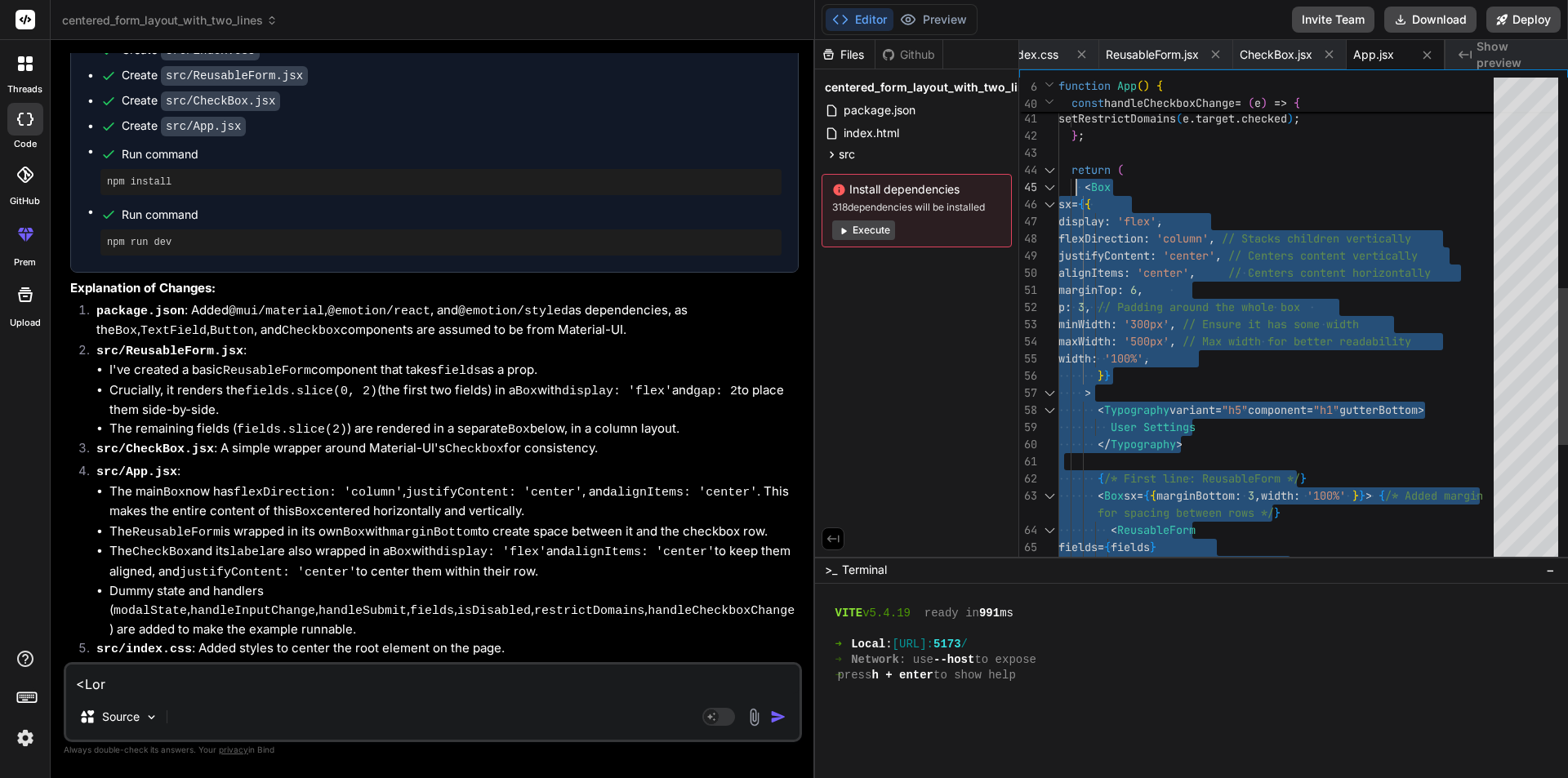
drag, startPoint x: 1128, startPoint y: 470, endPoint x: 1077, endPoint y: 187, distance: 287.6
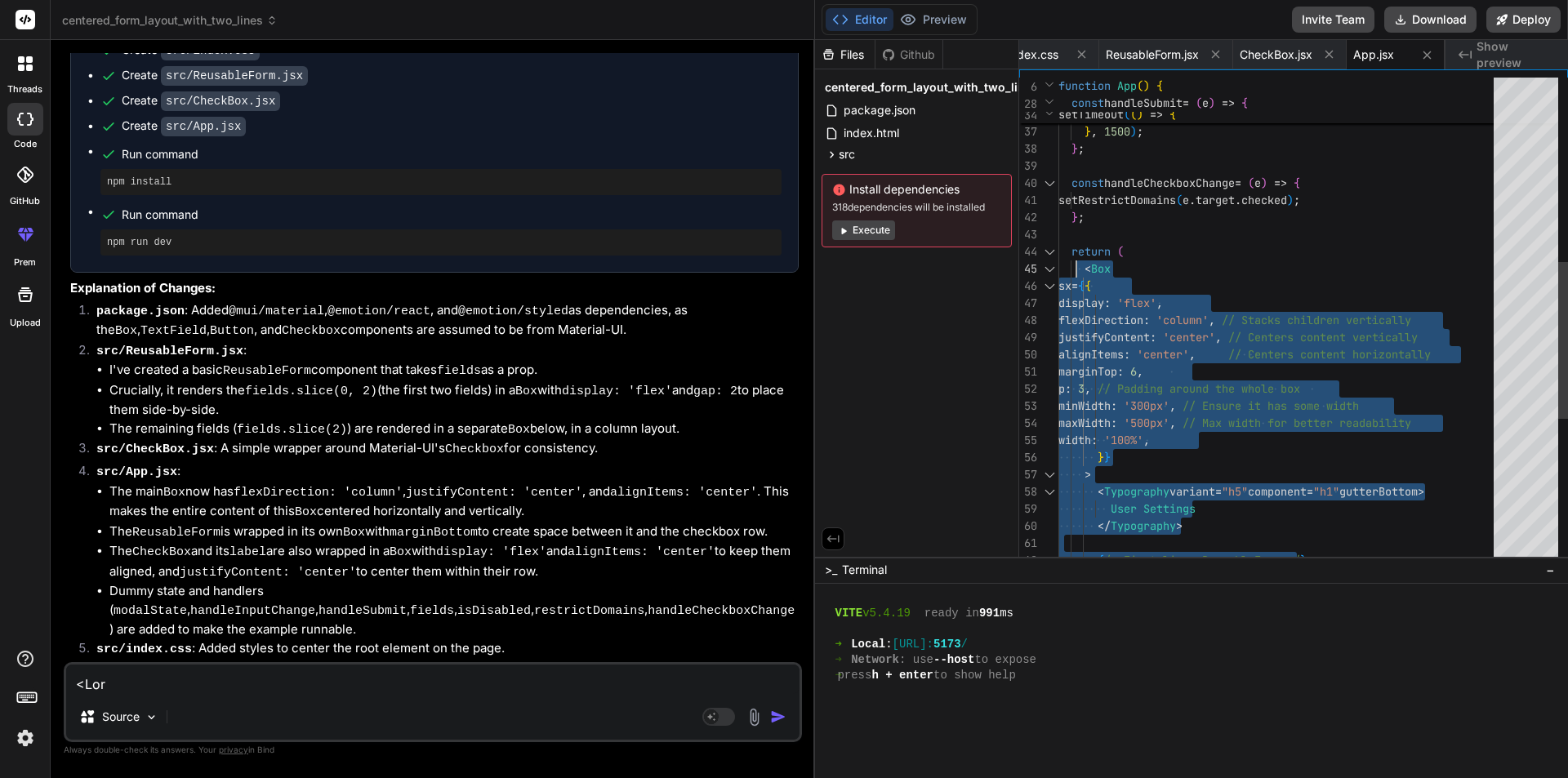
drag, startPoint x: 1200, startPoint y: 312, endPoint x: 1221, endPoint y: 325, distance: 24.7
click at [1201, 314] on div "minWidth : '300px' , // Ensure it has some width marginTop : 6 , p : 3 , // Pad…" at bounding box center [1281, 260] width 445 height 1509
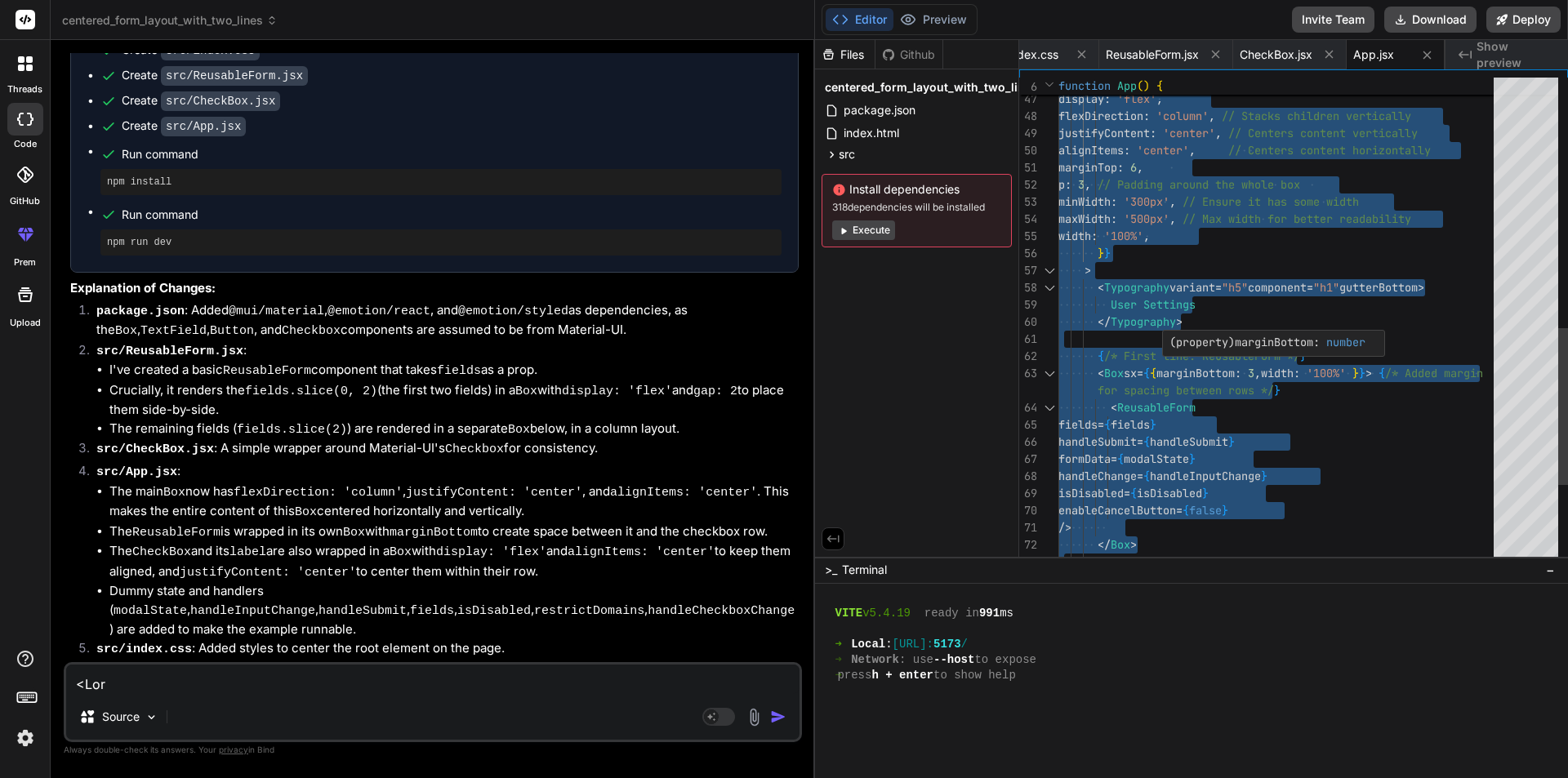
click at [1223, 364] on div "minWidth : '300px' , // Ensure it has some width marginTop : 6 , p : 3 , // Pad…" at bounding box center [1281, 56] width 445 height 1509
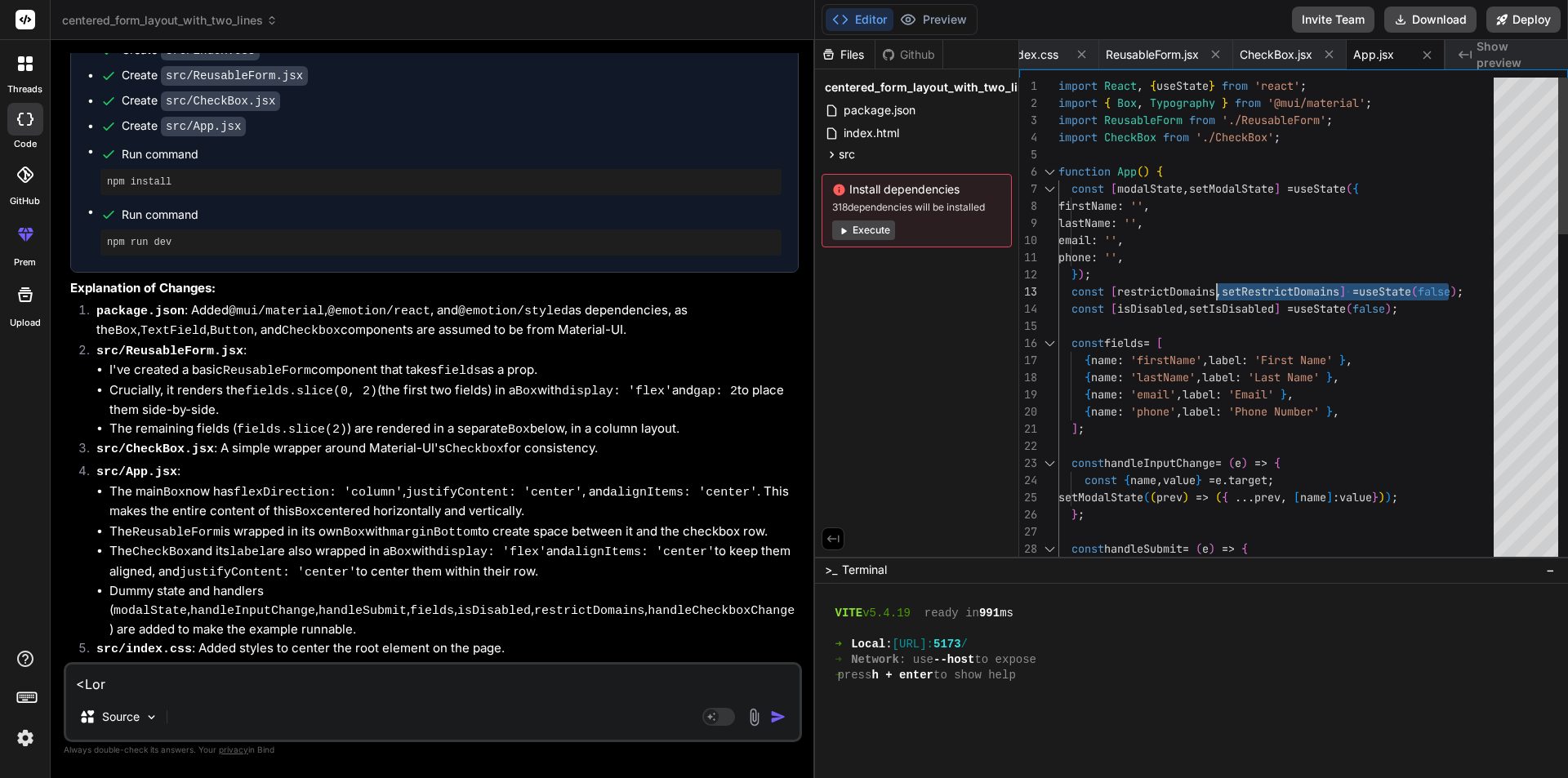
drag, startPoint x: 1483, startPoint y: 290, endPoint x: 1203, endPoint y: 289, distance: 280.0
drag, startPoint x: 1485, startPoint y: 290, endPoint x: 1452, endPoint y: 297, distance: 33.7
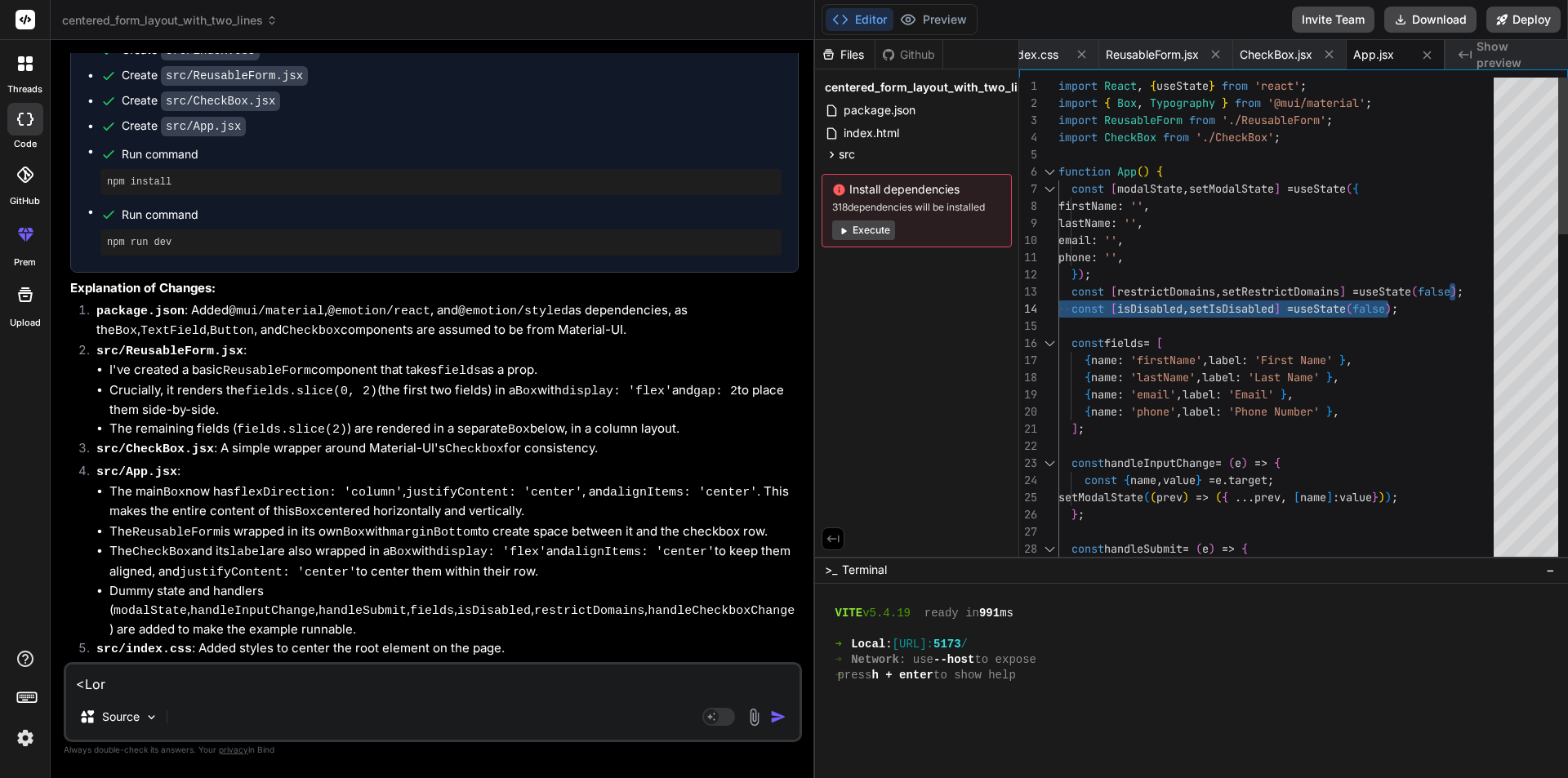
drag, startPoint x: 1229, startPoint y: 298, endPoint x: 1195, endPoint y: 298, distance: 34.0
drag, startPoint x: 1064, startPoint y: 290, endPoint x: 1423, endPoint y: 312, distance: 359.7
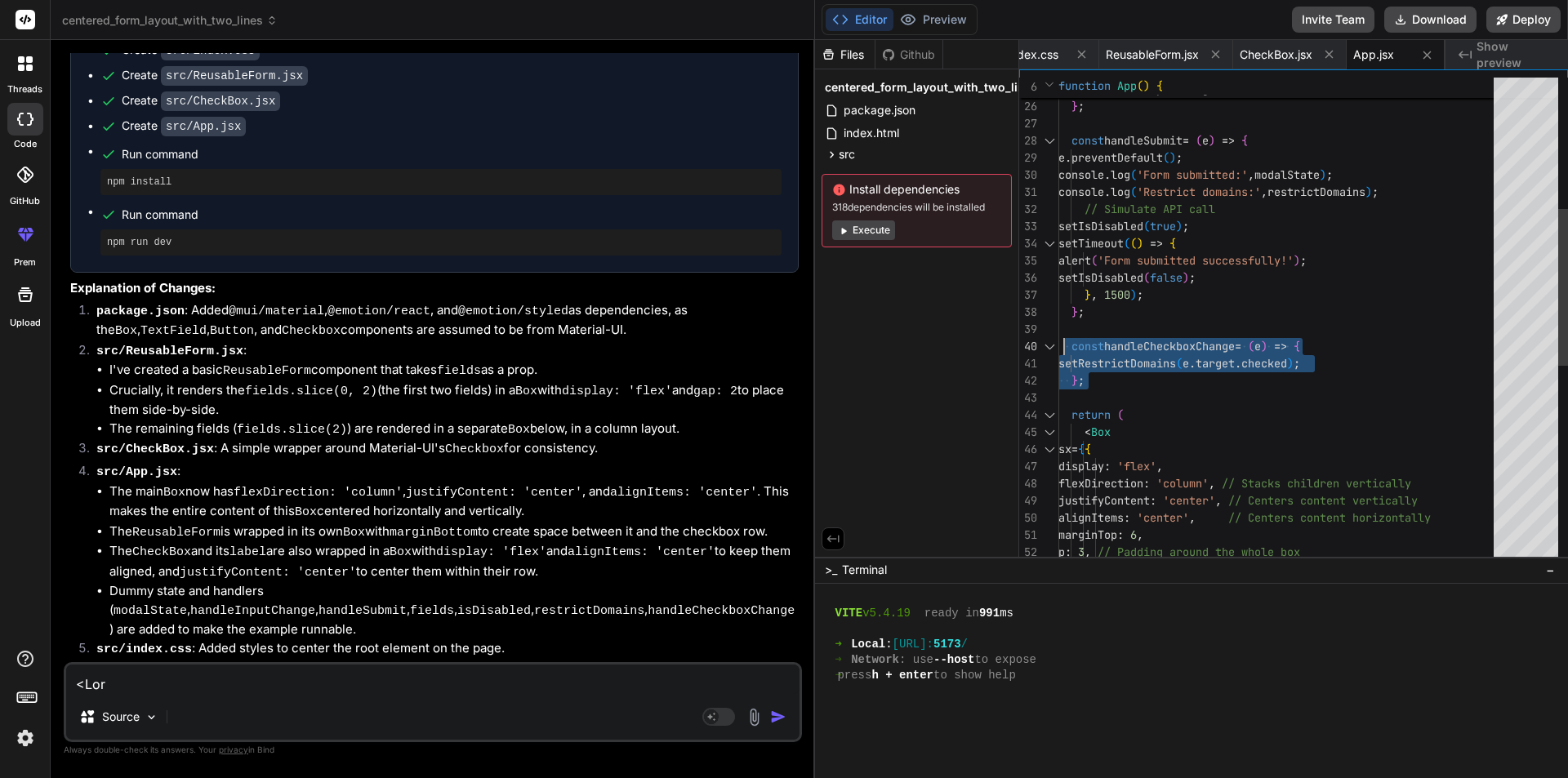
drag, startPoint x: 1099, startPoint y: 386, endPoint x: 1067, endPoint y: 342, distance: 54.4
click at [1067, 342] on div "const { name , value } = e . target ; setModalState ( ( prev ) => ( { ... prev …" at bounding box center [1281, 423] width 445 height 1509
click at [1197, 389] on div "const { name , value } = e . target ; setModalState ( ( prev ) => ( { ... prev …" at bounding box center [1281, 423] width 445 height 1509
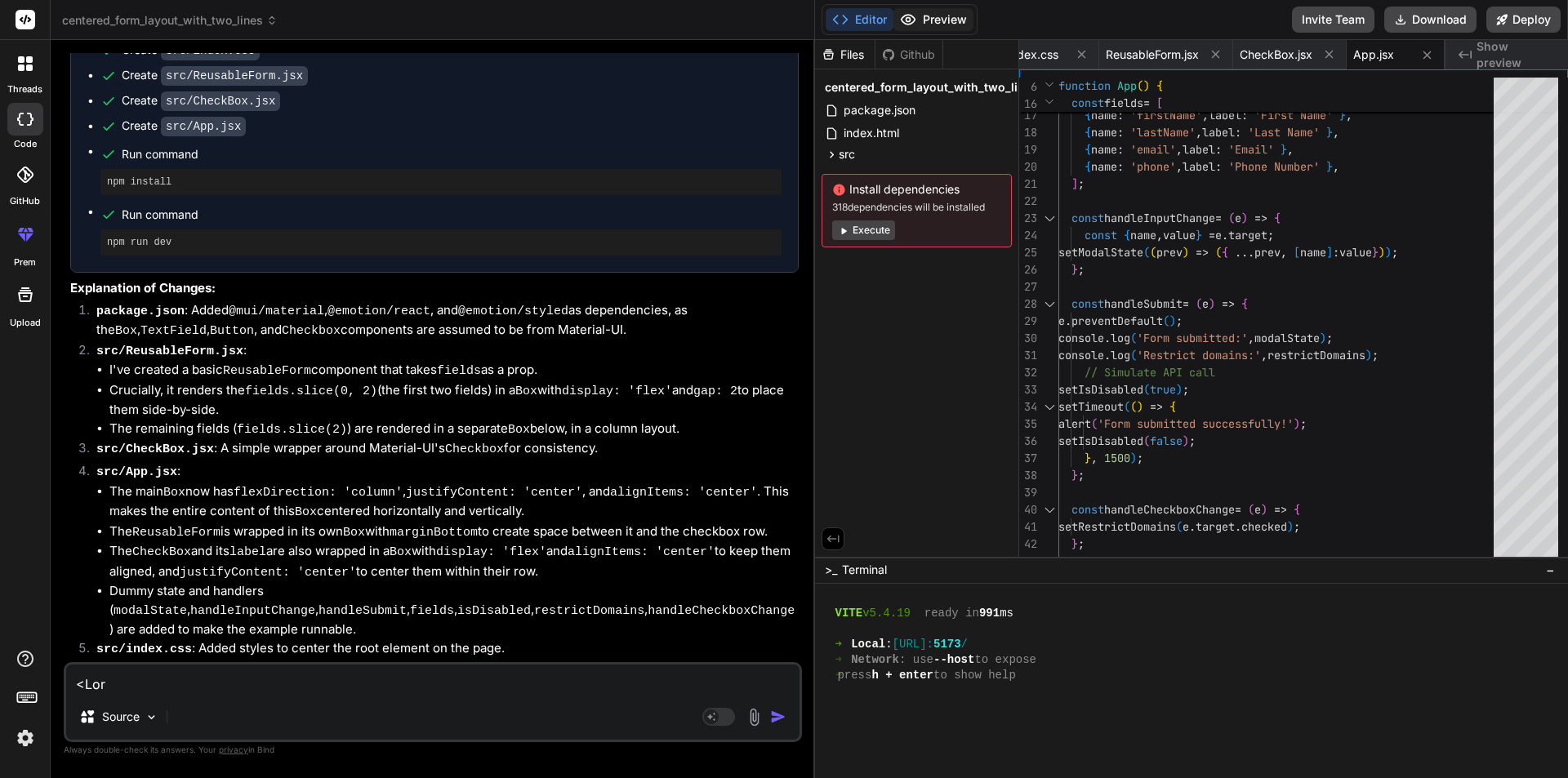
click at [940, 17] on button "Preview" at bounding box center [933, 20] width 80 height 23
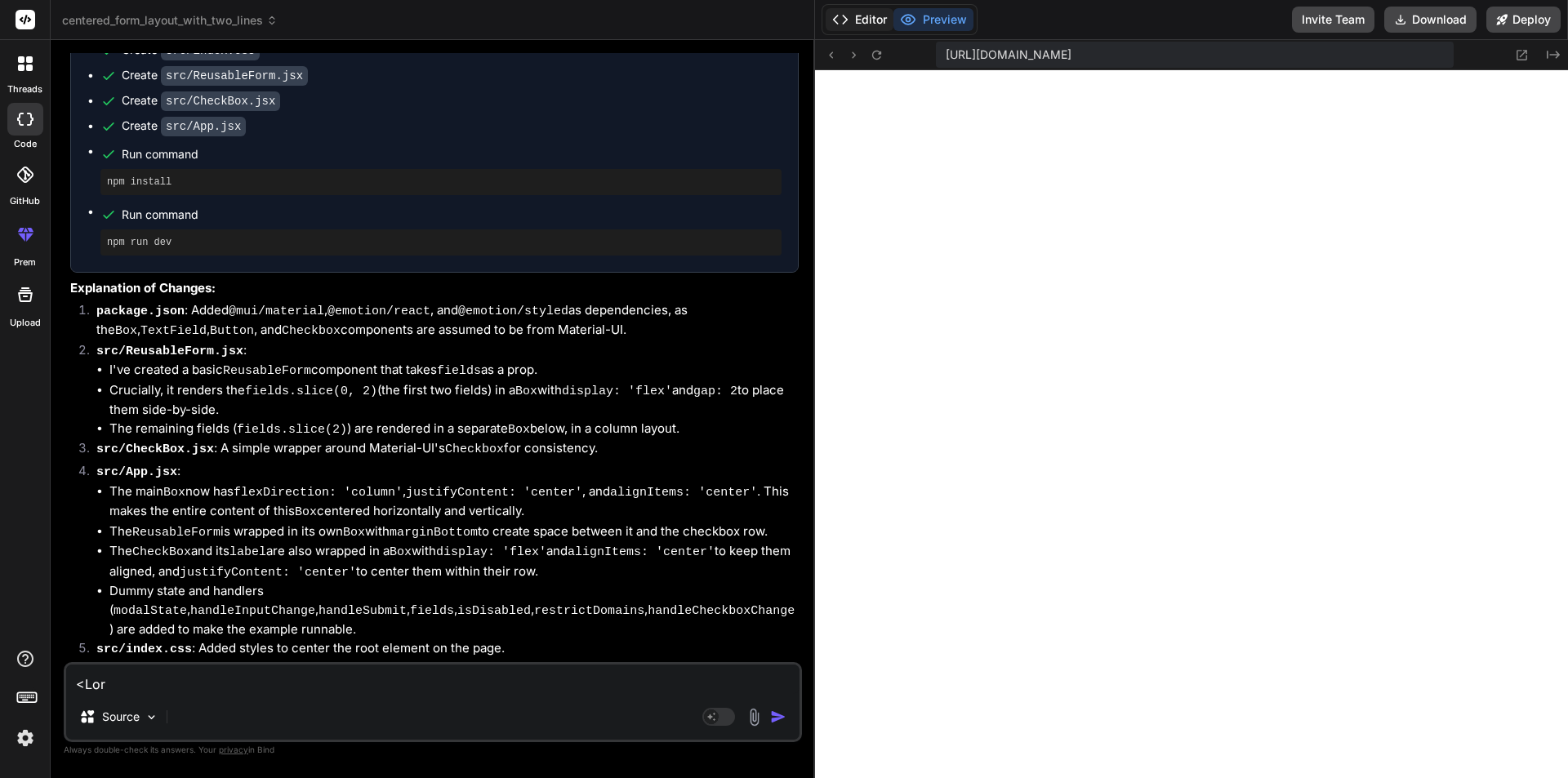
click at [862, 20] on button "Editor" at bounding box center [859, 20] width 68 height 23
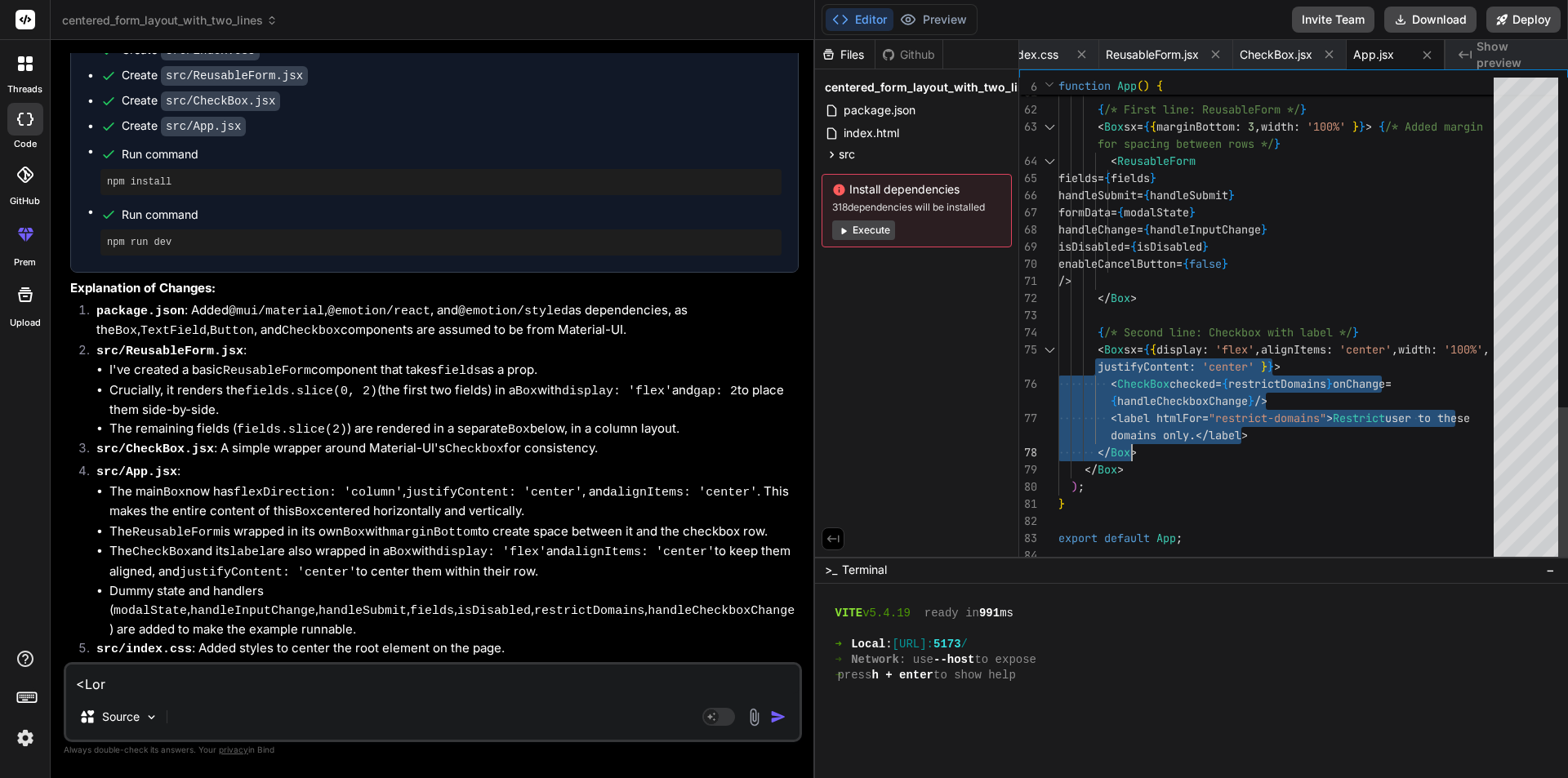
drag, startPoint x: 1093, startPoint y: 352, endPoint x: 1138, endPoint y: 446, distance: 104.2
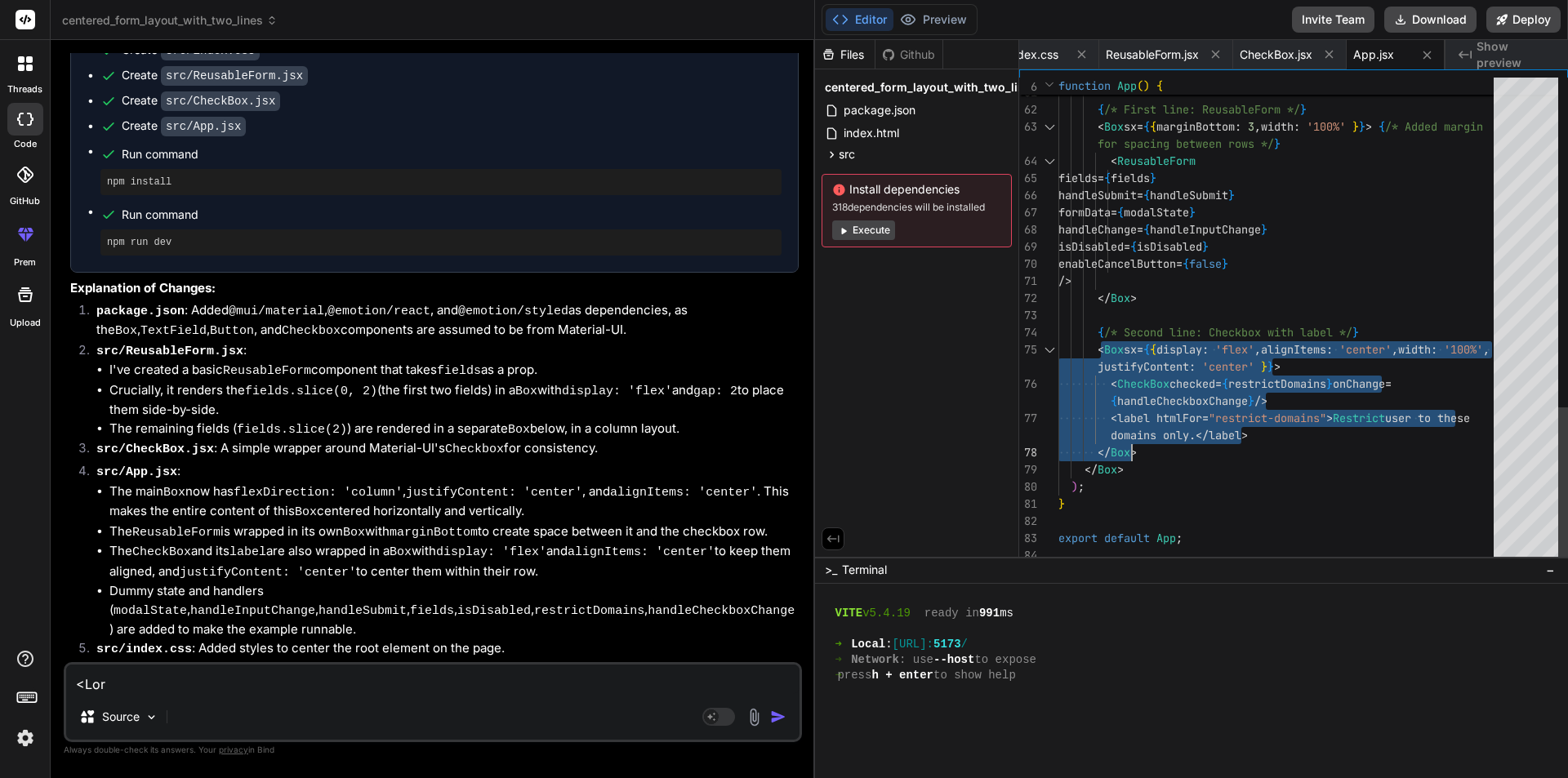
drag, startPoint x: 1100, startPoint y: 350, endPoint x: 1155, endPoint y: 442, distance: 107.2
drag, startPoint x: 1153, startPoint y: 454, endPoint x: 1096, endPoint y: 349, distance: 119.5
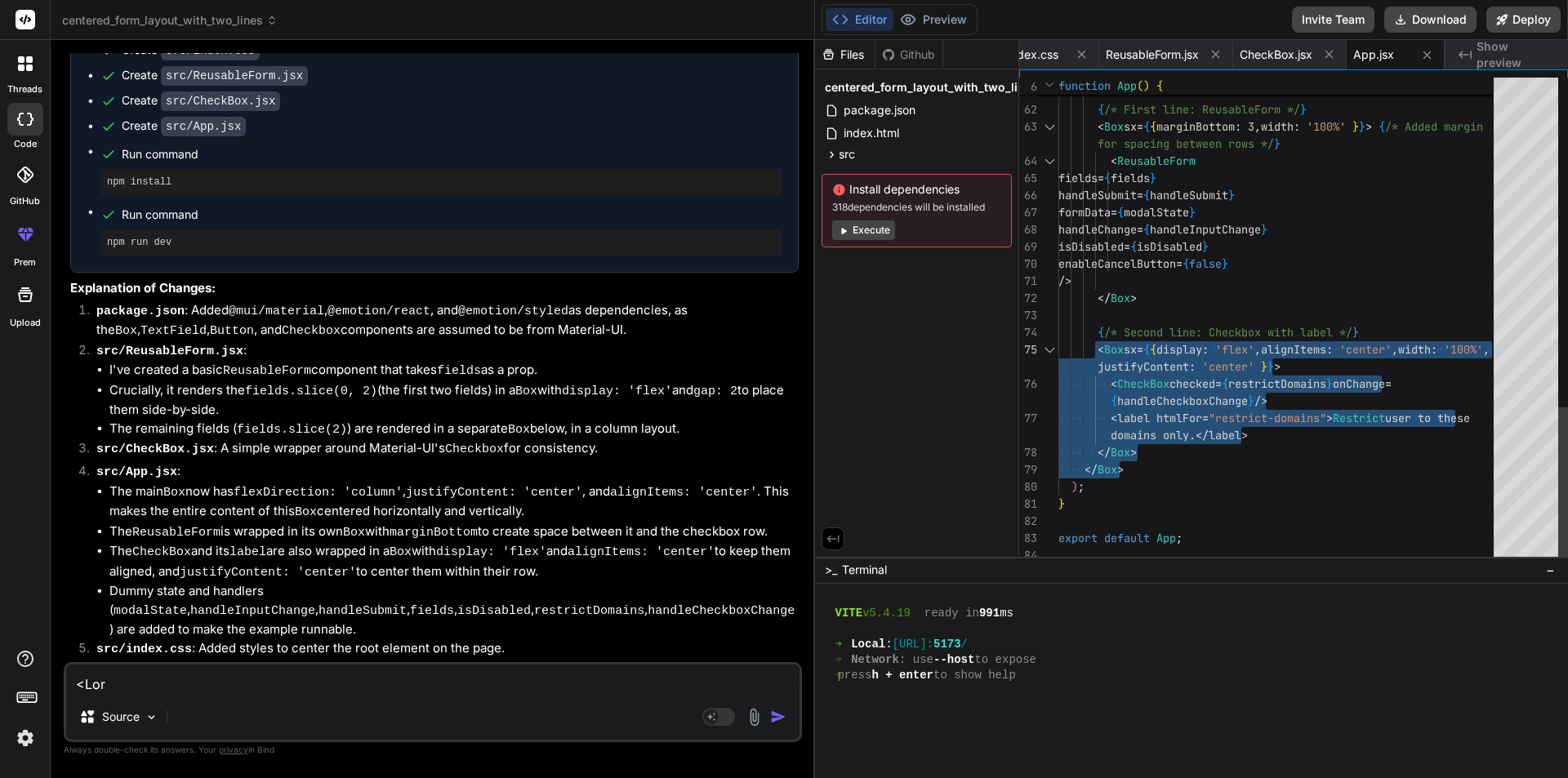
drag, startPoint x: 1095, startPoint y: 344, endPoint x: 1148, endPoint y: 452, distance: 120.3
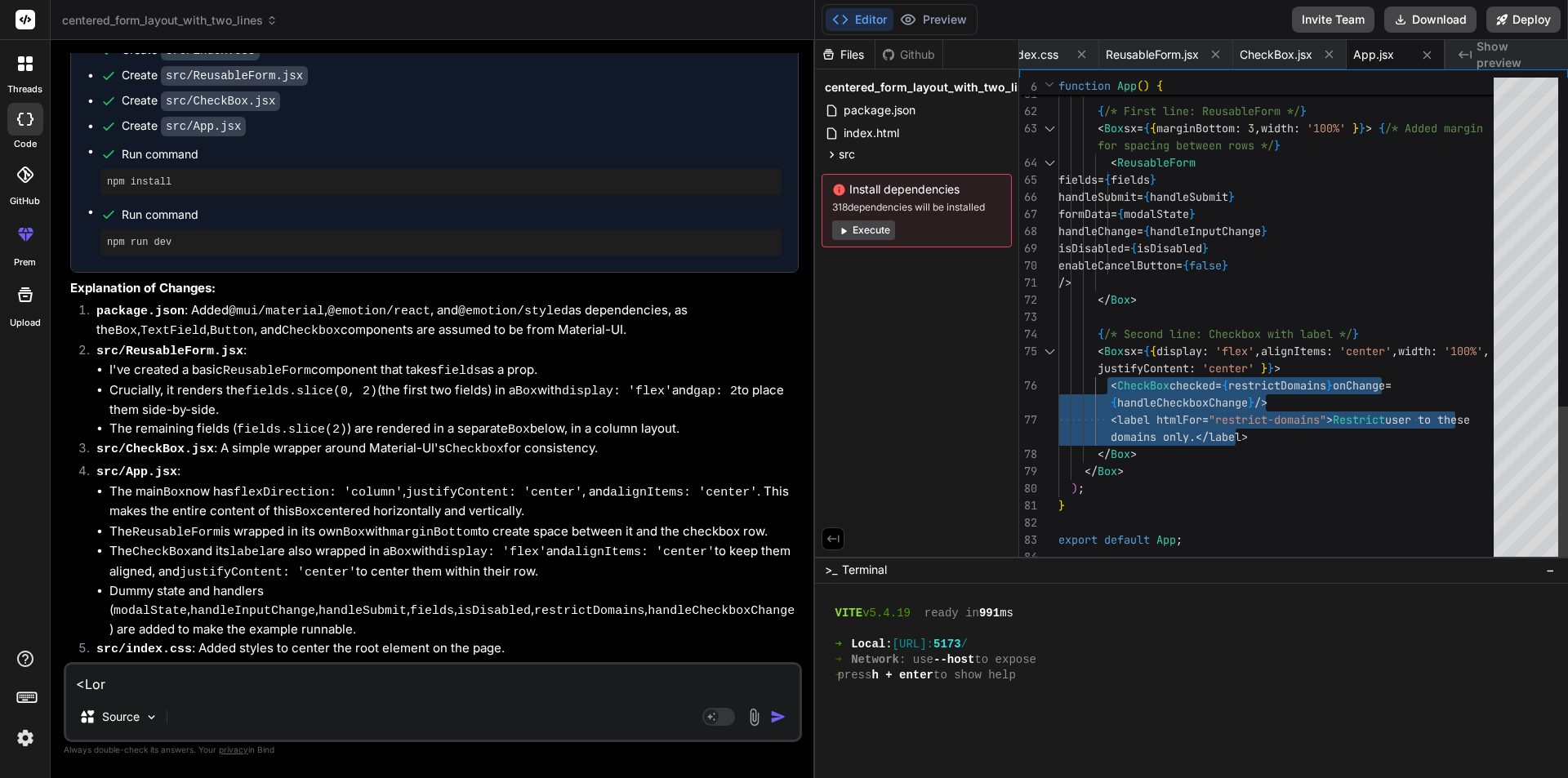
drag, startPoint x: 1110, startPoint y: 384, endPoint x: 1193, endPoint y: 419, distance: 90.1
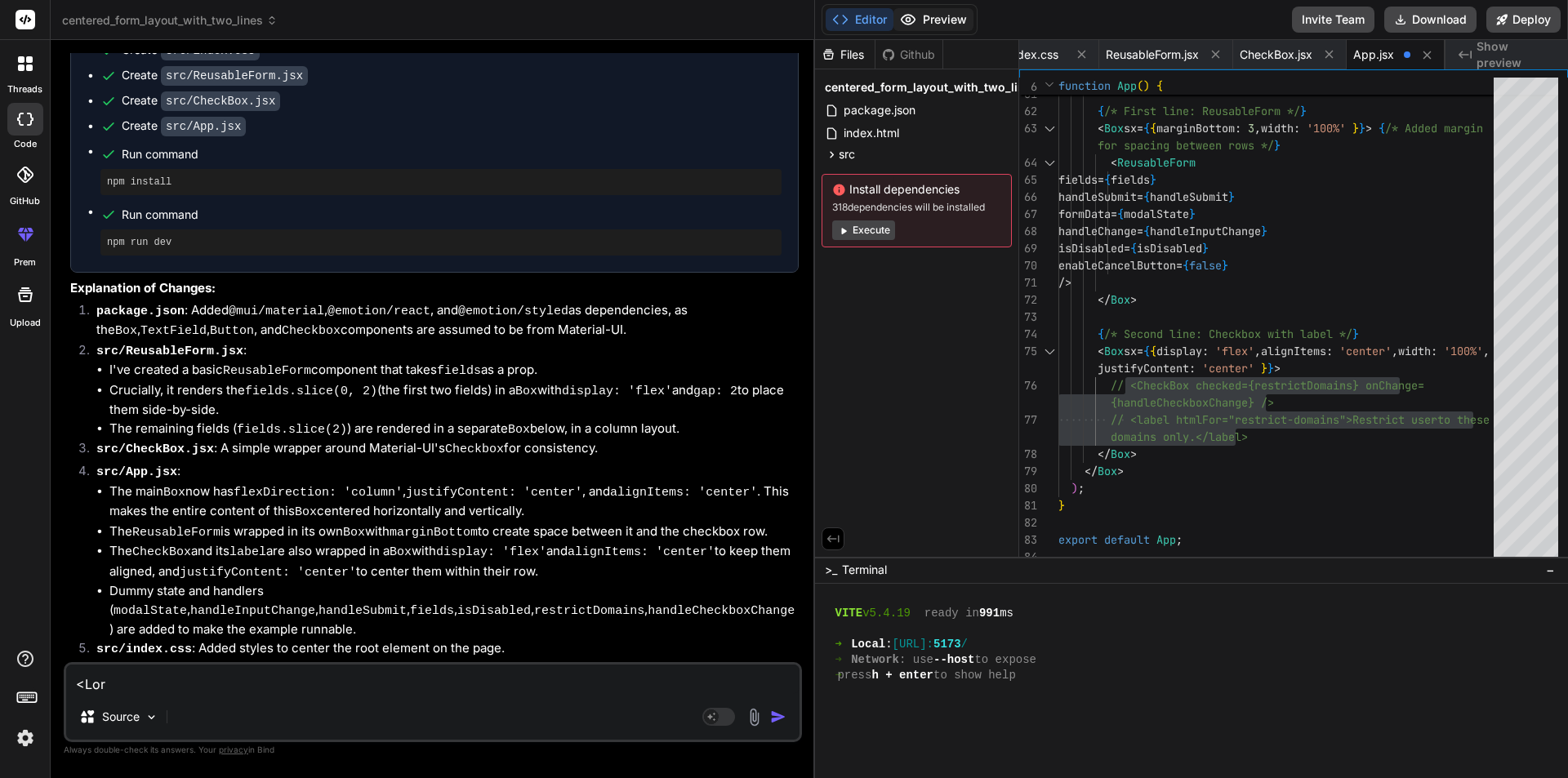
click at [921, 22] on button "Preview" at bounding box center [933, 20] width 80 height 23
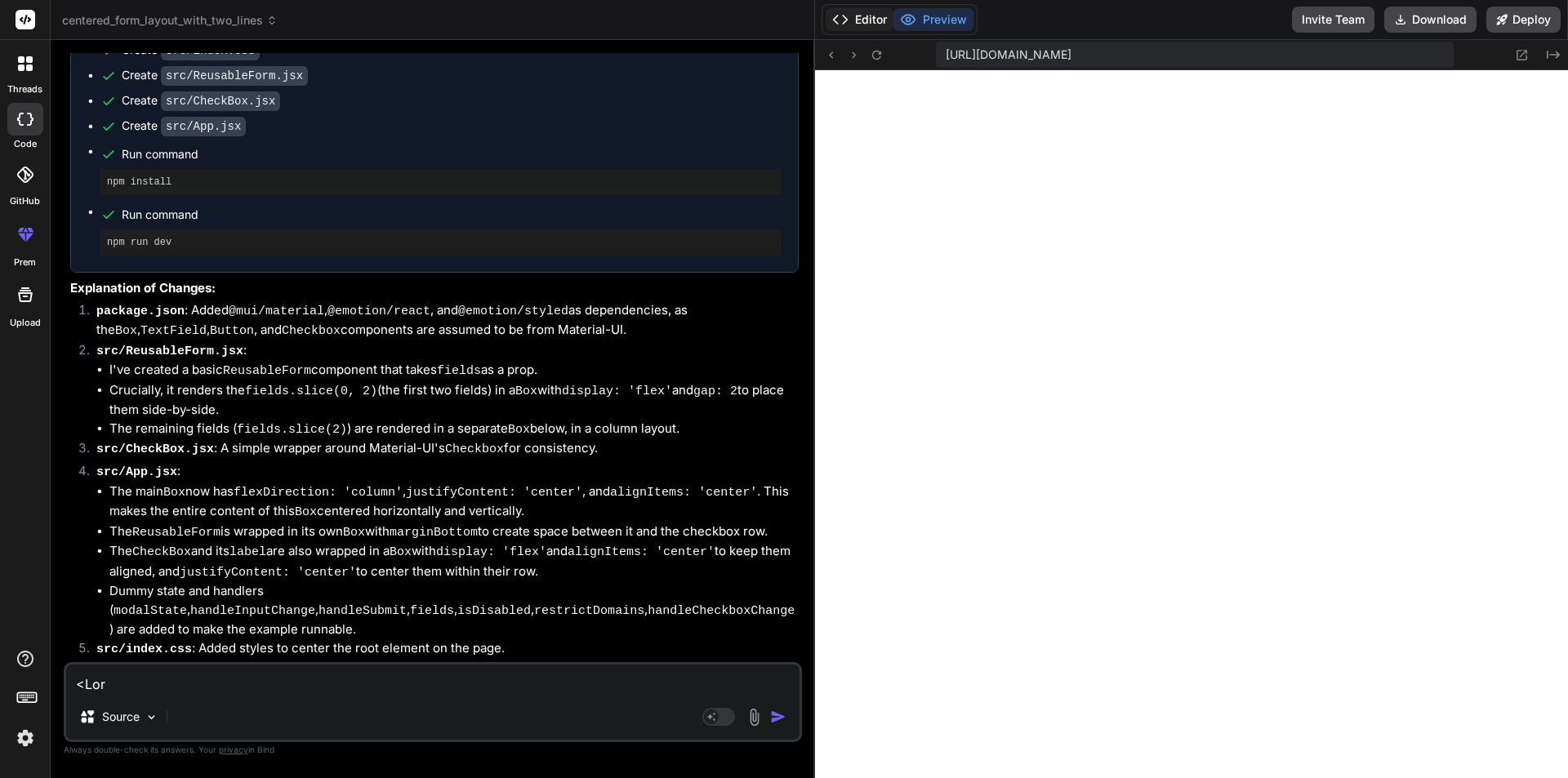
click at [859, 13] on button "Editor" at bounding box center [859, 20] width 68 height 23
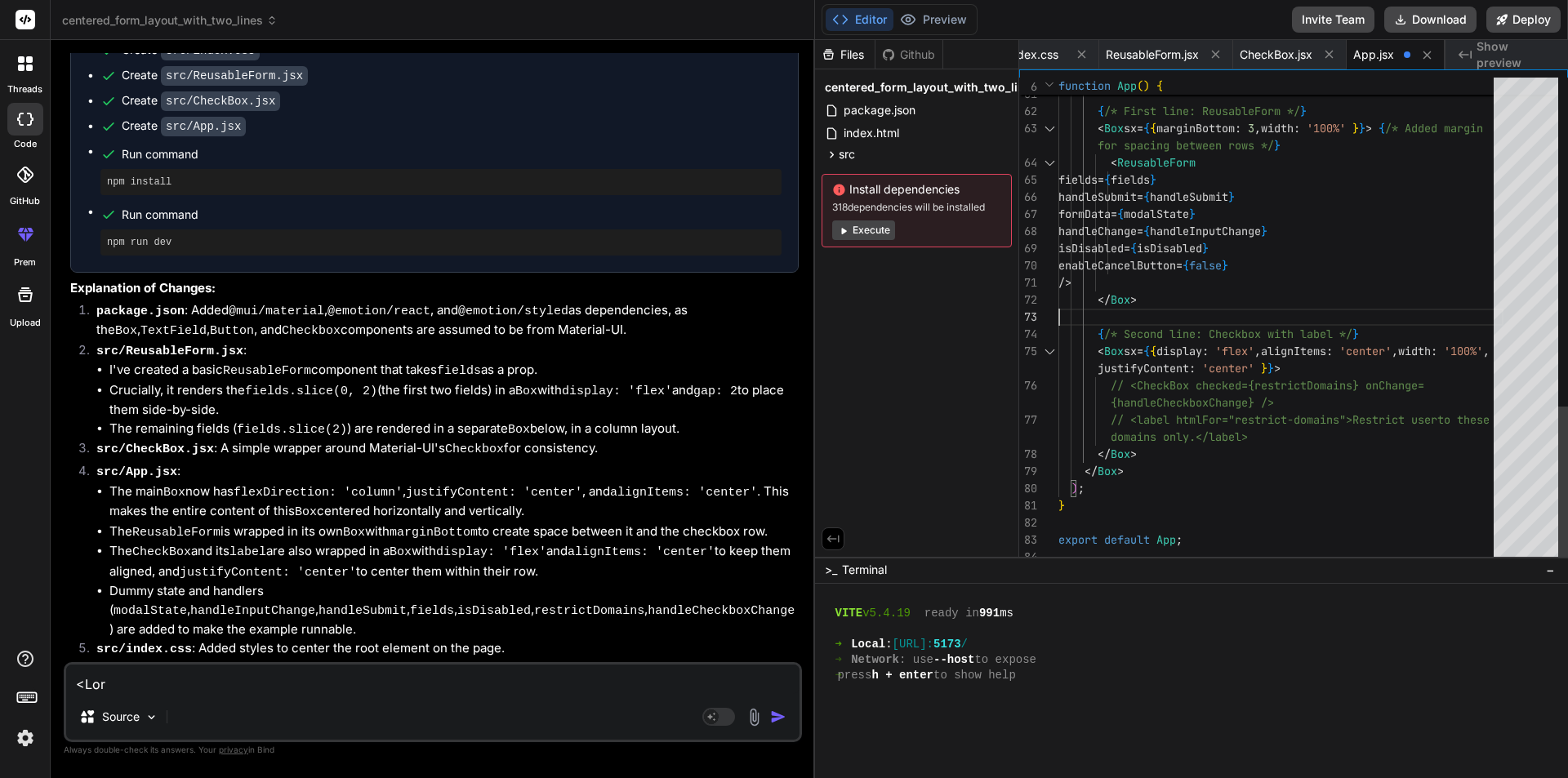
click at [1417, 89] on div "Previous Match (Shift+Enter)" at bounding box center [1419, 90] width 13 height 13
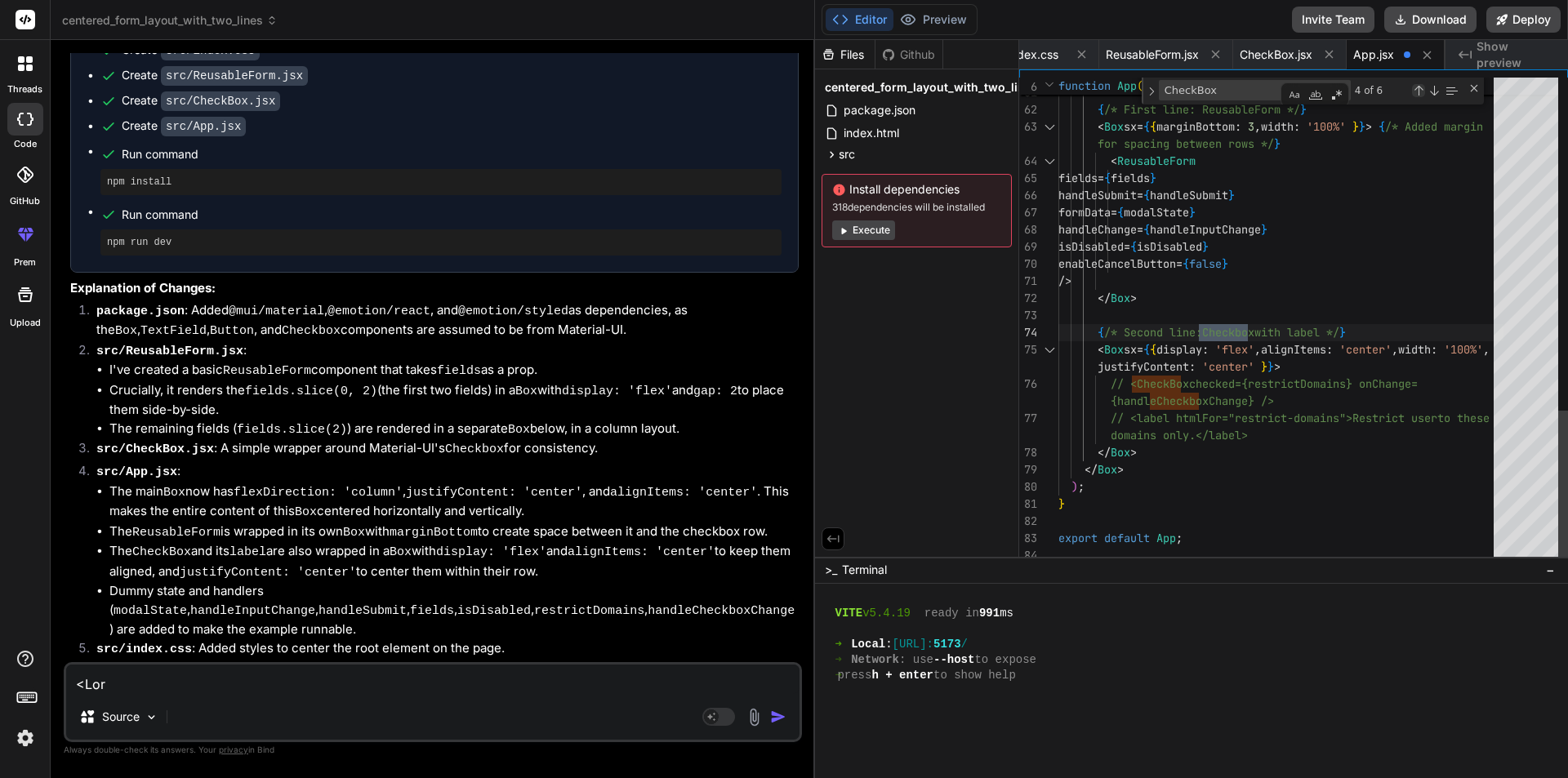
click at [1417, 89] on div "Previous Match (Shift+Enter)" at bounding box center [1419, 90] width 13 height 13
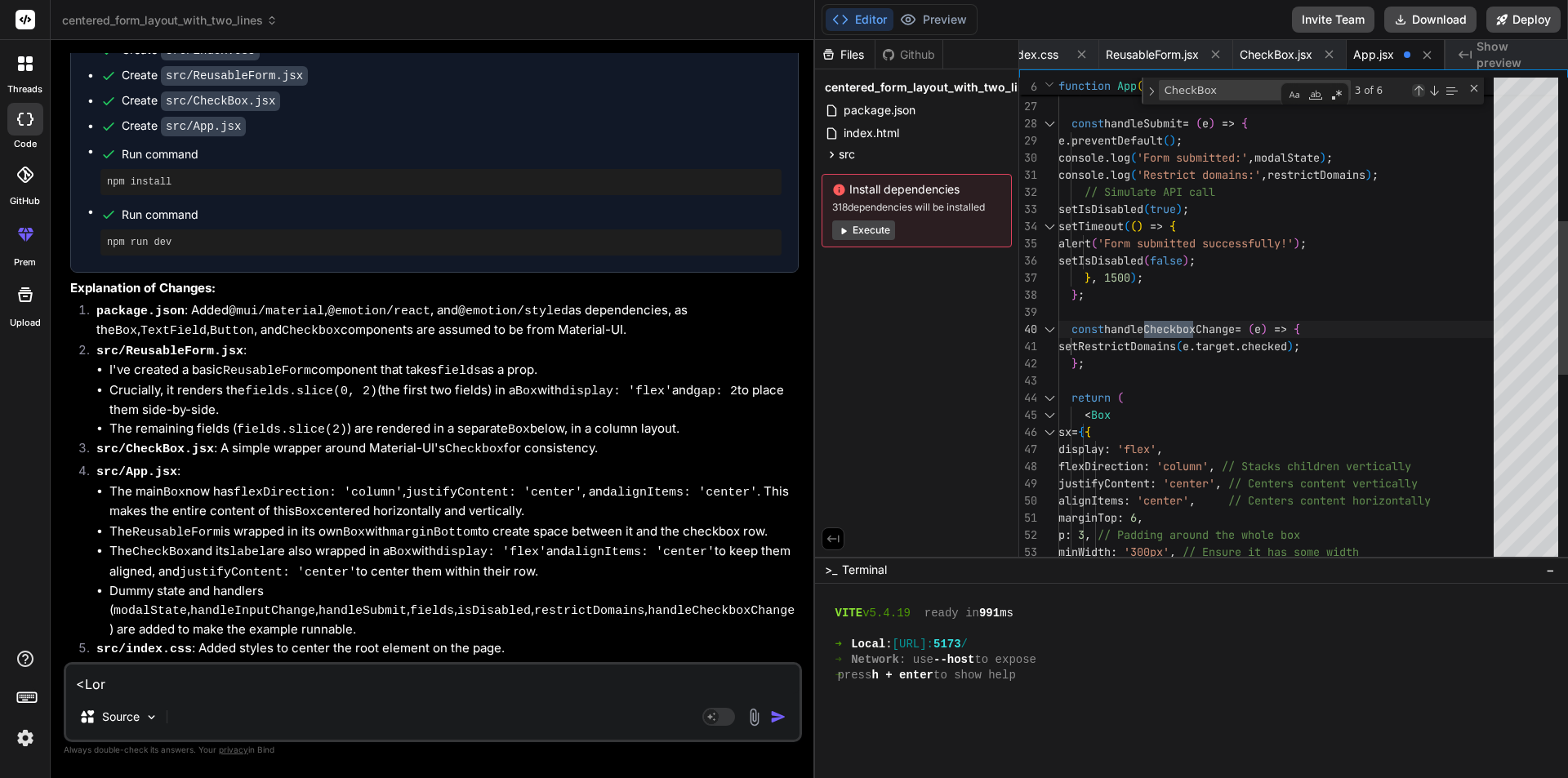
click at [1417, 89] on div "Previous Match (Shift+Enter)" at bounding box center [1419, 90] width 13 height 13
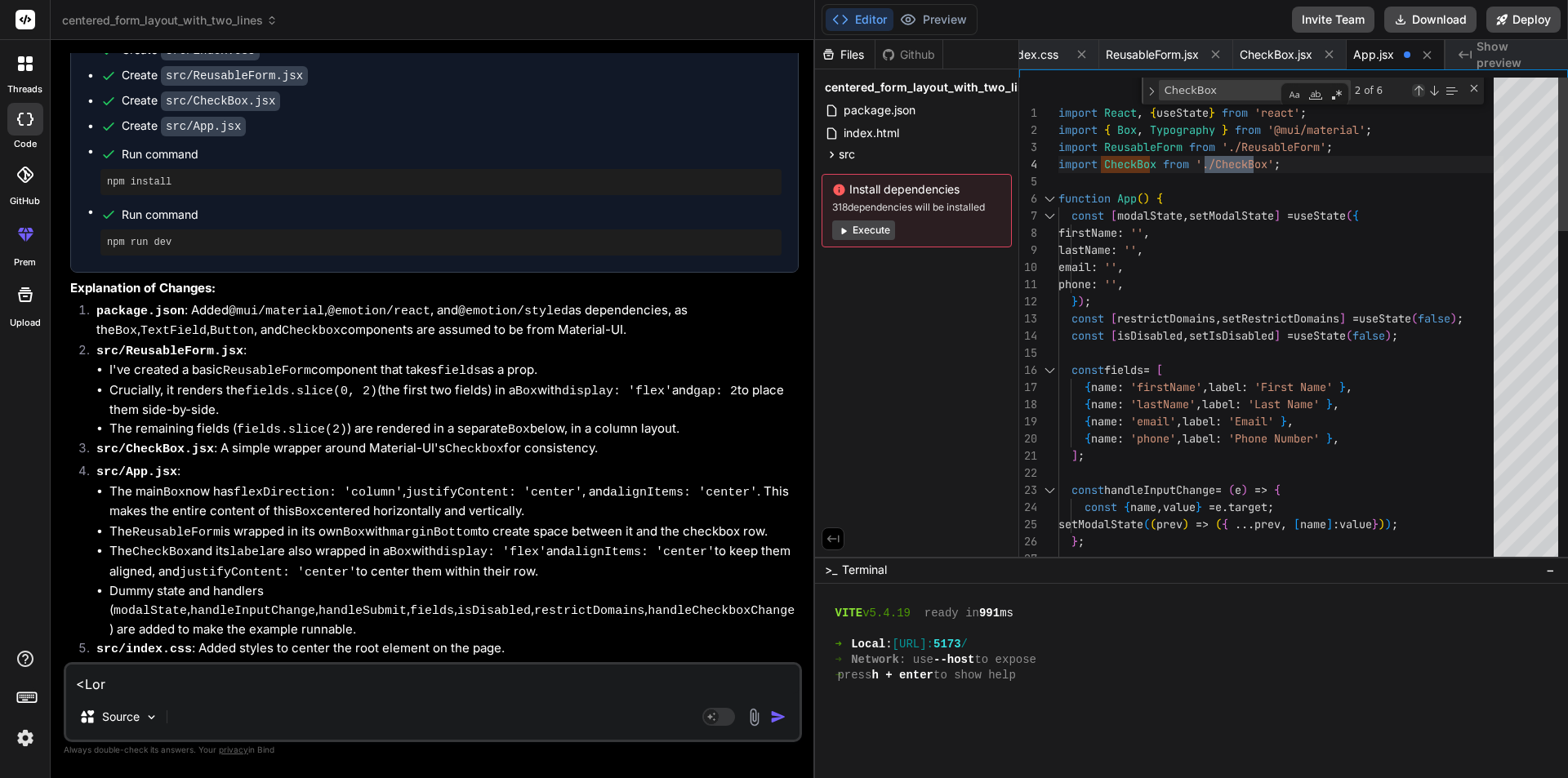
click at [1417, 89] on div "Previous Match (Shift+Enter)" at bounding box center [1419, 90] width 13 height 13
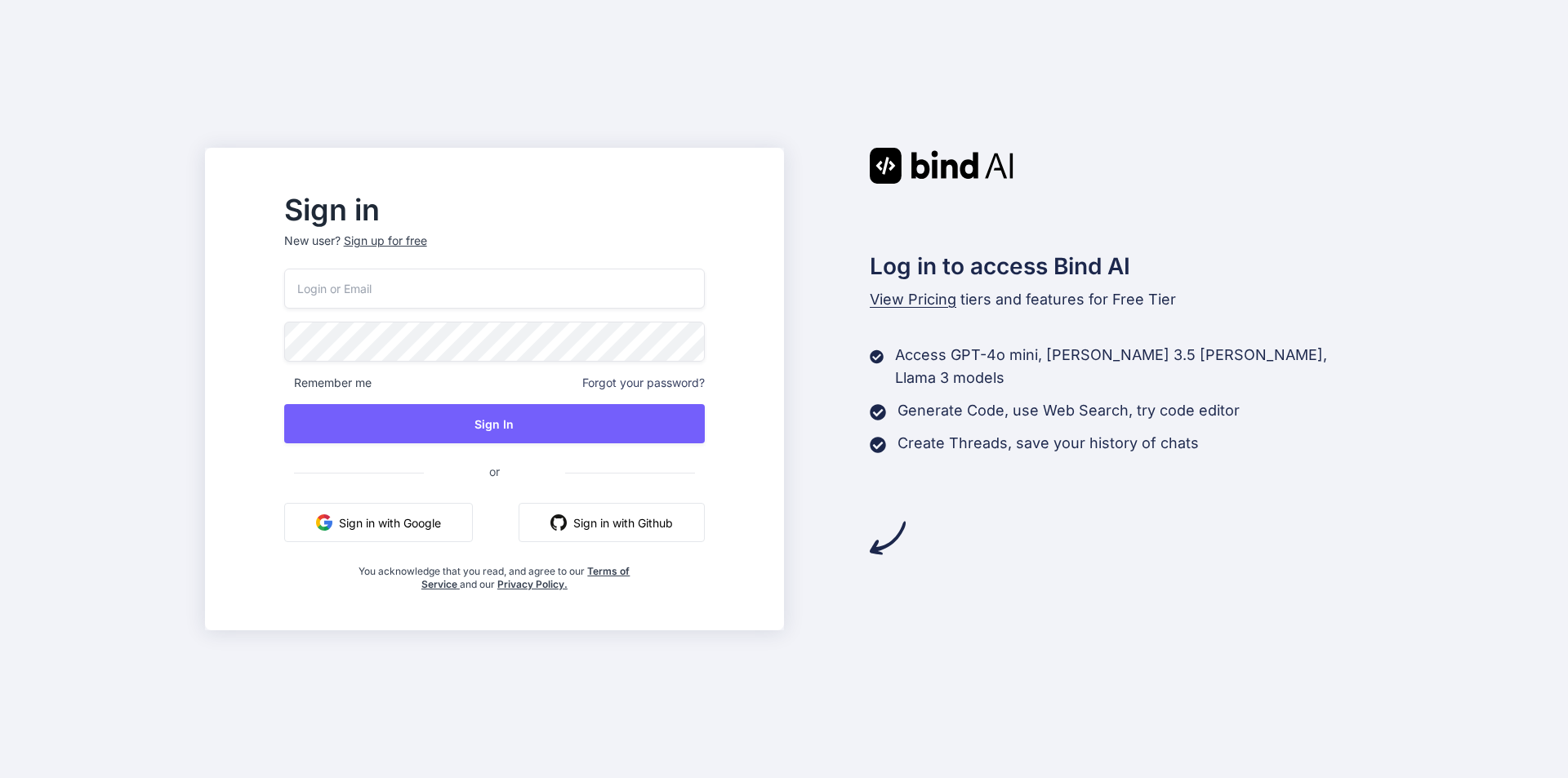
click at [370, 284] on input "email" at bounding box center [494, 289] width 420 height 40
type input "[EMAIL_ADDRESS][DOMAIN_NAME]"
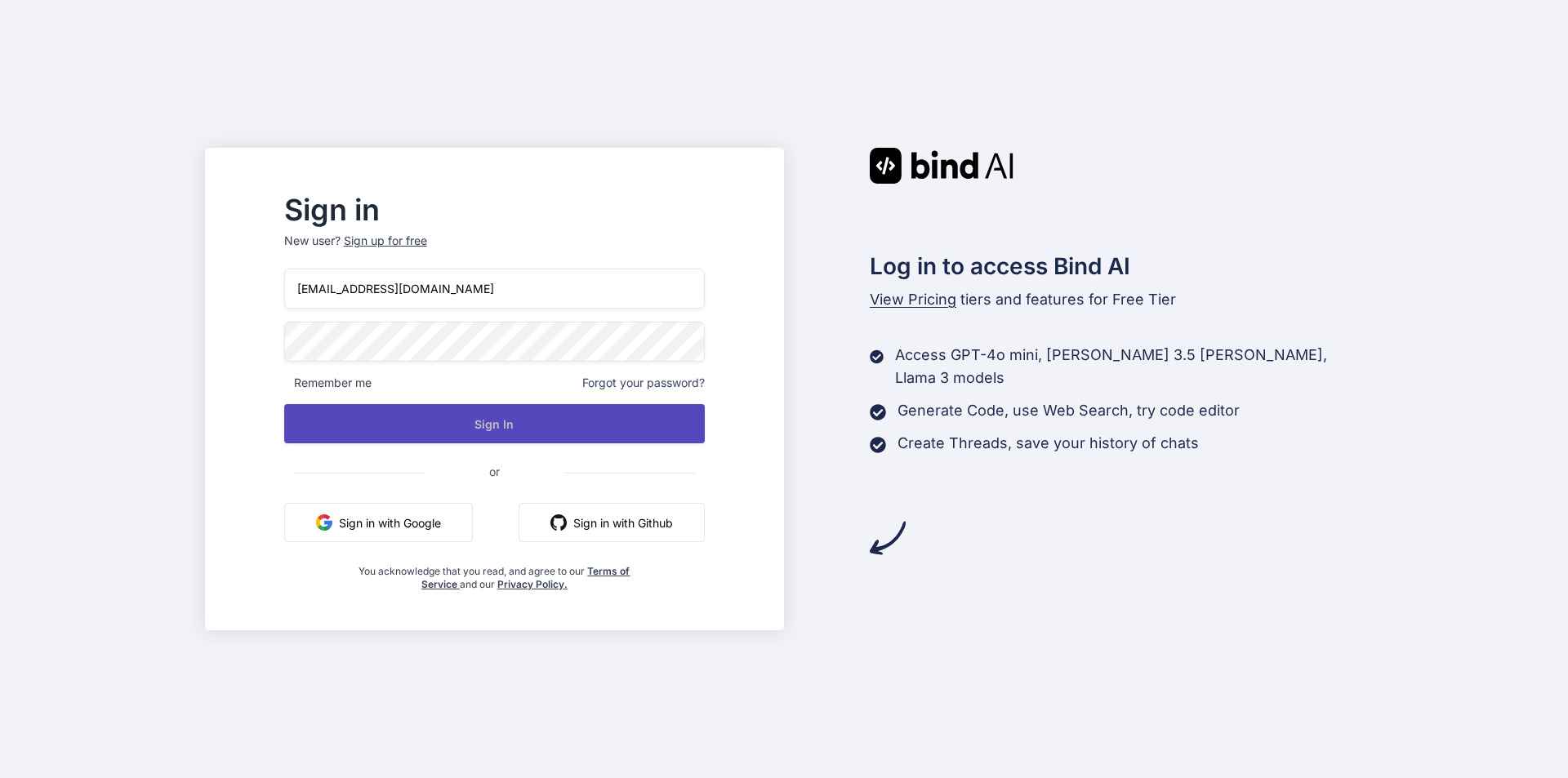
click at [482, 422] on button "Sign In" at bounding box center [494, 423] width 420 height 39
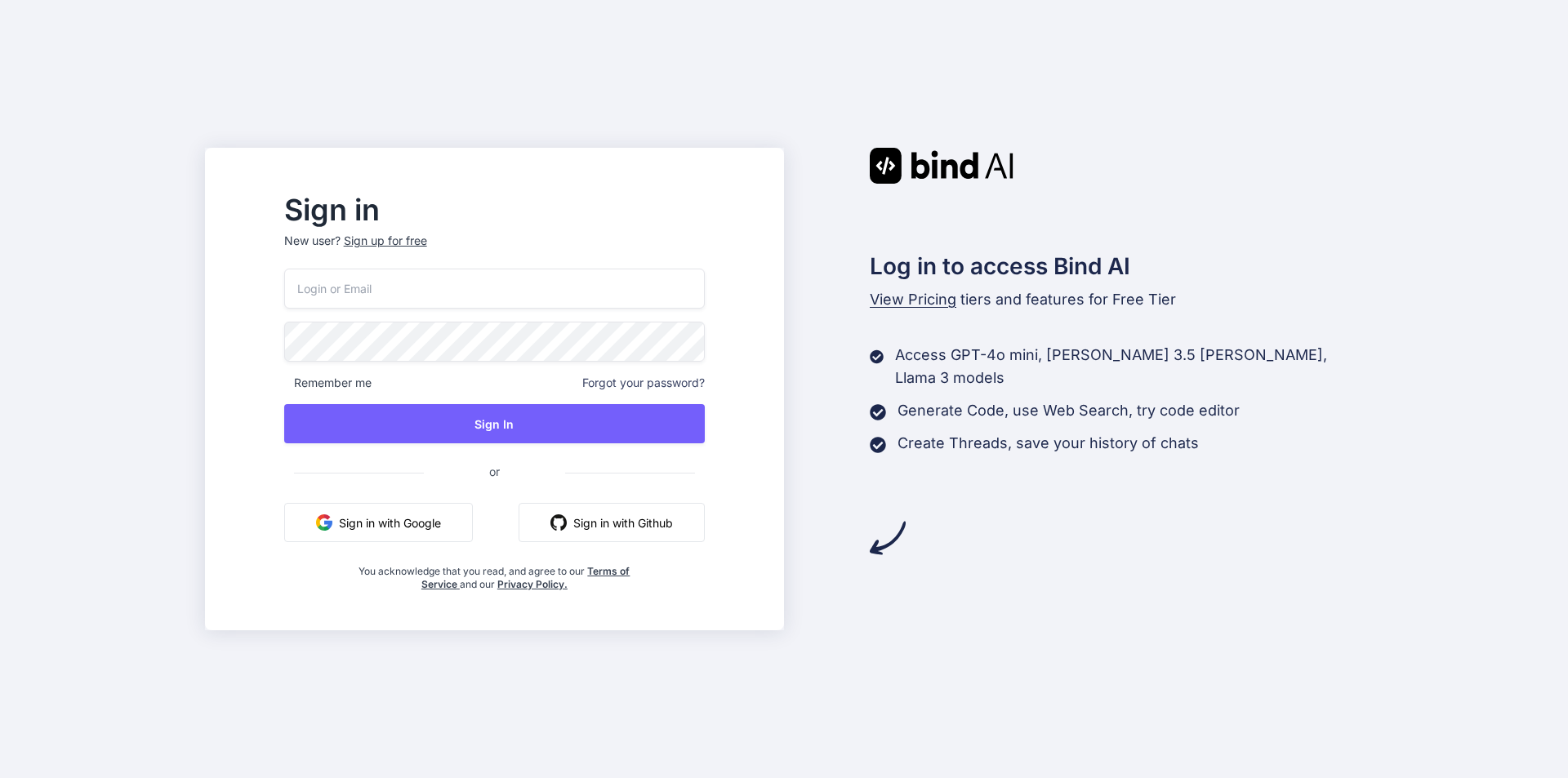
click at [358, 282] on input "email" at bounding box center [494, 289] width 420 height 40
type input "[EMAIL_ADDRESS][DOMAIN_NAME]"
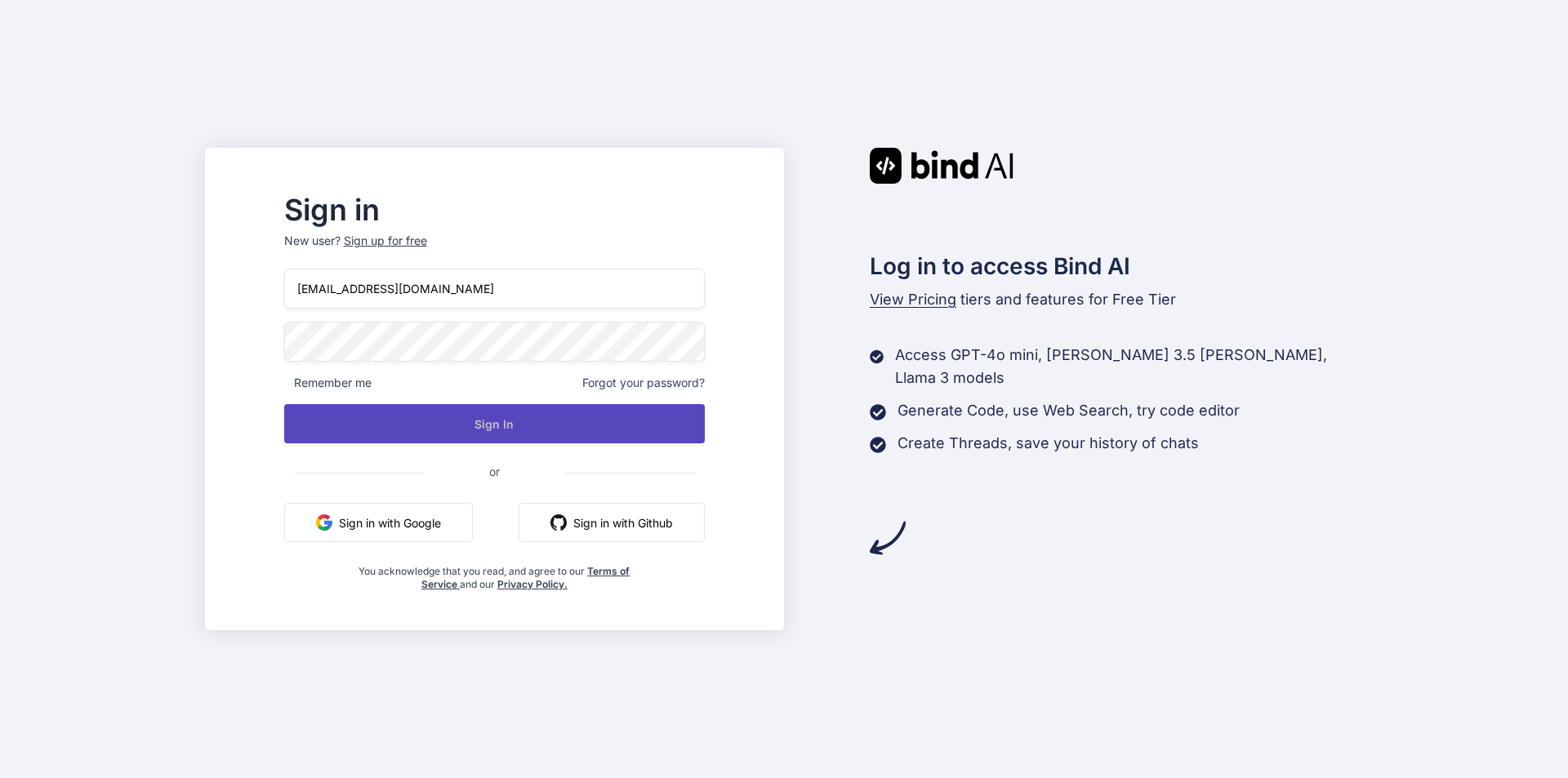
click at [470, 421] on button "Sign In" at bounding box center [494, 423] width 420 height 39
